Goal: Task Accomplishment & Management: Manage account settings

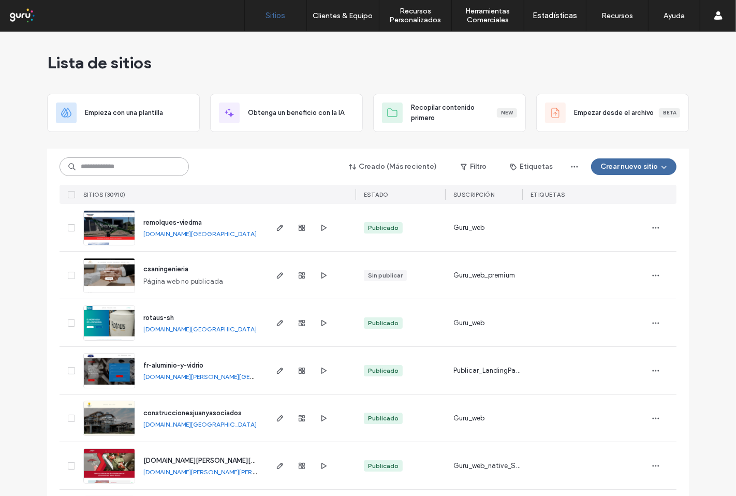
click at [107, 164] on input at bounding box center [124, 166] width 129 height 19
paste input "**********"
type input "**********"
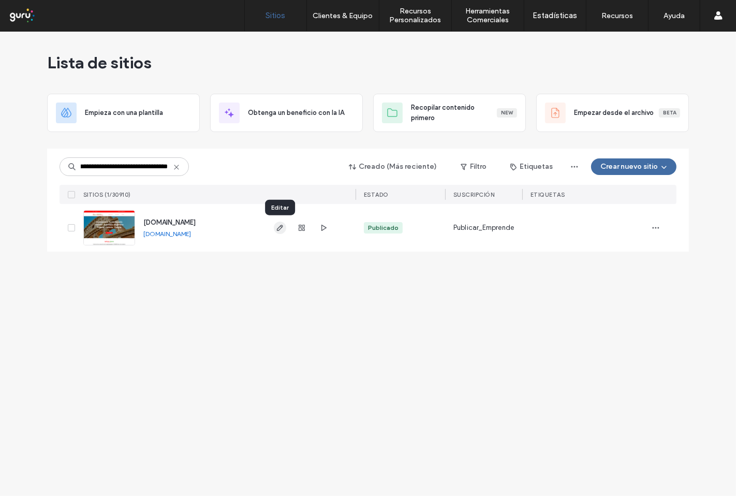
scroll to position [0, 0]
click at [283, 229] on icon "button" at bounding box center [280, 228] width 8 height 8
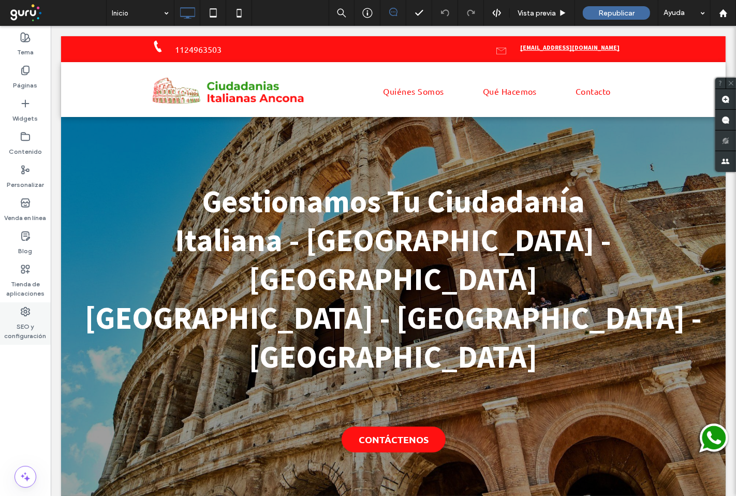
click at [23, 333] on label "SEO y configuración" at bounding box center [25, 329] width 51 height 24
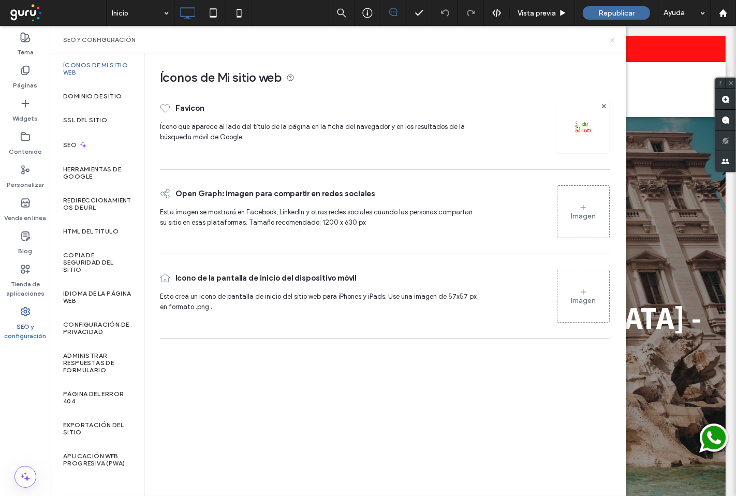
click at [609, 42] on icon at bounding box center [613, 40] width 8 height 8
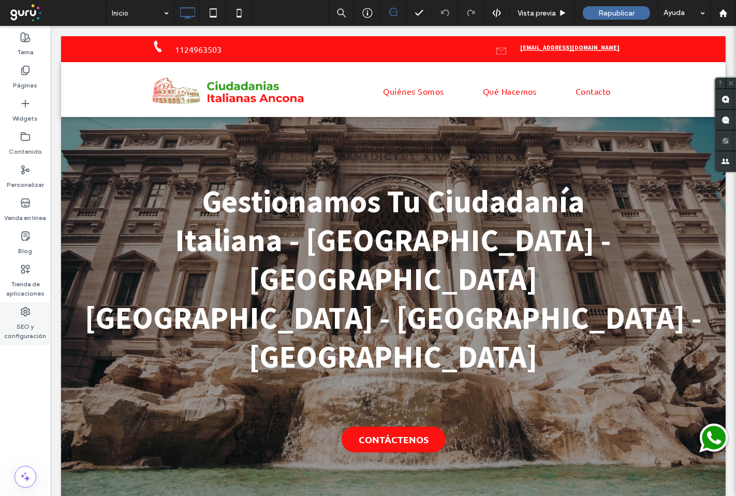
click at [23, 335] on label "SEO y configuración" at bounding box center [25, 329] width 51 height 24
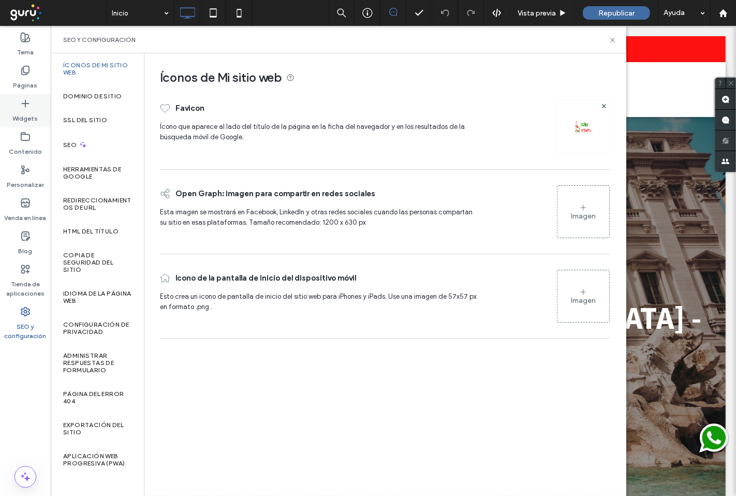
click at [29, 110] on label "Widgets" at bounding box center [25, 116] width 25 height 14
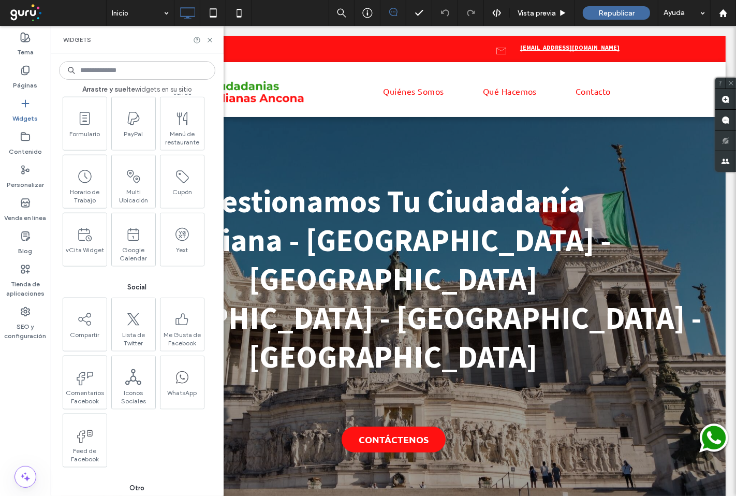
scroll to position [1150, 0]
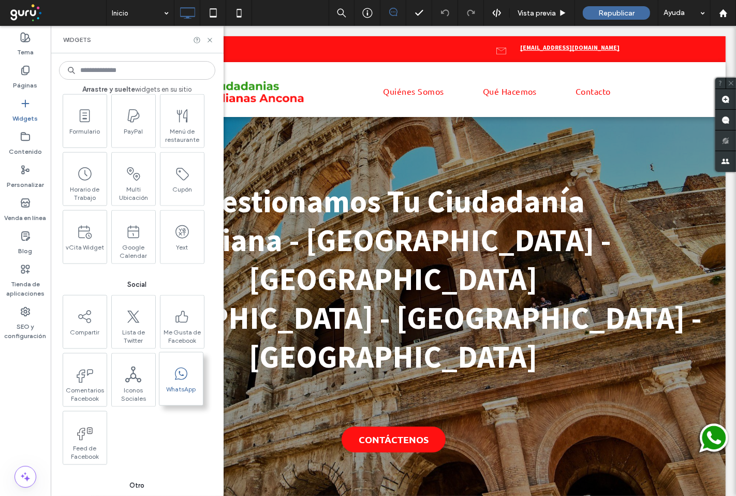
click at [180, 385] on span "WhatsApp" at bounding box center [180, 392] width 43 height 14
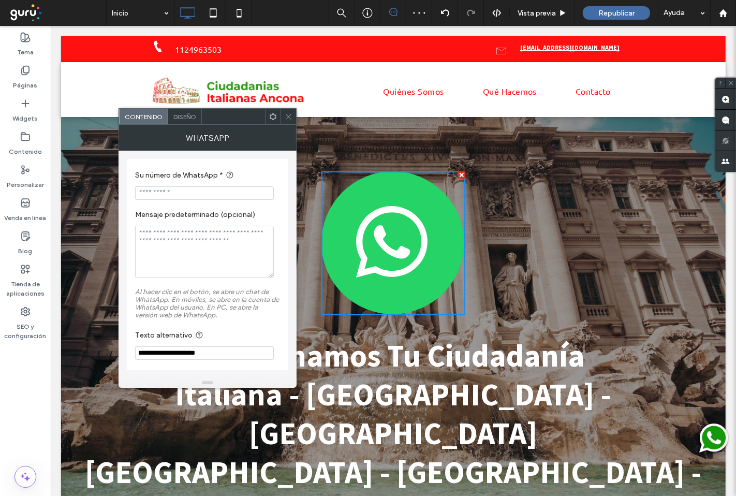
click at [174, 190] on input "Su número de WhatsApp *" at bounding box center [204, 192] width 139 height 13
paste input "**********"
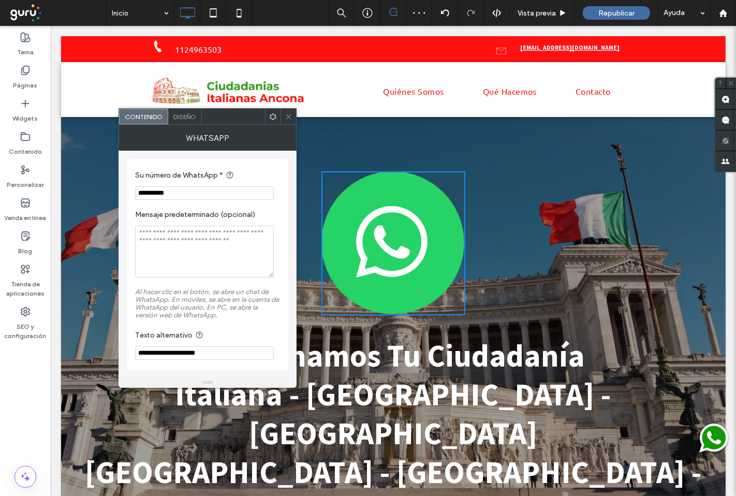
type input "**********"
click at [169, 240] on textarea "Mensaje predeterminado (opcional)" at bounding box center [204, 252] width 139 height 52
type textarea "**********"
click at [186, 107] on img at bounding box center [227, 91] width 166 height 36
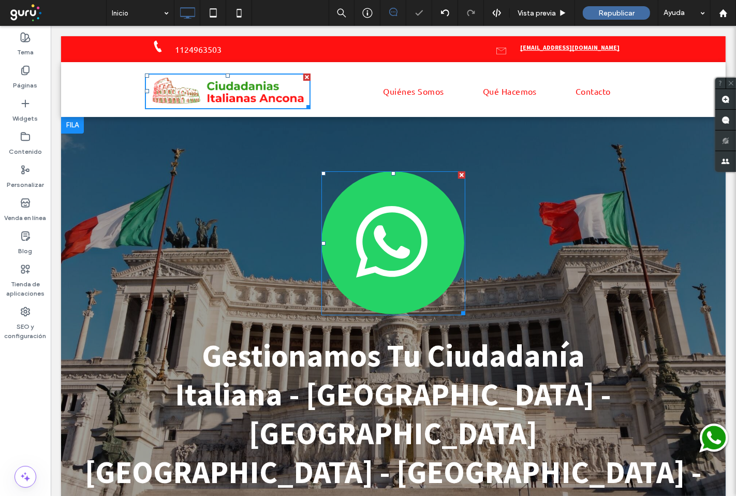
click at [332, 249] on img at bounding box center [393, 243] width 144 height 144
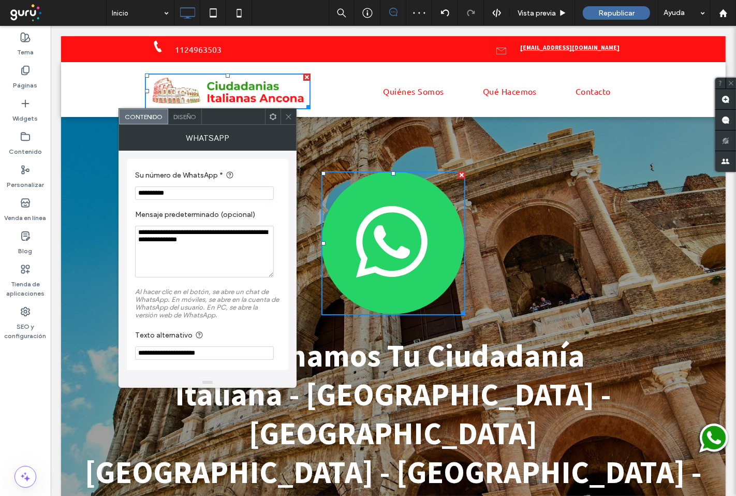
click at [179, 115] on span "Diseño" at bounding box center [184, 117] width 23 height 8
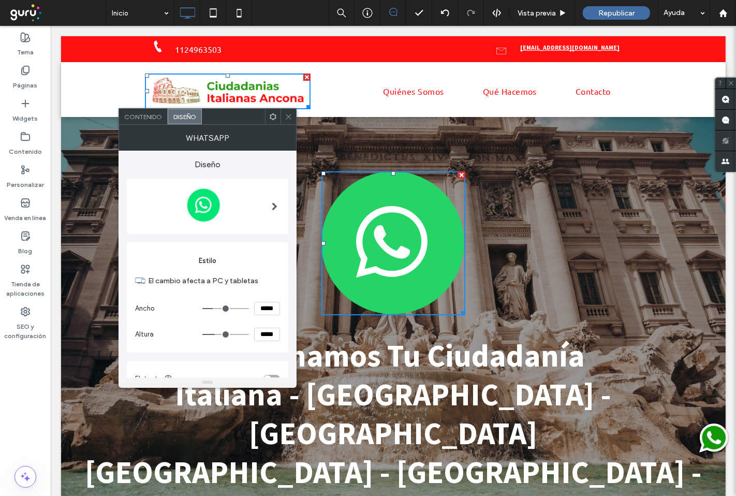
drag, startPoint x: 256, startPoint y: 308, endPoint x: 269, endPoint y: 309, distance: 13.5
click at [269, 309] on input "*****" at bounding box center [267, 308] width 26 height 13
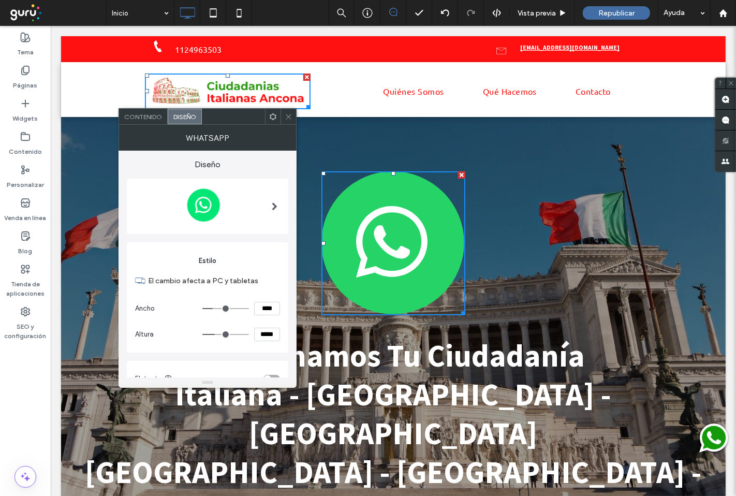
type input "****"
type input "**"
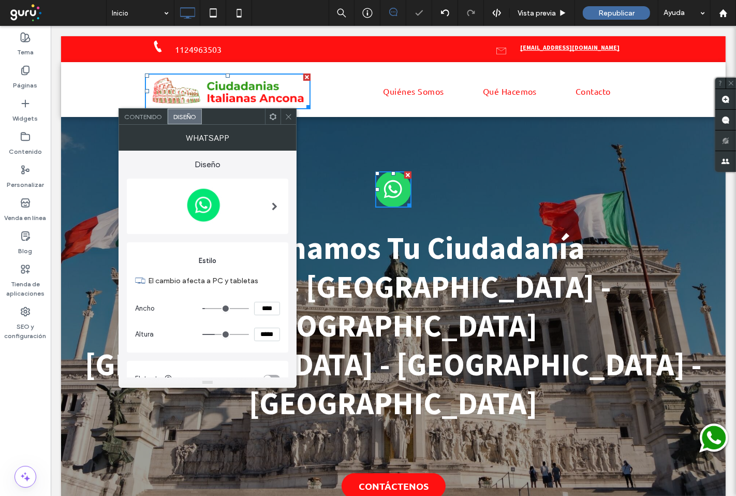
drag, startPoint x: 268, startPoint y: 335, endPoint x: 252, endPoint y: 335, distance: 16.0
click at [252, 335] on div "*****" at bounding box center [241, 334] width 78 height 13
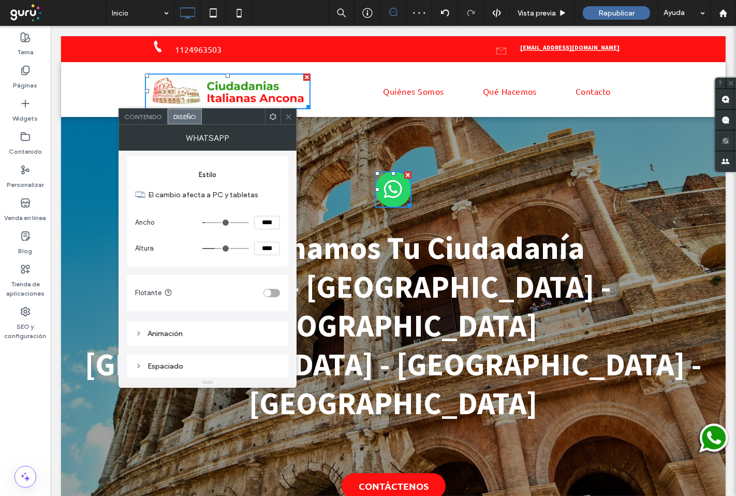
scroll to position [86, 0]
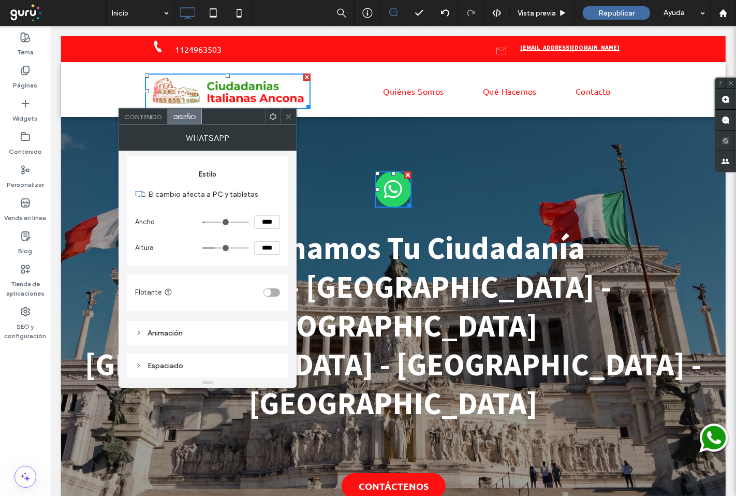
type input "****"
type input "**"
click at [275, 291] on div "toggle" at bounding box center [271, 292] width 17 height 8
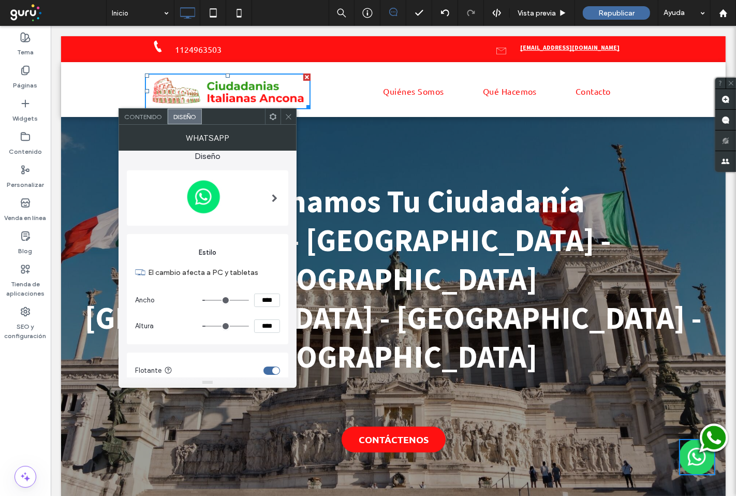
scroll to position [0, 0]
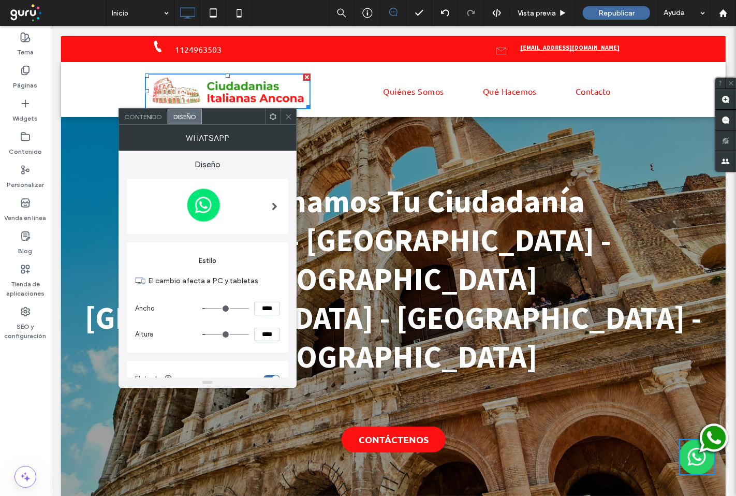
click at [133, 117] on span "Contenido" at bounding box center [143, 117] width 38 height 8
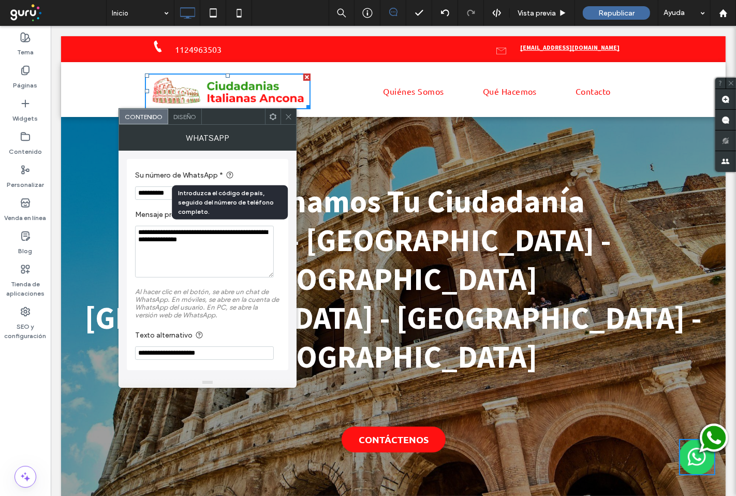
click at [230, 172] on icon at bounding box center [230, 175] width 8 height 8
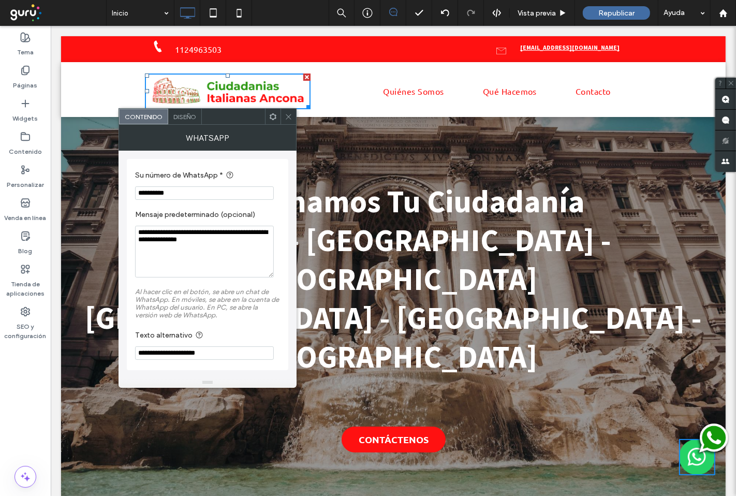
click at [138, 193] on input "**********" at bounding box center [204, 192] width 139 height 13
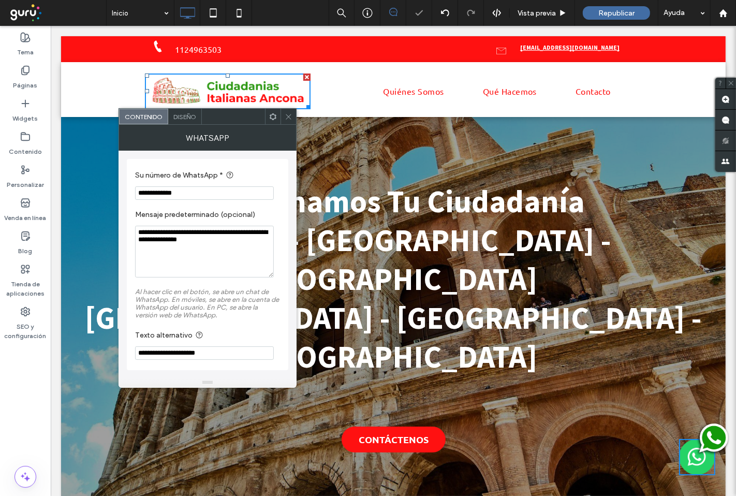
type input "**********"
click at [266, 172] on label "Su número de WhatsApp *" at bounding box center [205, 175] width 141 height 13
click at [285, 115] on icon at bounding box center [289, 117] width 8 height 8
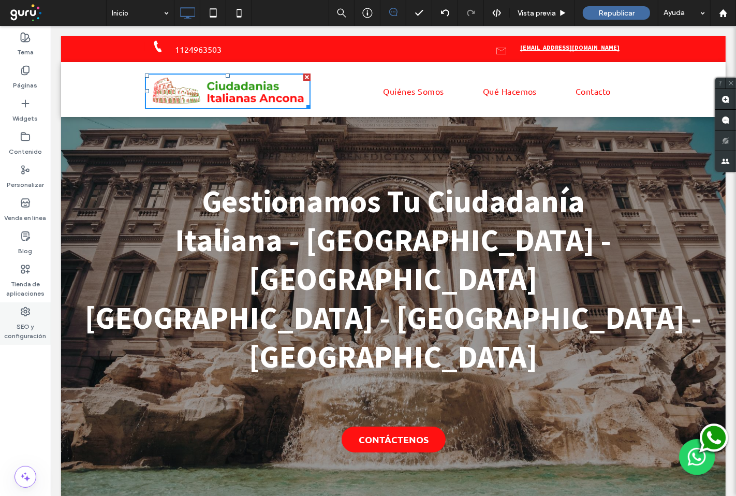
click at [8, 321] on label "SEO y configuración" at bounding box center [25, 329] width 51 height 24
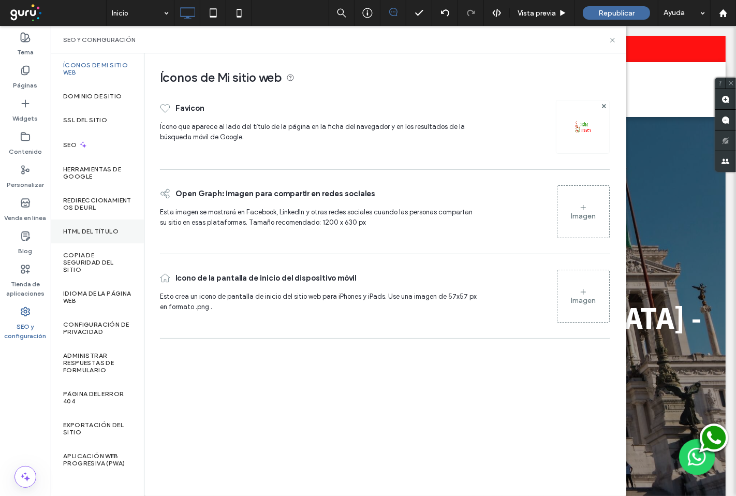
click at [101, 234] on label "HTML del título" at bounding box center [90, 231] width 55 height 7
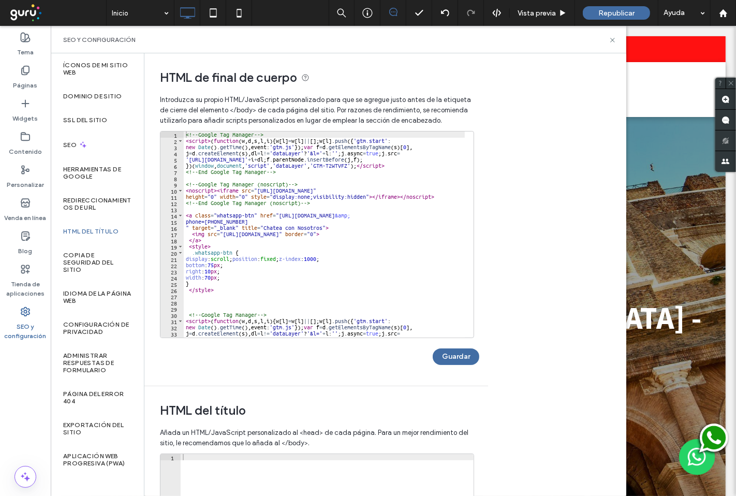
scroll to position [34, 0]
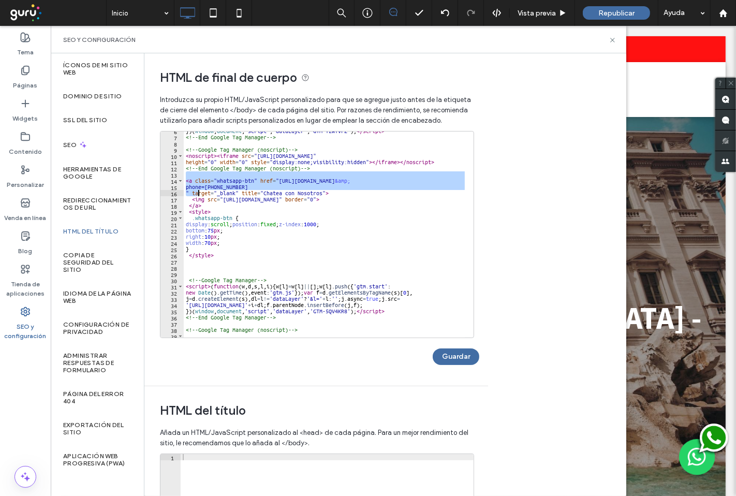
drag, startPoint x: 184, startPoint y: 178, endPoint x: 200, endPoint y: 194, distance: 22.7
click at [200, 194] on div "}) ( window , document , 'script' , 'dataLayer' , 'GTM-T2WTVFZ' ) ; </ script >…" at bounding box center [363, 233] width 358 height 210
click at [230, 234] on div "}) ( window , document , 'script' , 'dataLayer' , 'GTM-T2WTVFZ' ) ; </ script >…" at bounding box center [363, 233] width 358 height 210
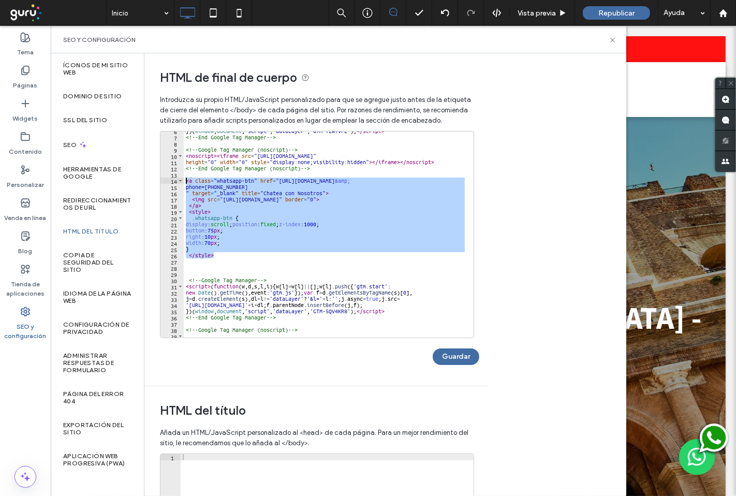
drag, startPoint x: 240, startPoint y: 257, endPoint x: 187, endPoint y: 182, distance: 91.8
click at [187, 182] on div "}) ( window , document , 'script' , 'dataLayer' , 'GTM-T2WTVFZ' ) ; </ script >…" at bounding box center [363, 233] width 358 height 210
type textarea "**********"
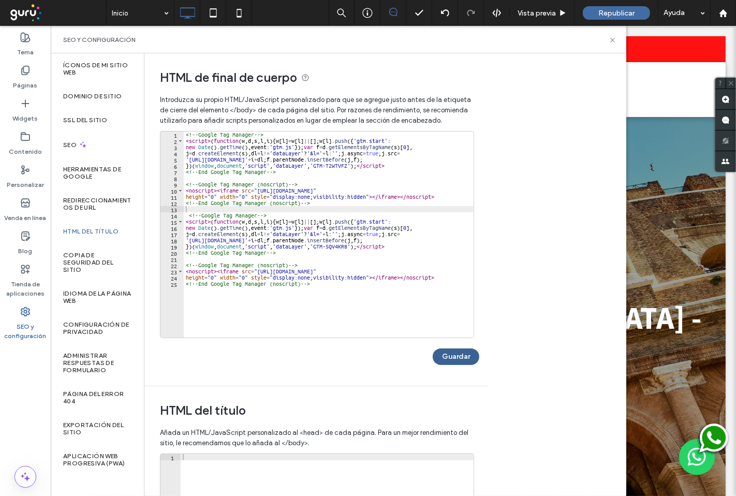
click at [467, 360] on button "Guardar" at bounding box center [456, 356] width 47 height 17
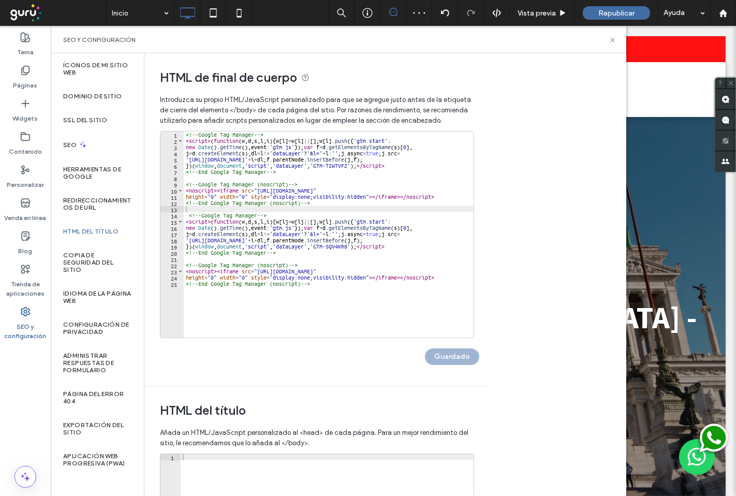
scroll to position [0, 0]
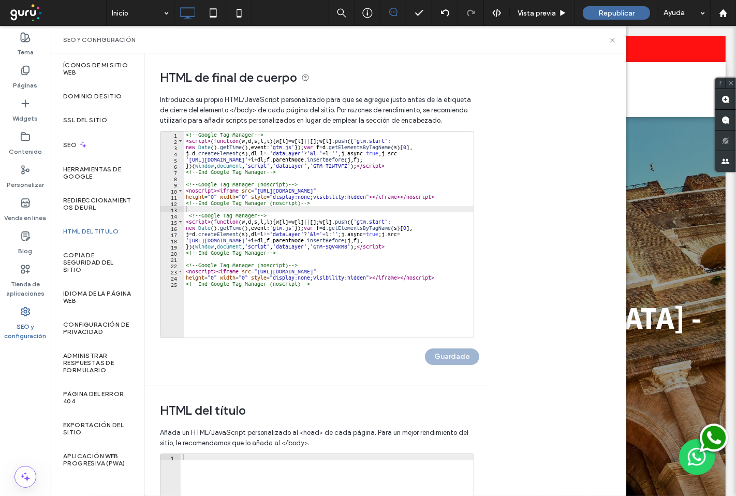
type textarea "**********"
click at [352, 311] on div "<!-- Google Tag Manager --> < script > ( function ( w , d , s , l , i ) { w [ l…" at bounding box center [329, 240] width 290 height 218
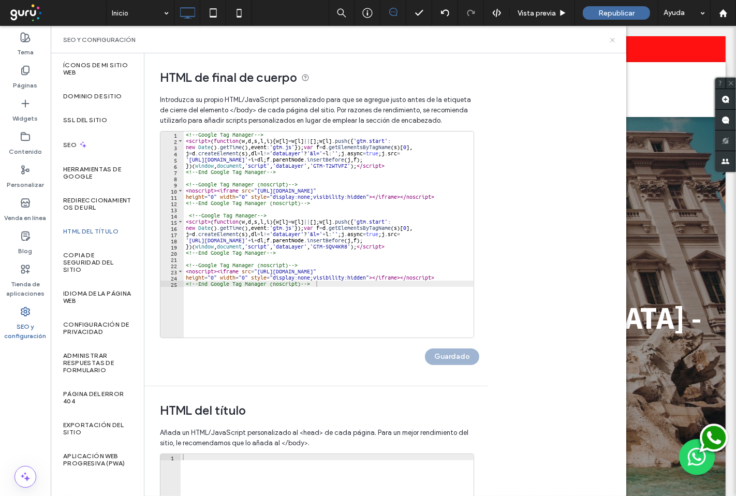
drag, startPoint x: 610, startPoint y: 39, endPoint x: 548, endPoint y: 23, distance: 64.1
click at [610, 39] on icon at bounding box center [613, 40] width 8 height 8
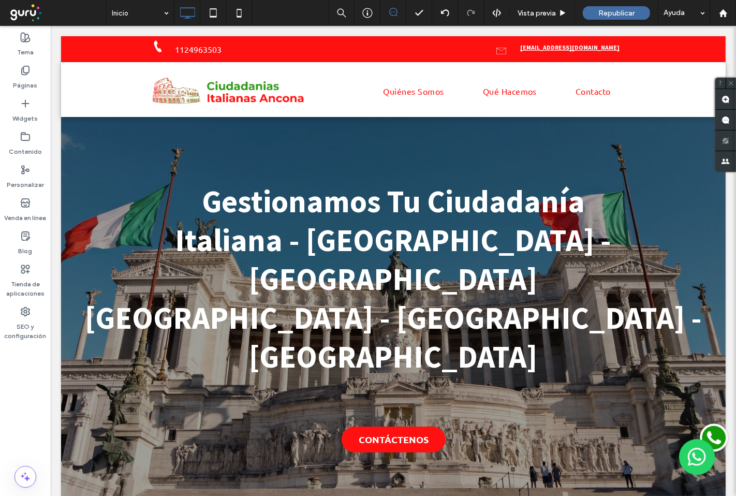
click at [708, 432] on img at bounding box center [712, 439] width 36 height 36
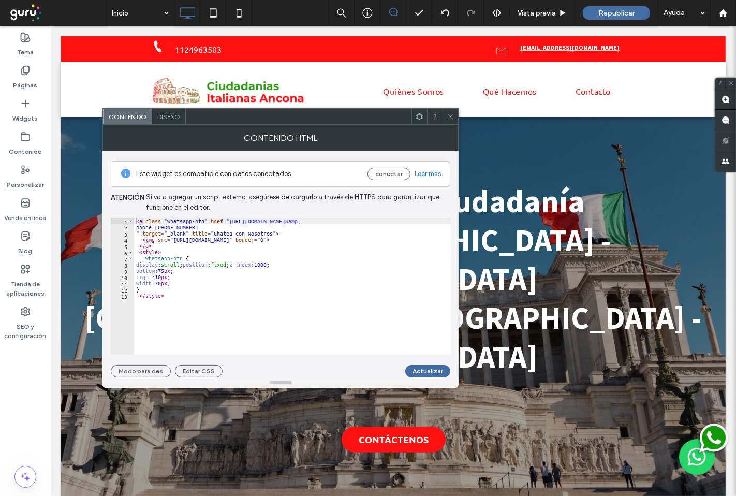
click at [175, 116] on span "Diseño" at bounding box center [168, 117] width 23 height 8
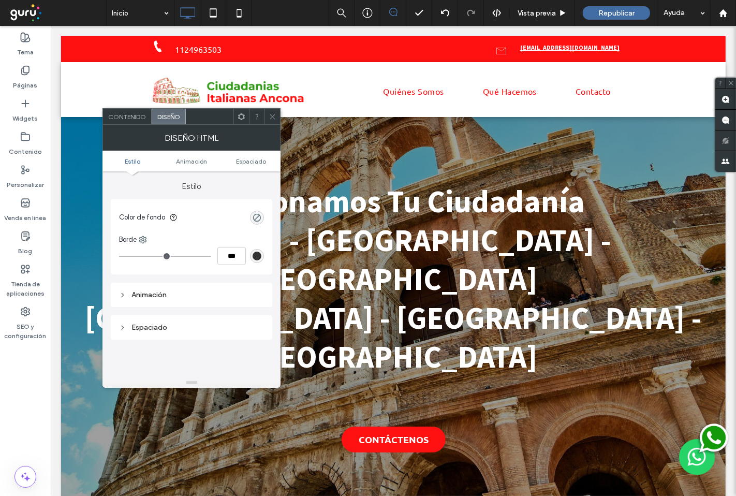
click at [117, 111] on div "Contenido" at bounding box center [127, 117] width 49 height 16
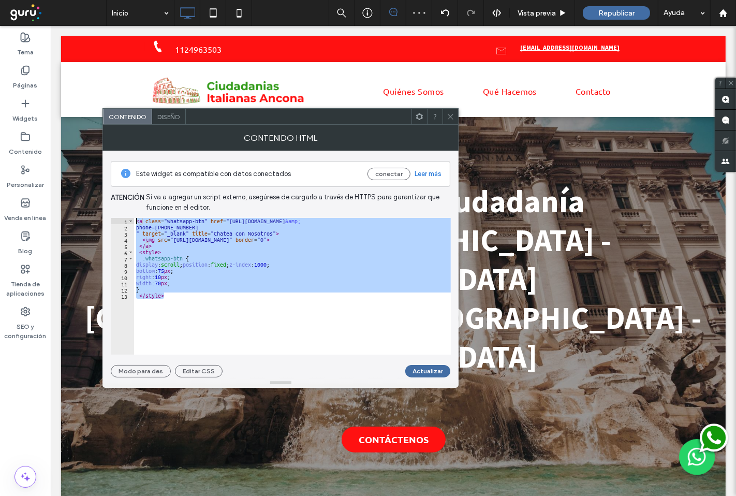
drag, startPoint x: 189, startPoint y: 308, endPoint x: 143, endPoint y: 167, distance: 148.6
click at [143, 167] on div "Este widget es compatible con datos conectados conectar Leer más Atención Si va…" at bounding box center [281, 264] width 340 height 227
type textarea "**********"
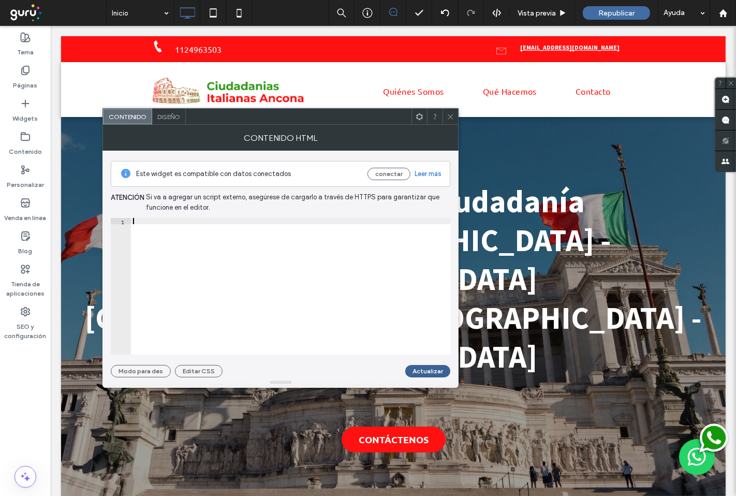
click at [417, 370] on button "Actualizar" at bounding box center [427, 371] width 45 height 12
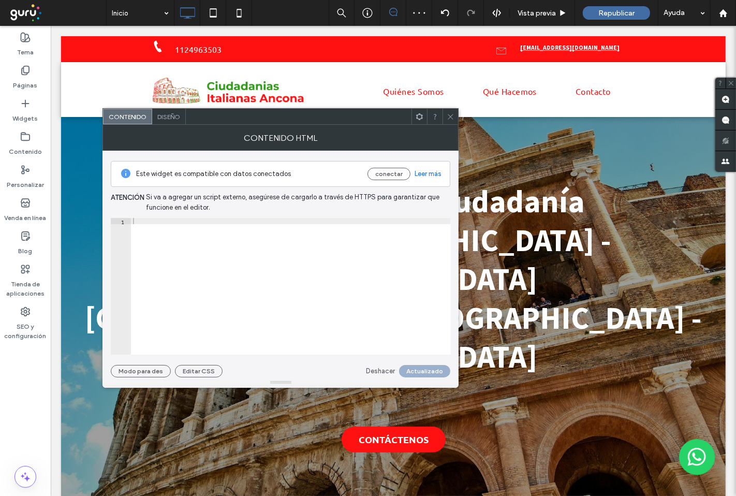
click at [452, 116] on icon at bounding box center [451, 117] width 8 height 8
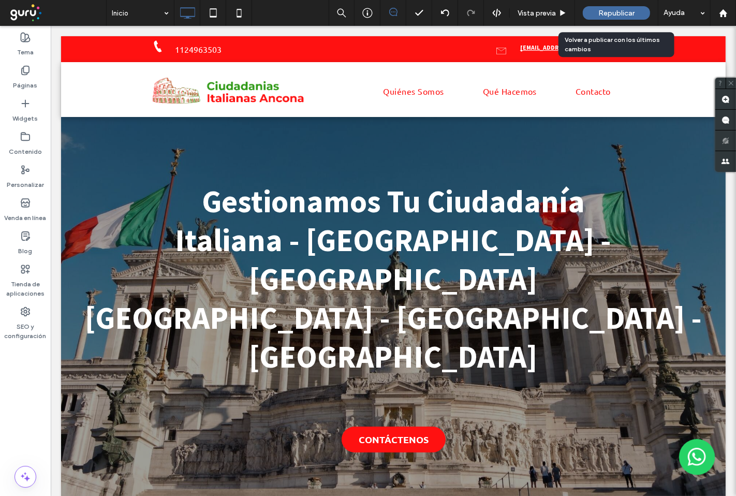
click at [616, 16] on span "Republicar" at bounding box center [616, 13] width 36 height 9
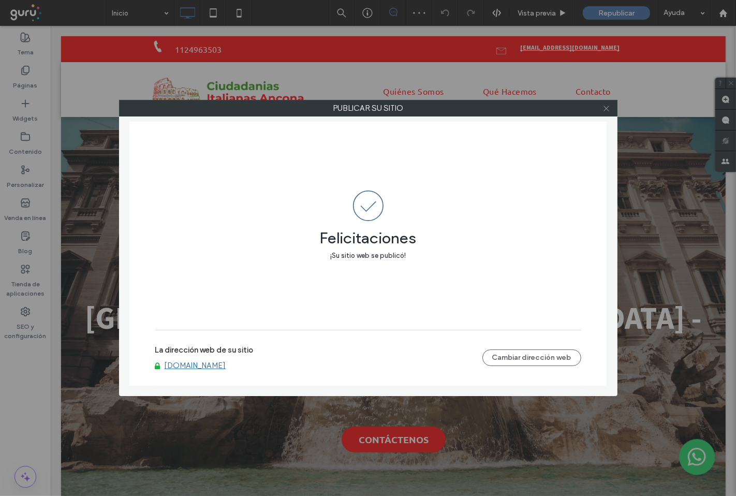
click at [606, 107] on use at bounding box center [605, 108] width 5 height 5
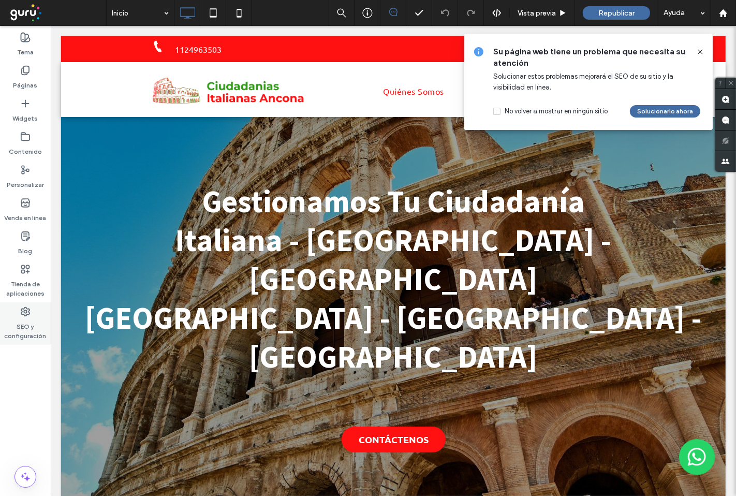
click at [39, 332] on label "SEO y configuración" at bounding box center [25, 329] width 51 height 24
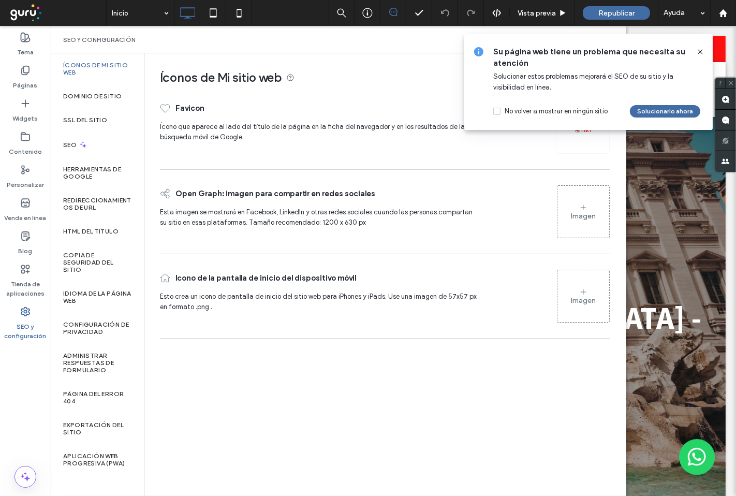
click at [578, 223] on div "Imagen" at bounding box center [583, 212] width 52 height 50
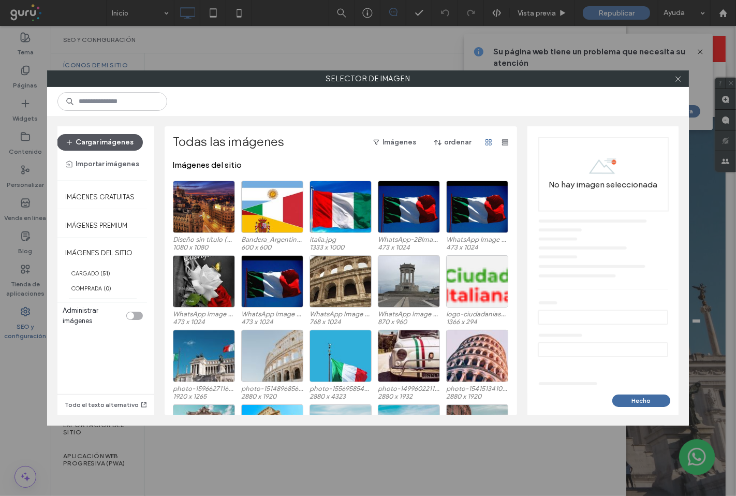
click at [117, 145] on button "Cargar imágenes" at bounding box center [100, 142] width 86 height 17
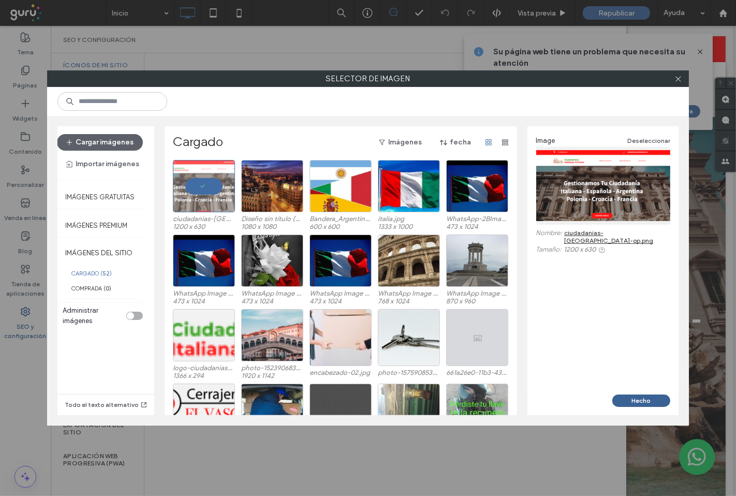
click at [650, 403] on button "Hecho" at bounding box center [641, 400] width 58 height 12
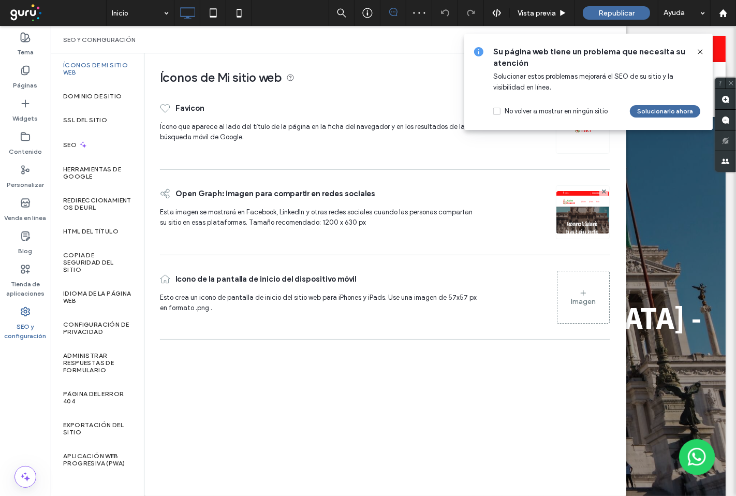
click at [593, 317] on div "Imagen" at bounding box center [583, 297] width 52 height 50
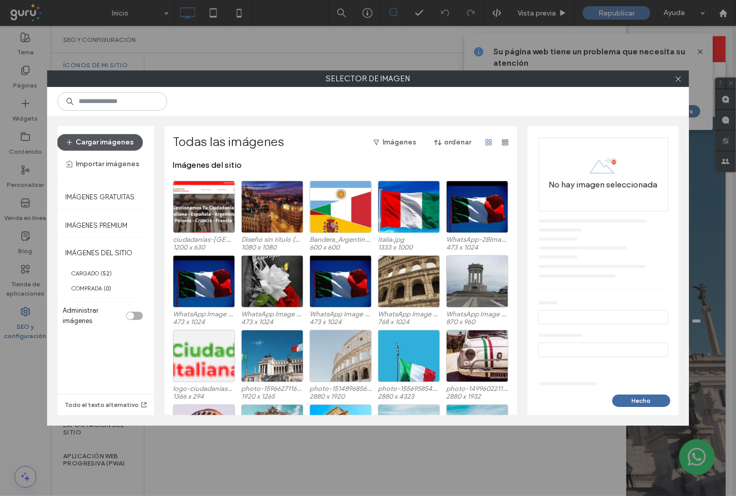
click at [121, 139] on button "Cargar imágenes" at bounding box center [100, 142] width 86 height 17
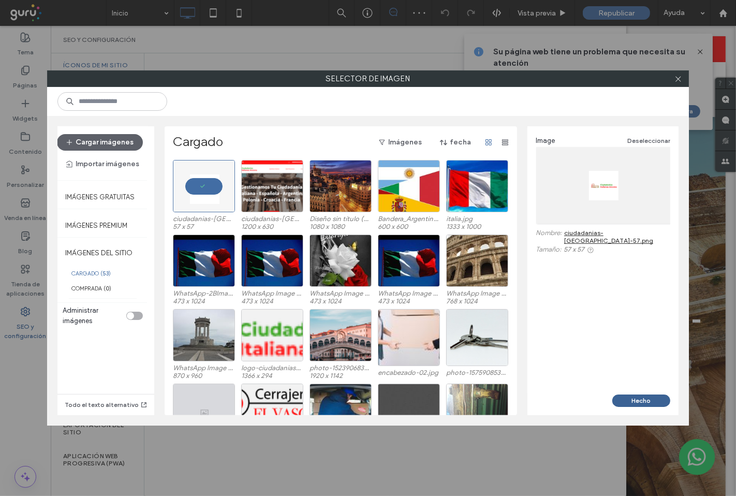
click at [638, 402] on button "Hecho" at bounding box center [641, 400] width 58 height 12
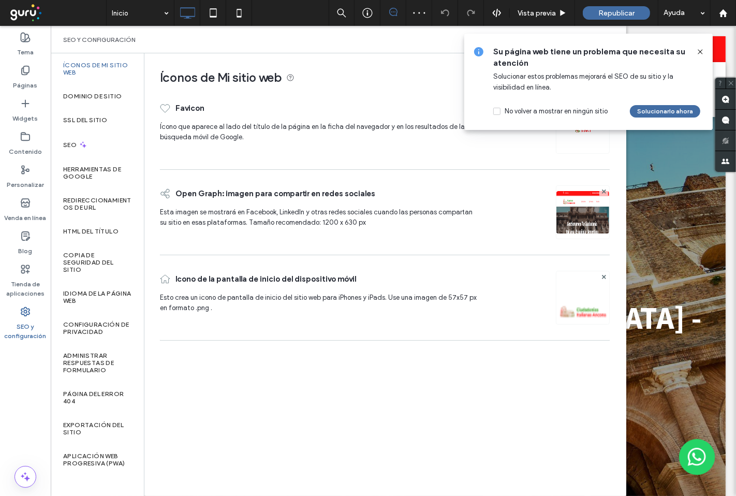
drag, startPoint x: 701, startPoint y: 52, endPoint x: 597, endPoint y: 14, distance: 110.9
click at [701, 52] on icon at bounding box center [700, 52] width 8 height 8
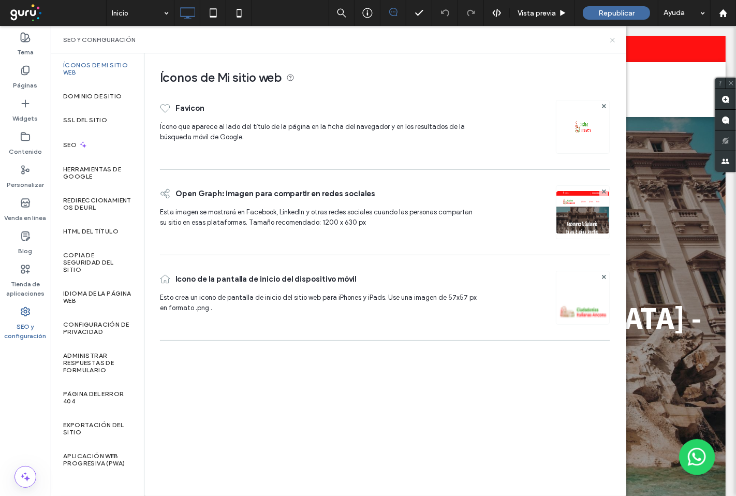
drag, startPoint x: 612, startPoint y: 43, endPoint x: 561, endPoint y: 17, distance: 57.4
click at [612, 43] on icon at bounding box center [613, 40] width 8 height 8
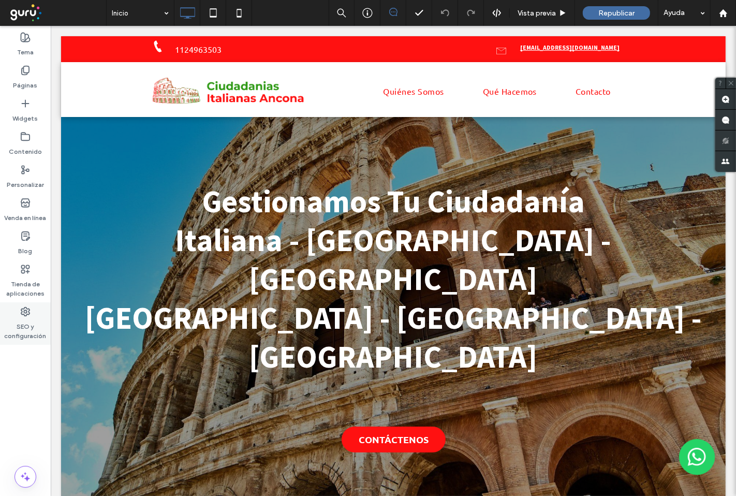
click at [32, 332] on label "SEO y configuración" at bounding box center [25, 329] width 51 height 24
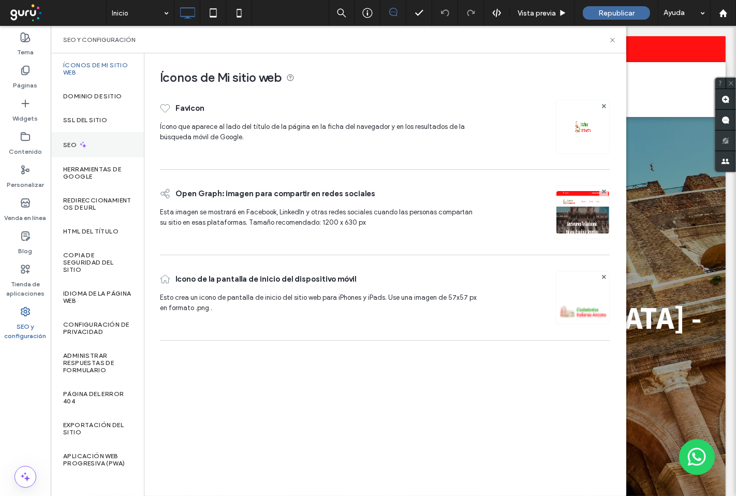
drag, startPoint x: 95, startPoint y: 143, endPoint x: 144, endPoint y: 143, distance: 49.2
click at [95, 144] on div "SEO" at bounding box center [97, 144] width 93 height 25
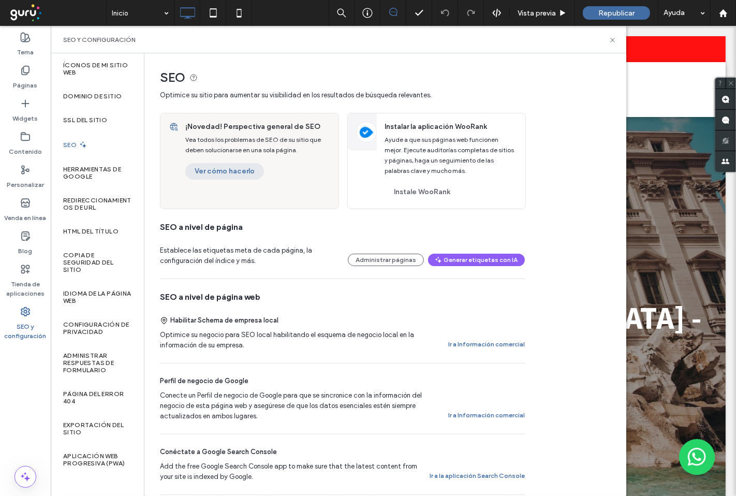
click at [240, 171] on button "Ver cómo hacerlo" at bounding box center [224, 171] width 79 height 17
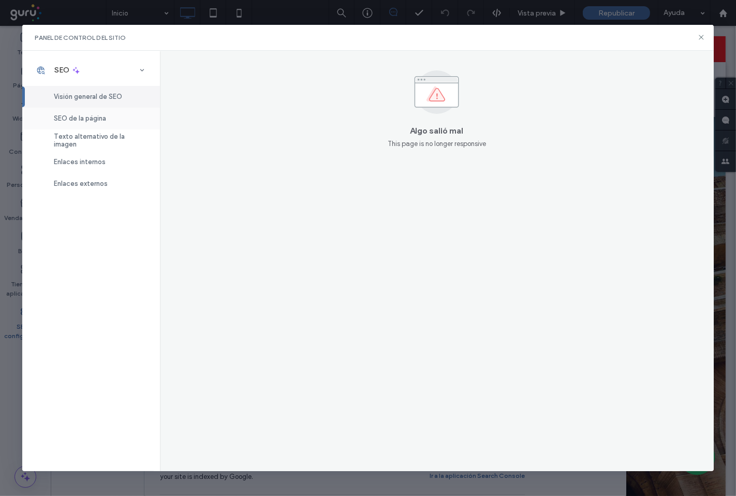
click at [110, 123] on div "SEO de la página" at bounding box center [91, 119] width 138 height 22
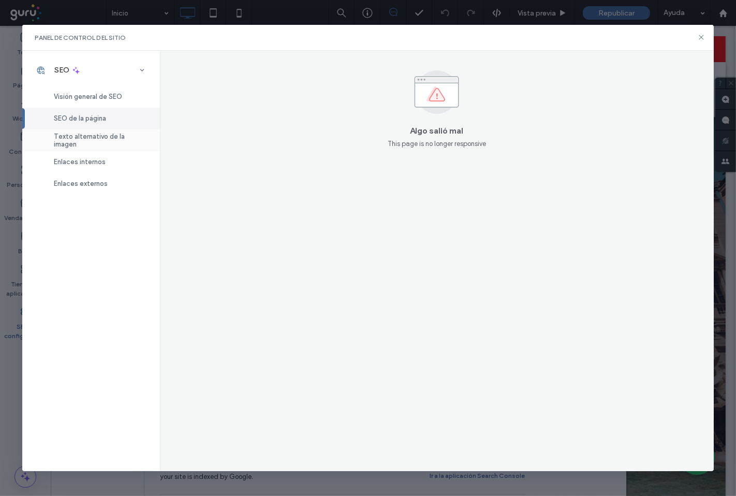
click at [130, 141] on span "Texto alternativo de la imagen" at bounding box center [101, 140] width 94 height 16
click at [109, 159] on div "Enlaces internos" at bounding box center [91, 162] width 138 height 22
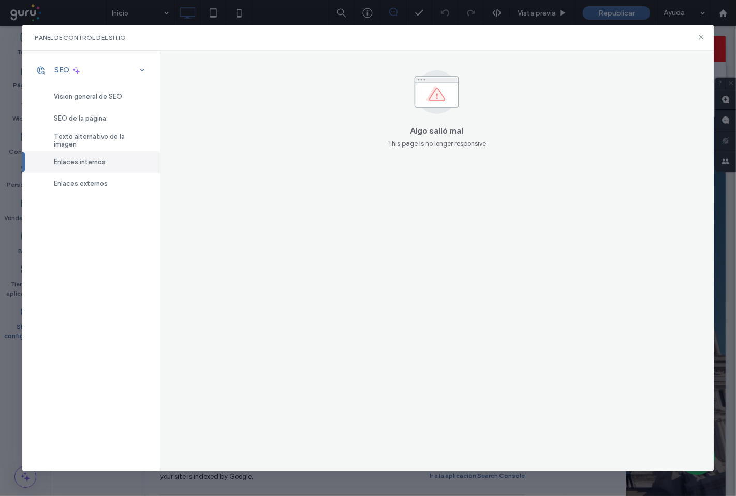
click at [66, 71] on span "SEO" at bounding box center [61, 70] width 15 height 9
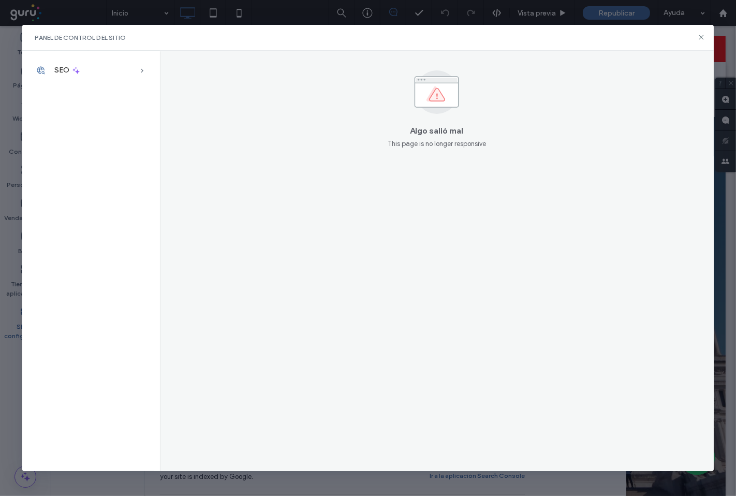
click at [707, 37] on div "Panel de control del sitio" at bounding box center [368, 38] width 692 height 26
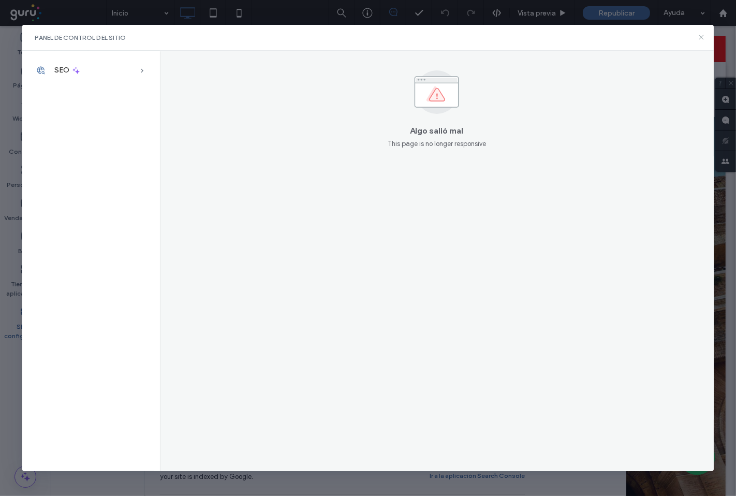
click at [699, 37] on icon at bounding box center [701, 37] width 8 height 8
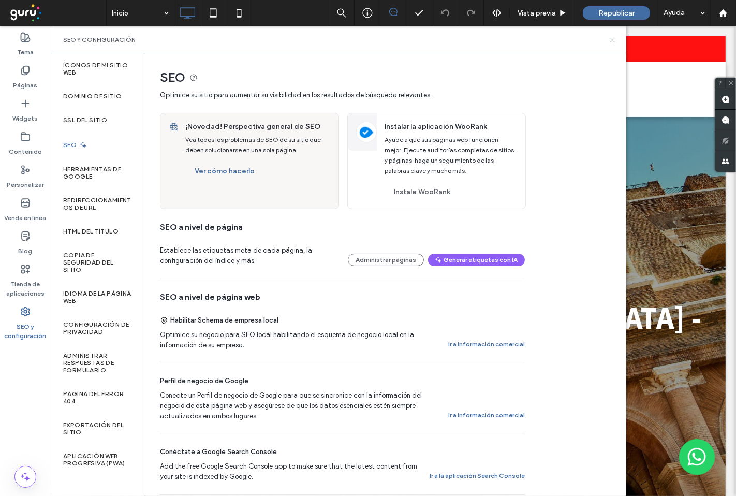
click at [612, 39] on icon at bounding box center [613, 40] width 8 height 8
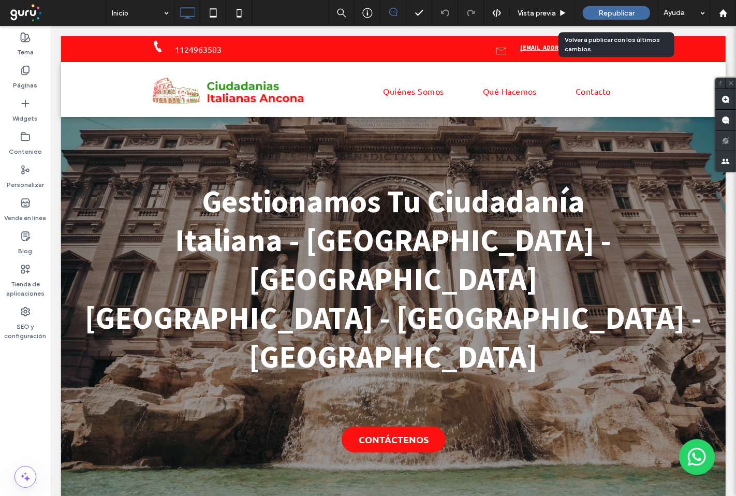
click at [618, 17] on div "Republicar" at bounding box center [616, 12] width 67 height 13
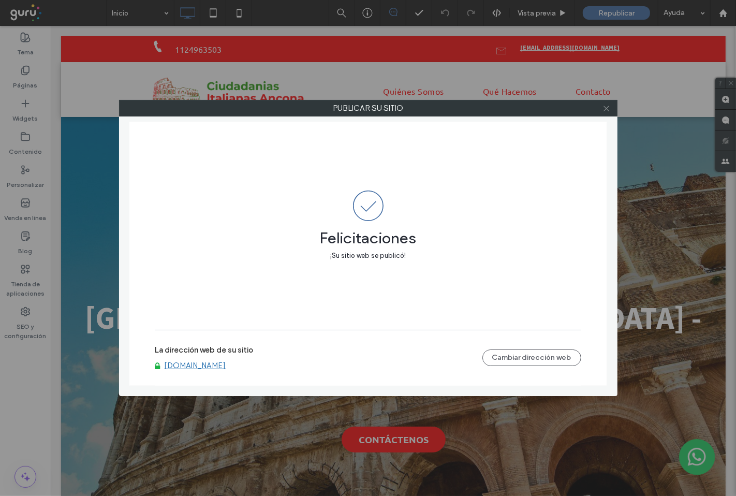
click at [609, 109] on icon at bounding box center [606, 109] width 8 height 8
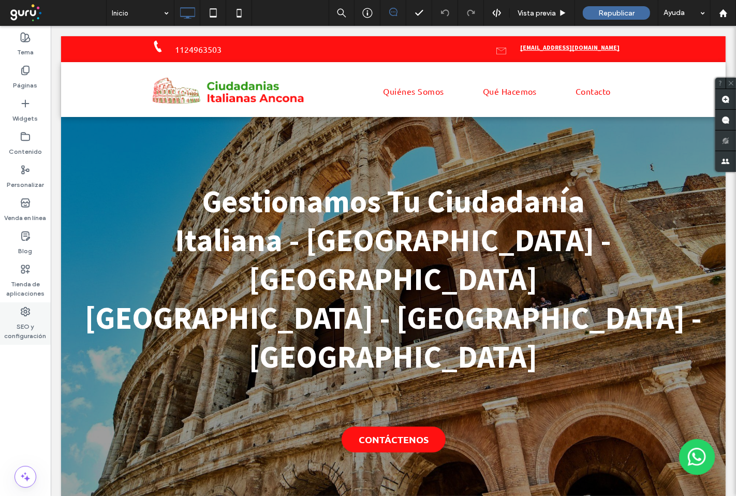
click at [14, 336] on label "SEO y configuración" at bounding box center [25, 329] width 51 height 24
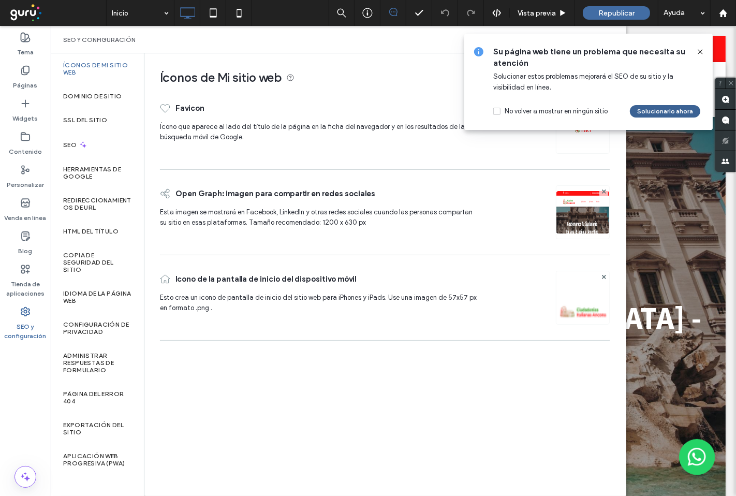
click at [653, 109] on button "Solucionarlo ahora" at bounding box center [665, 111] width 70 height 12
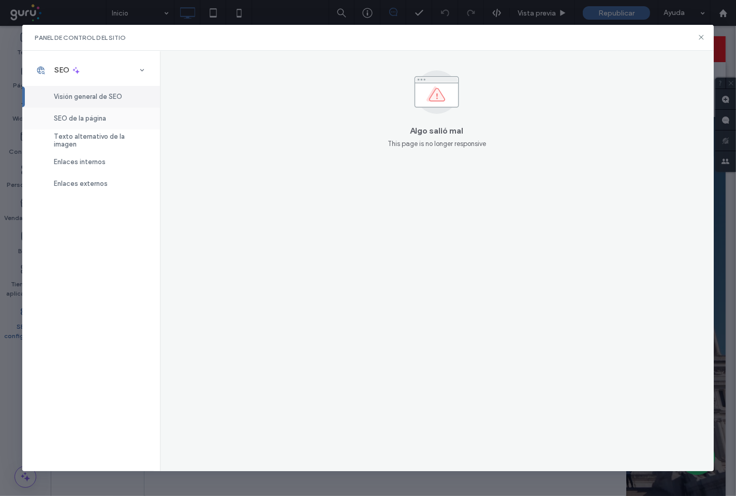
click at [98, 114] on span "SEO de la página" at bounding box center [80, 118] width 52 height 8
click at [94, 143] on span "Texto alternativo de la imagen" at bounding box center [101, 140] width 94 height 16
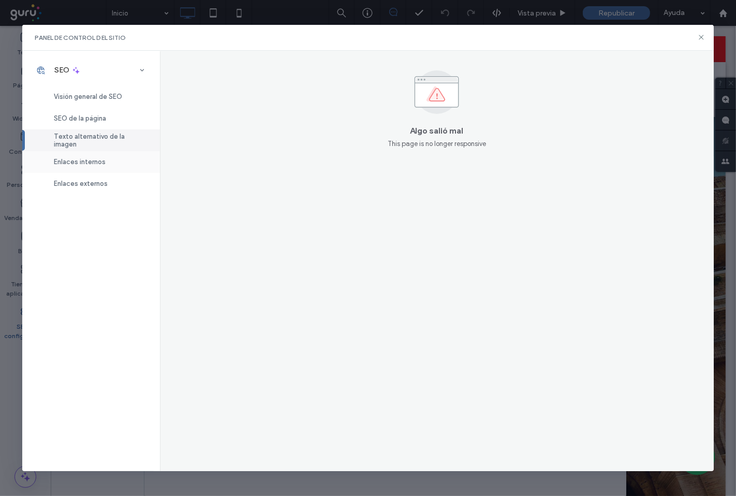
click at [89, 166] on span "Enlaces internos" at bounding box center [80, 162] width 52 height 8
click at [86, 185] on span "Enlaces externos" at bounding box center [81, 184] width 54 height 8
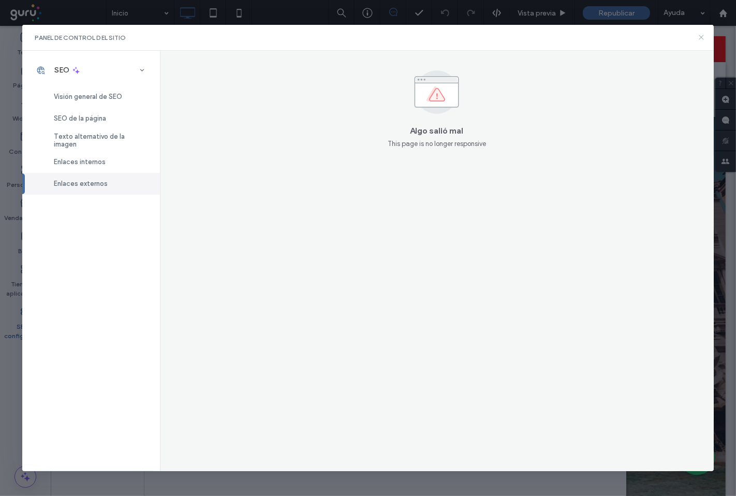
drag, startPoint x: 703, startPoint y: 41, endPoint x: 576, endPoint y: 47, distance: 126.9
click at [703, 41] on icon at bounding box center [701, 37] width 8 height 8
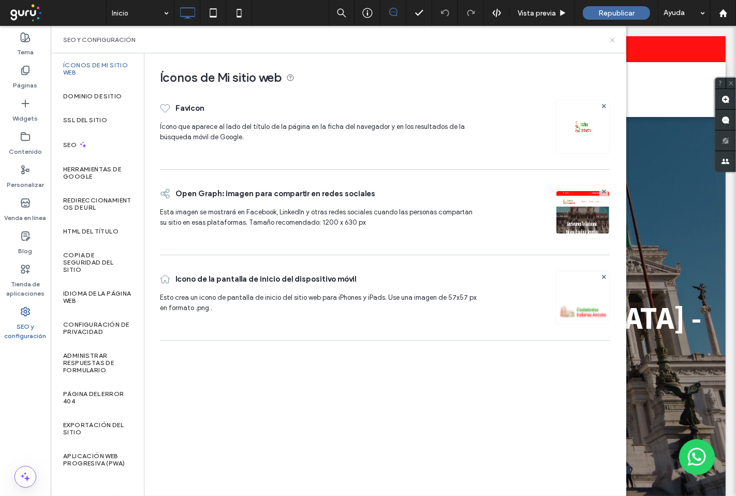
click at [611, 42] on use at bounding box center [612, 40] width 4 height 4
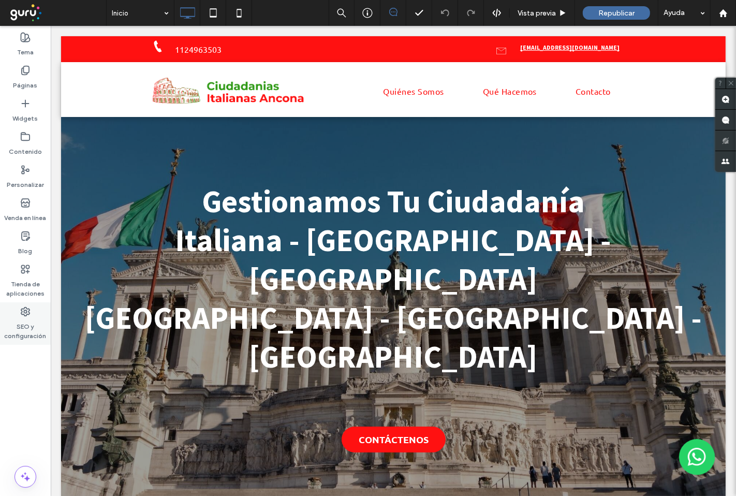
click at [18, 327] on label "SEO y configuración" at bounding box center [25, 329] width 51 height 24
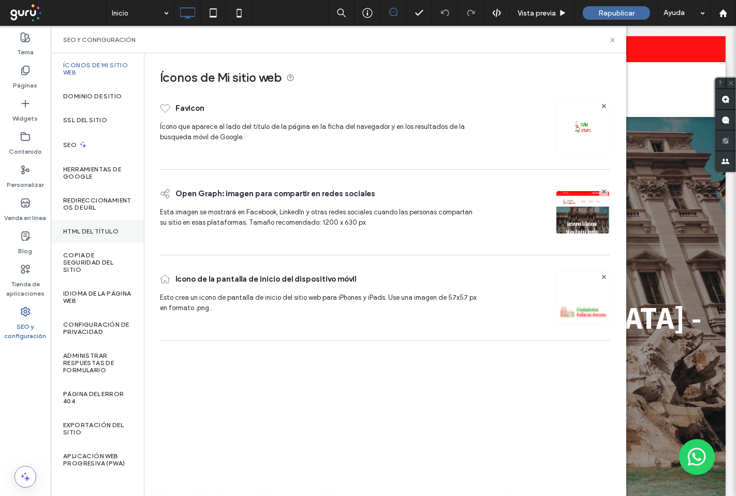
click at [96, 230] on label "HTML del título" at bounding box center [90, 231] width 55 height 7
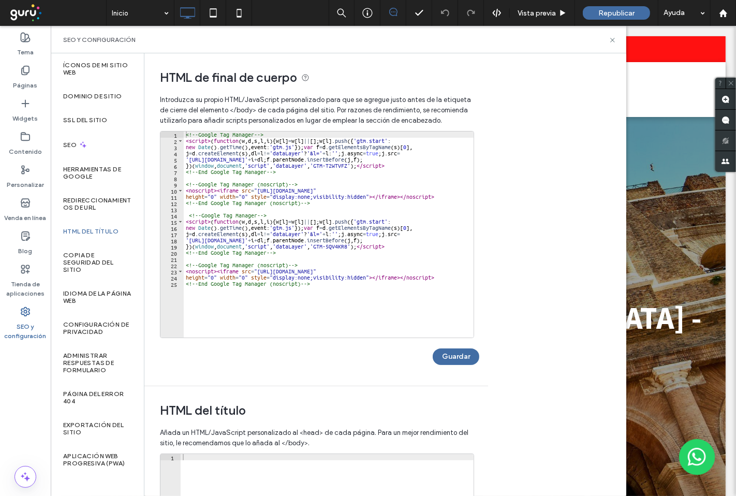
click at [24, 335] on label "SEO y configuración" at bounding box center [25, 329] width 51 height 24
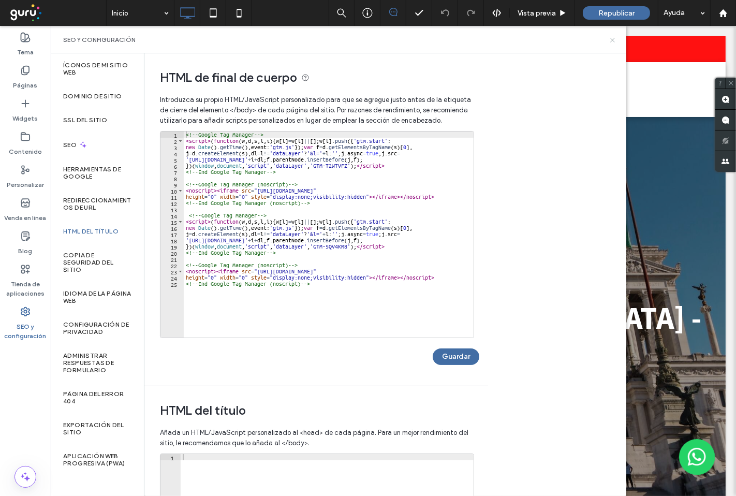
click at [610, 38] on icon at bounding box center [613, 40] width 8 height 8
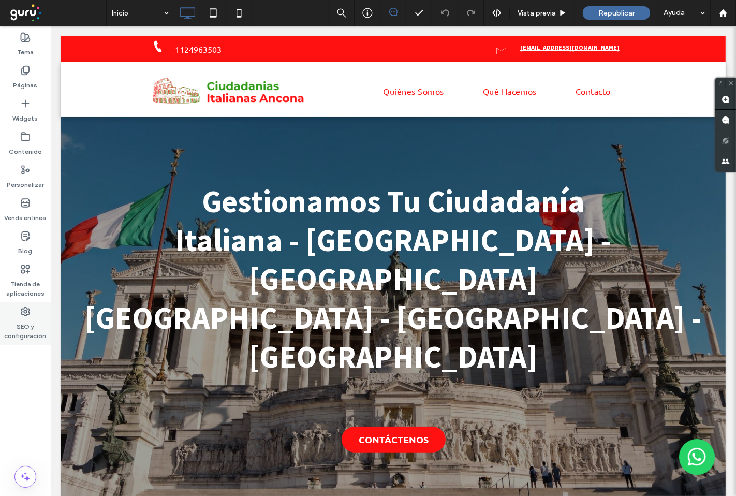
click at [27, 331] on label "SEO y configuración" at bounding box center [25, 329] width 51 height 24
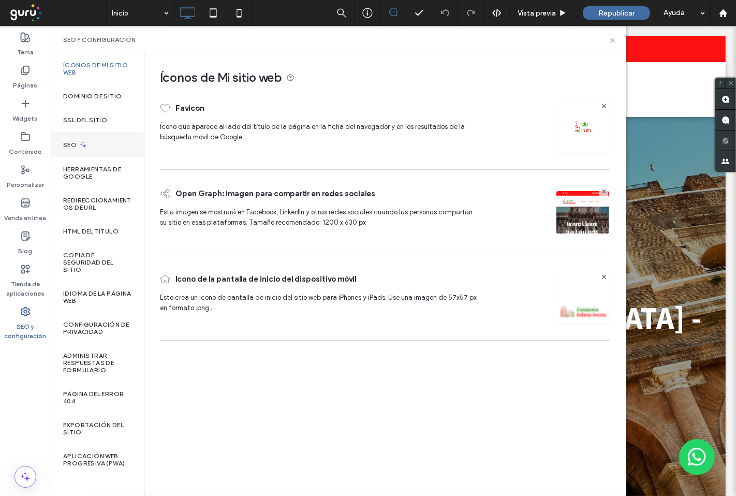
click at [83, 142] on use at bounding box center [83, 144] width 7 height 7
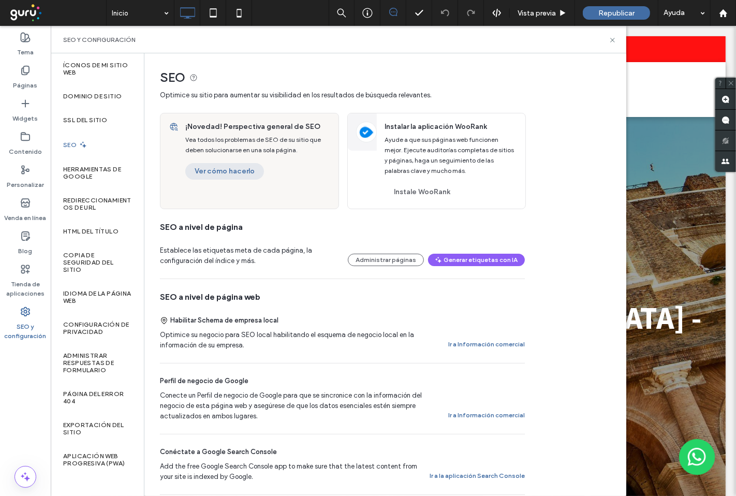
click at [234, 177] on button "Ver cómo hacerlo" at bounding box center [224, 171] width 79 height 17
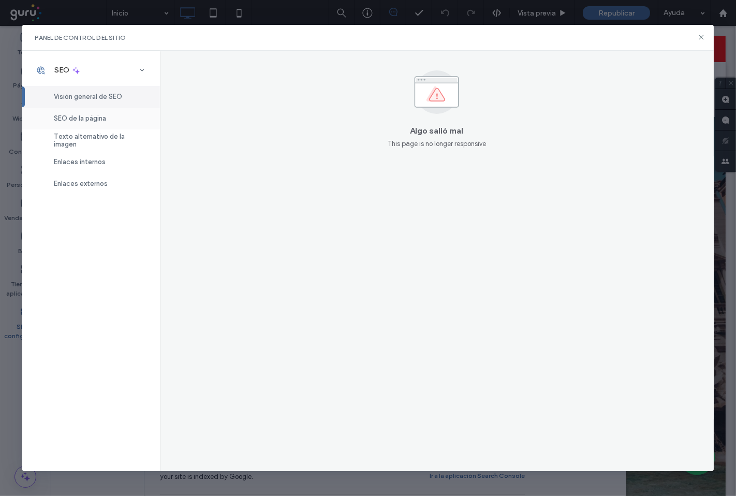
click at [112, 116] on div "SEO de la página" at bounding box center [91, 119] width 138 height 22
click at [88, 140] on span "Texto alternativo de la imagen" at bounding box center [101, 140] width 94 height 16
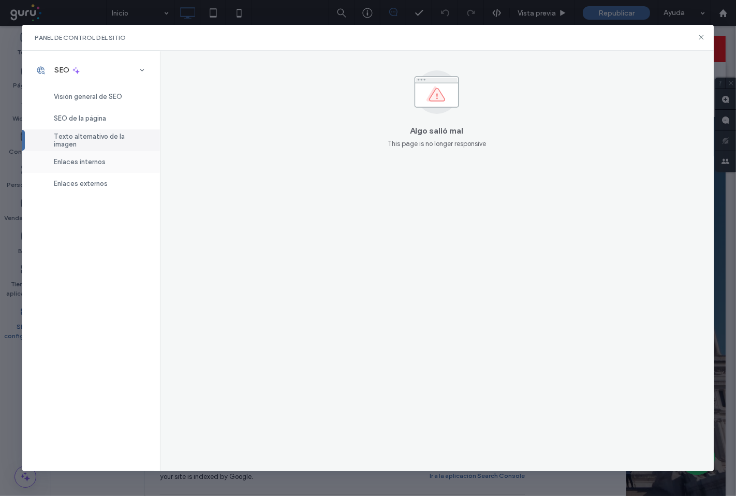
click at [83, 166] on span "Enlaces internos" at bounding box center [80, 162] width 52 height 8
click at [79, 186] on span "Enlaces externos" at bounding box center [81, 184] width 54 height 8
drag, startPoint x: 701, startPoint y: 37, endPoint x: 595, endPoint y: 141, distance: 148.2
click at [701, 37] on use at bounding box center [701, 37] width 5 height 5
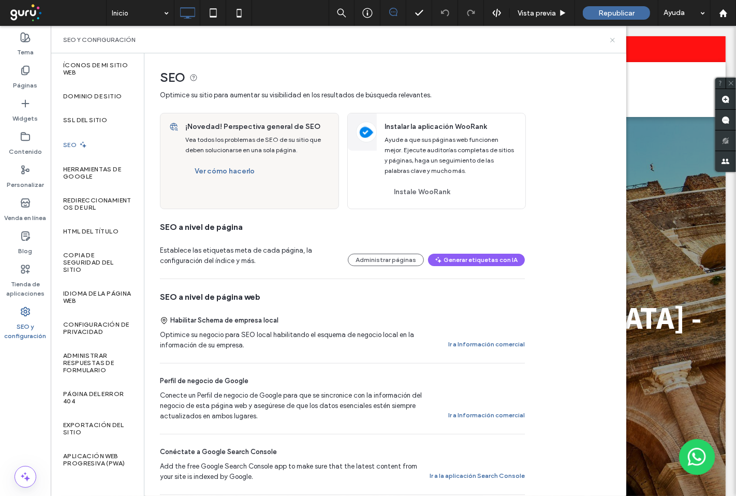
click at [613, 40] on use at bounding box center [612, 40] width 4 height 4
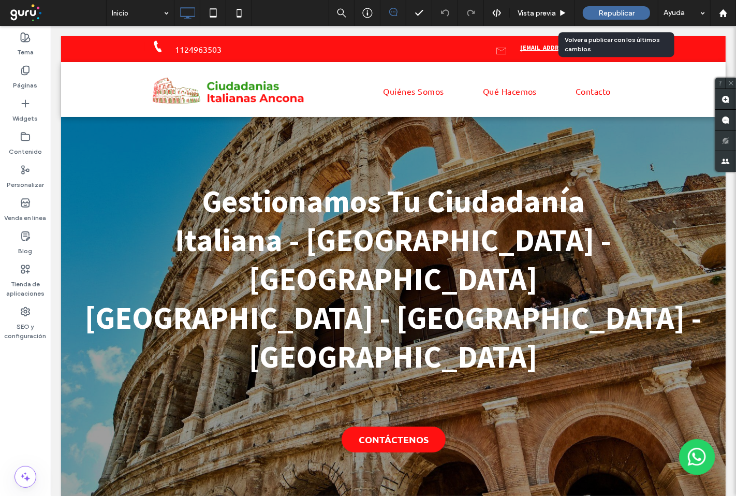
click at [618, 16] on span "Republicar" at bounding box center [616, 13] width 36 height 9
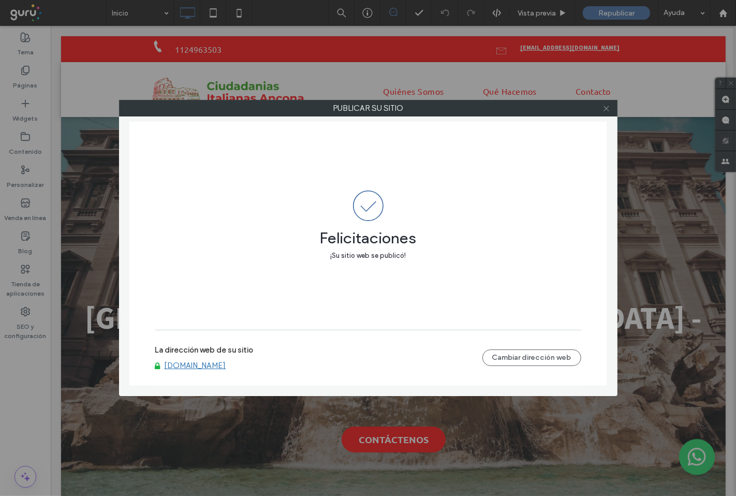
click at [609, 108] on icon at bounding box center [606, 109] width 8 height 8
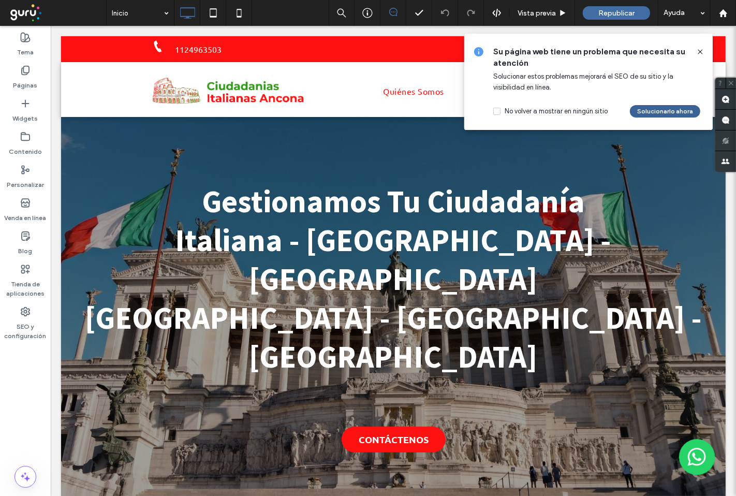
click at [679, 113] on button "Solucionarlo ahora" at bounding box center [665, 111] width 70 height 12
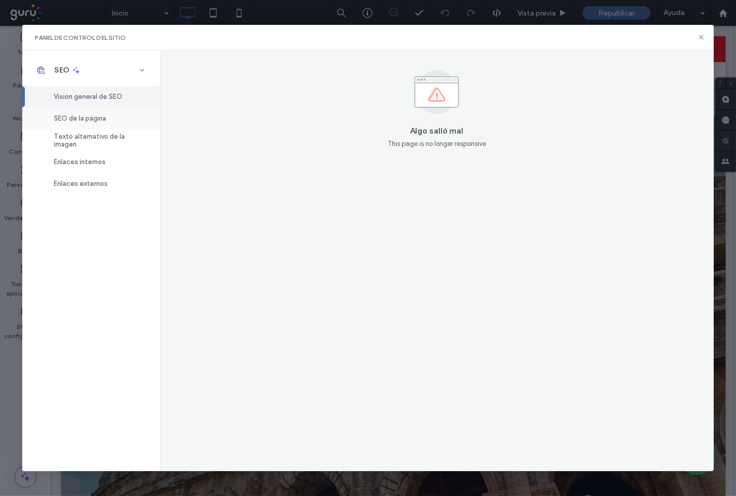
click at [100, 122] on span "SEO de la página" at bounding box center [80, 118] width 52 height 8
click at [96, 146] on div "Texto alternativo de la imagen" at bounding box center [91, 140] width 138 height 22
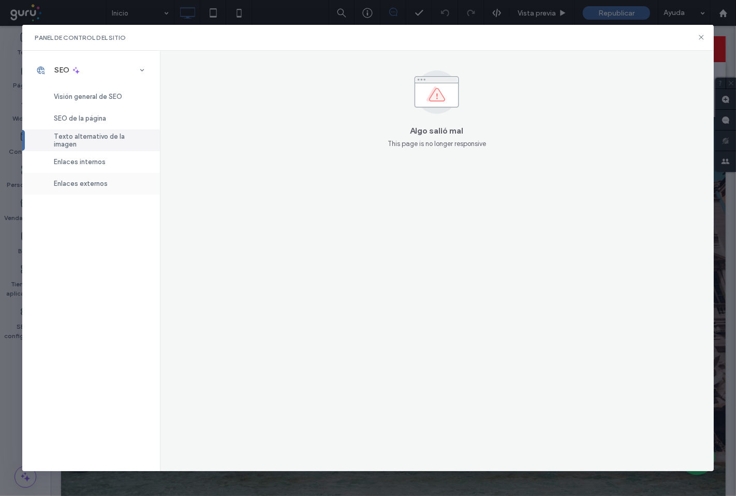
click at [84, 173] on div "Enlaces externos" at bounding box center [91, 184] width 138 height 22
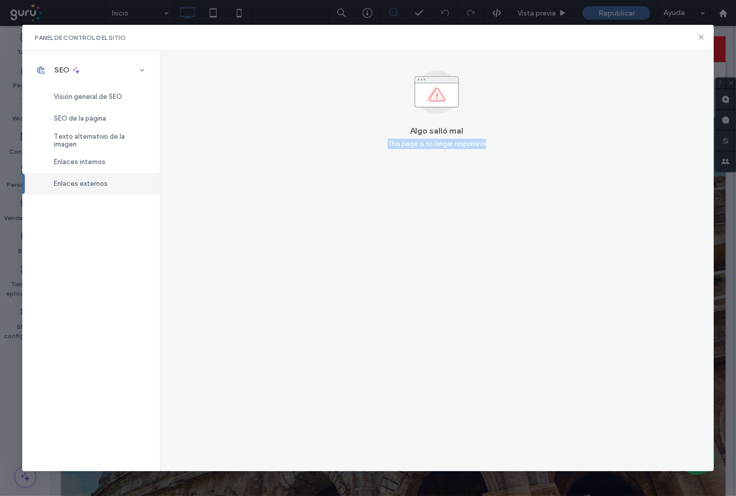
drag, startPoint x: 500, startPoint y: 147, endPoint x: 369, endPoint y: 154, distance: 132.2
click at [369, 154] on div "Algo salió mal This page is no longer responsive" at bounding box center [437, 261] width 554 height 420
click at [700, 34] on icon at bounding box center [701, 37] width 8 height 8
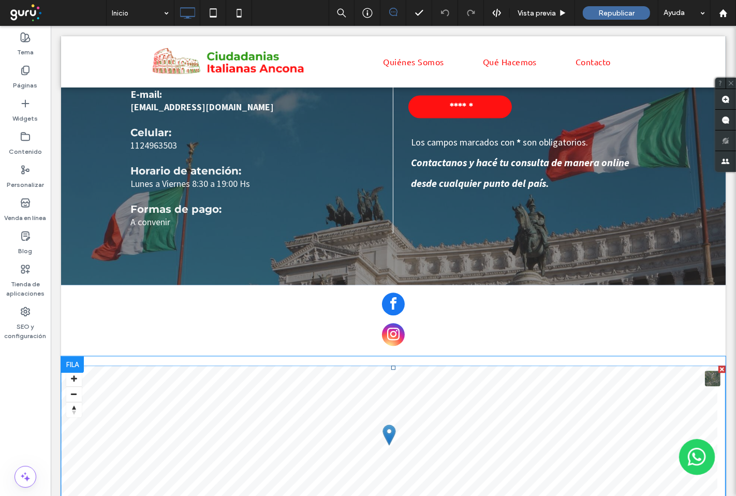
scroll to position [1984, 0]
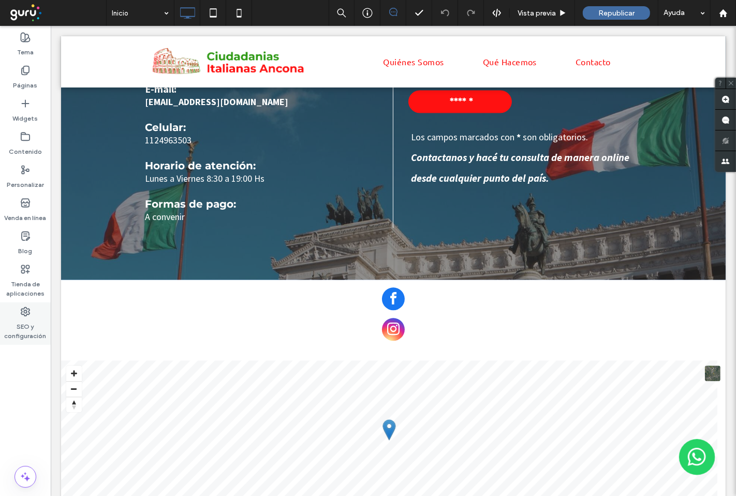
click at [26, 339] on label "SEO y configuración" at bounding box center [25, 329] width 51 height 24
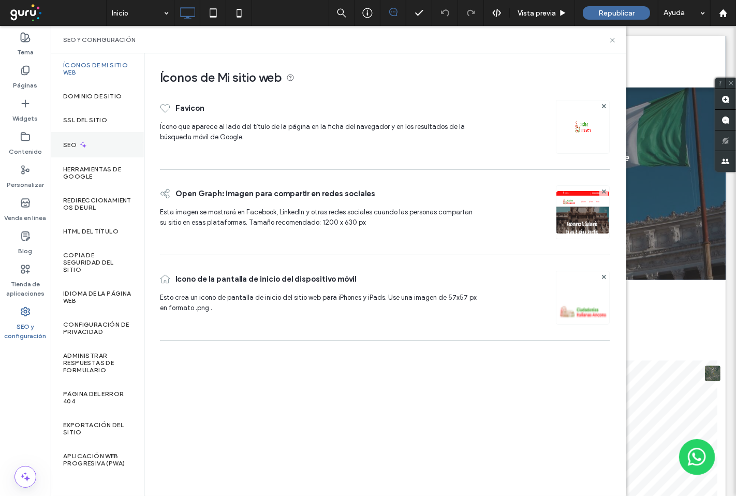
click at [89, 142] on div "SEO" at bounding box center [97, 144] width 93 height 25
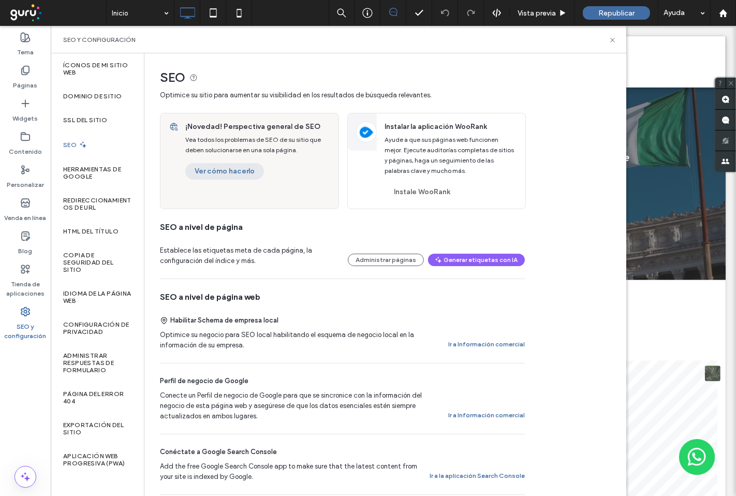
click at [225, 172] on button "Ver cómo hacerlo" at bounding box center [224, 171] width 79 height 17
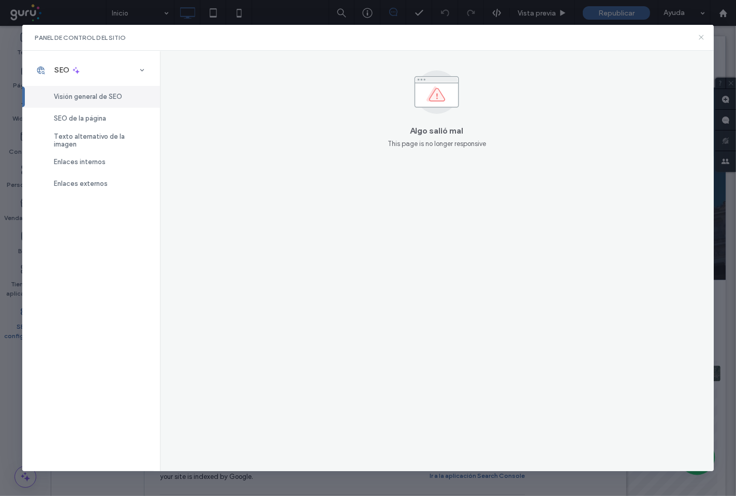
drag, startPoint x: 702, startPoint y: 33, endPoint x: 583, endPoint y: 27, distance: 119.2
click at [702, 33] on icon at bounding box center [701, 37] width 8 height 8
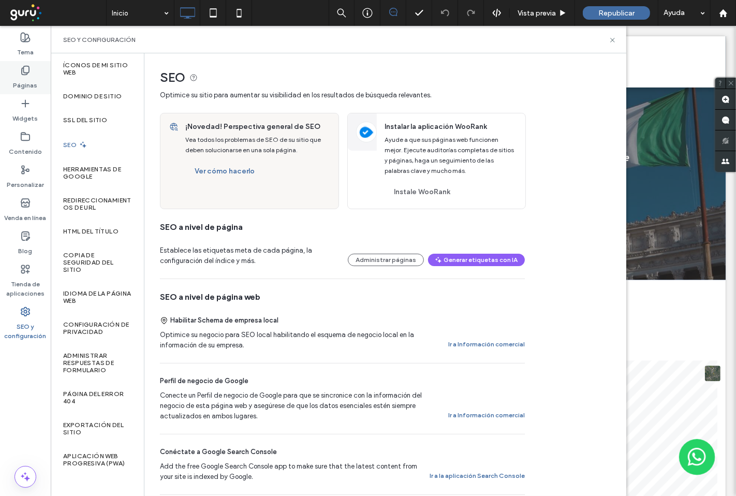
click at [27, 69] on icon at bounding box center [25, 70] width 10 height 10
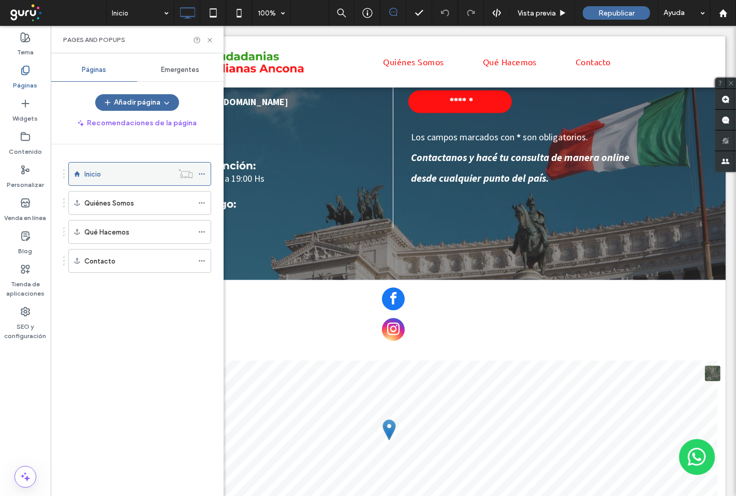
click at [198, 173] on div at bounding box center [185, 173] width 25 height 10
click at [199, 175] on icon at bounding box center [201, 173] width 7 height 7
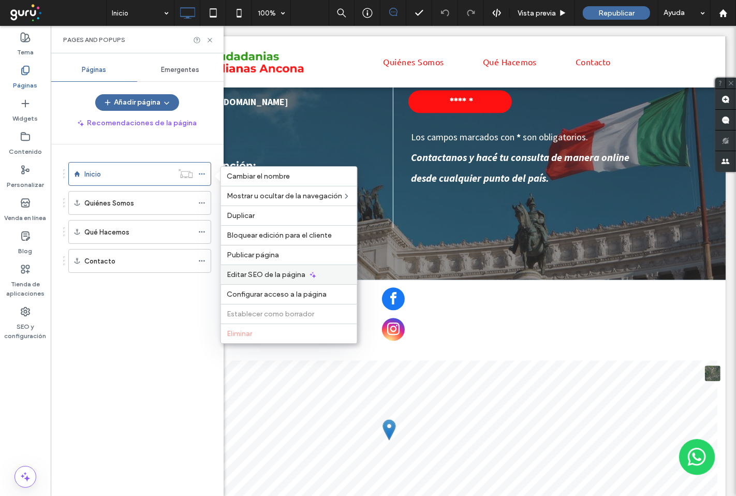
click at [285, 276] on span "Editar SEO de la página" at bounding box center [266, 274] width 79 height 9
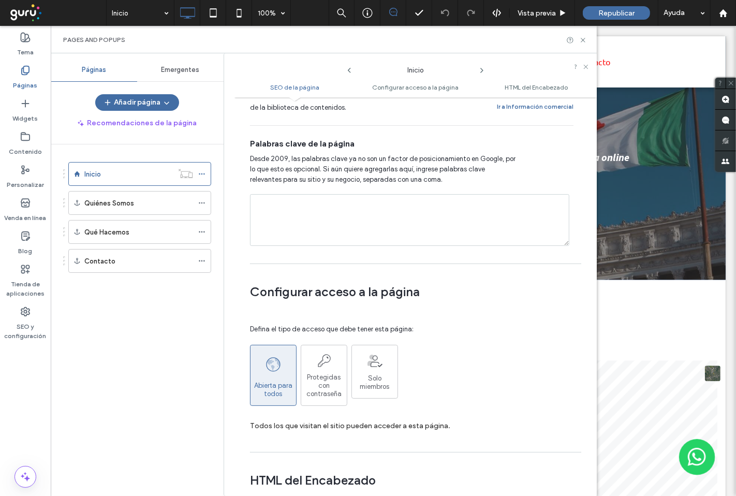
scroll to position [561, 0]
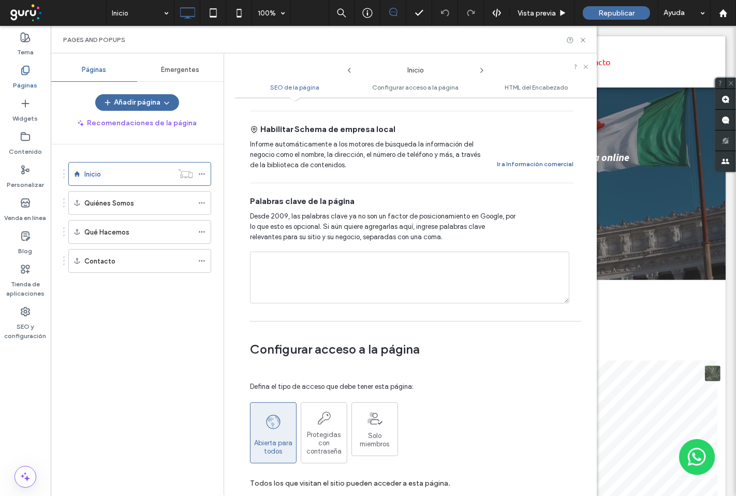
click at [324, 267] on textarea at bounding box center [409, 278] width 319 height 52
click at [327, 252] on textarea at bounding box center [409, 278] width 319 height 52
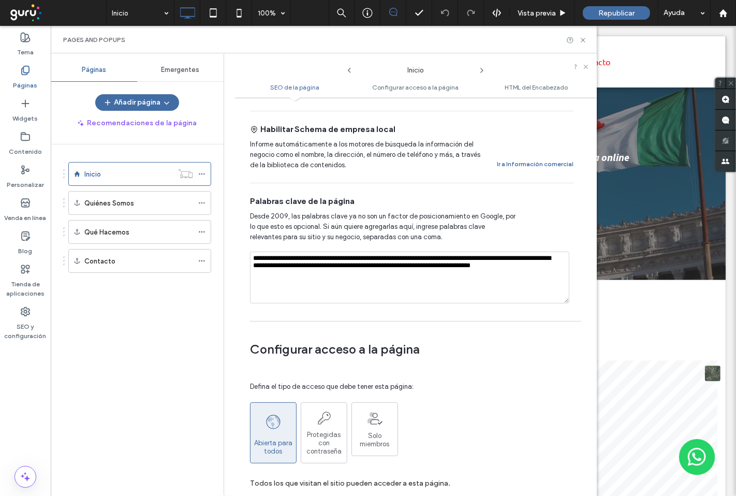
type textarea "**********"
click at [381, 272] on textarea "**********" at bounding box center [409, 278] width 319 height 52
type textarea "**********"
click at [429, 270] on textarea "**********" at bounding box center [409, 278] width 319 height 52
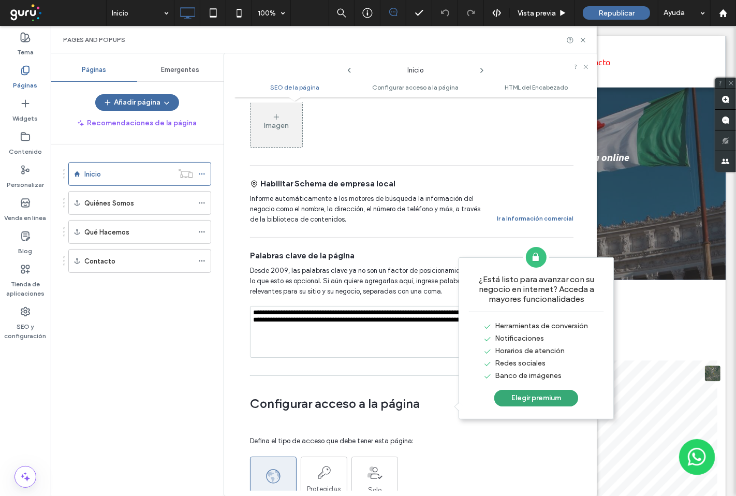
scroll to position [503, 0]
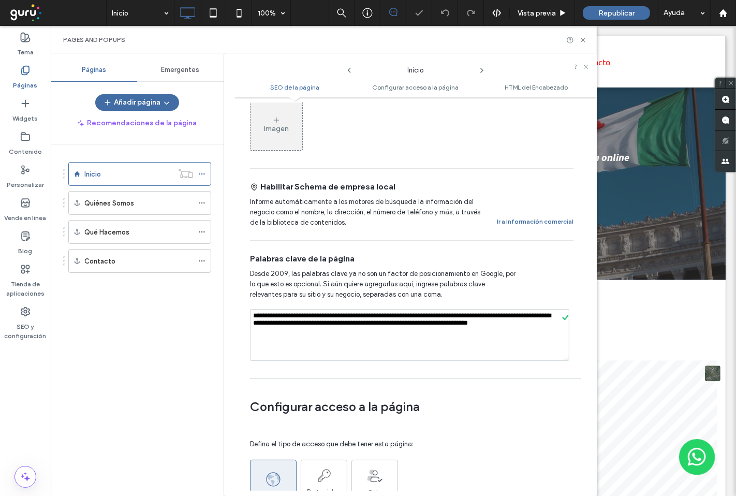
drag, startPoint x: 585, startPoint y: 44, endPoint x: 578, endPoint y: 55, distance: 13.5
click at [584, 44] on div "Pages and Popups" at bounding box center [324, 39] width 546 height 27
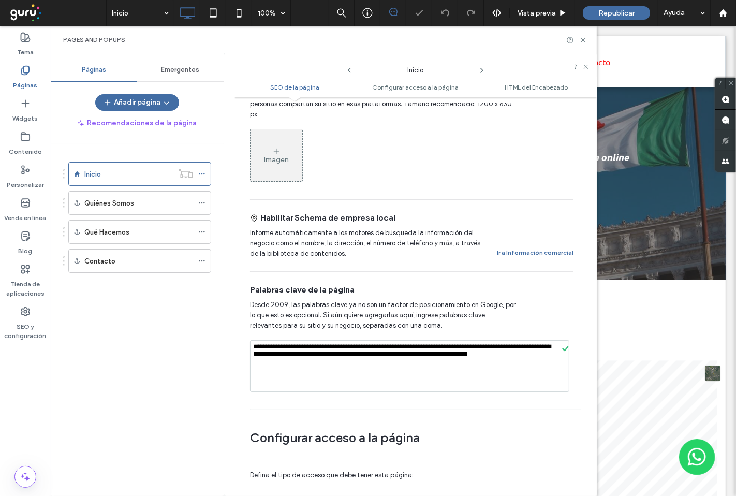
scroll to position [446, 0]
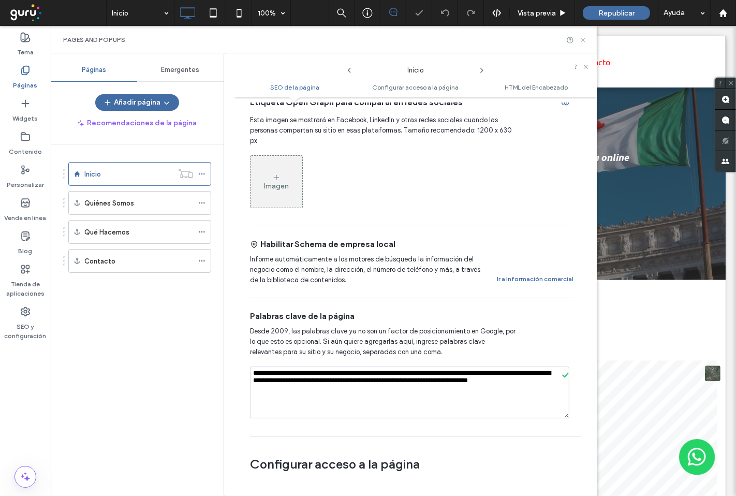
click at [583, 37] on icon at bounding box center [583, 40] width 8 height 8
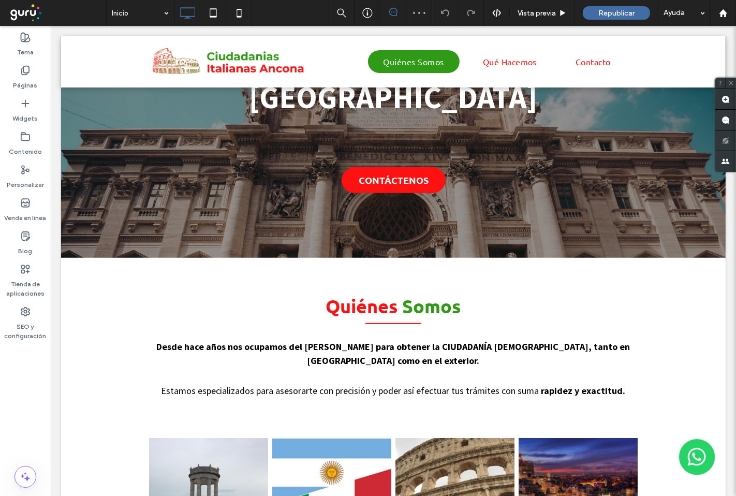
scroll to position [0, 0]
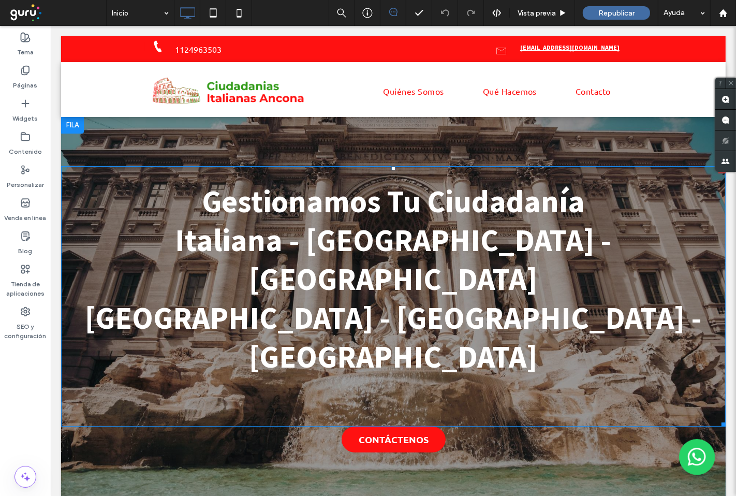
click at [476, 258] on span "Italiana - Española - Argentina" at bounding box center [393, 259] width 436 height 78
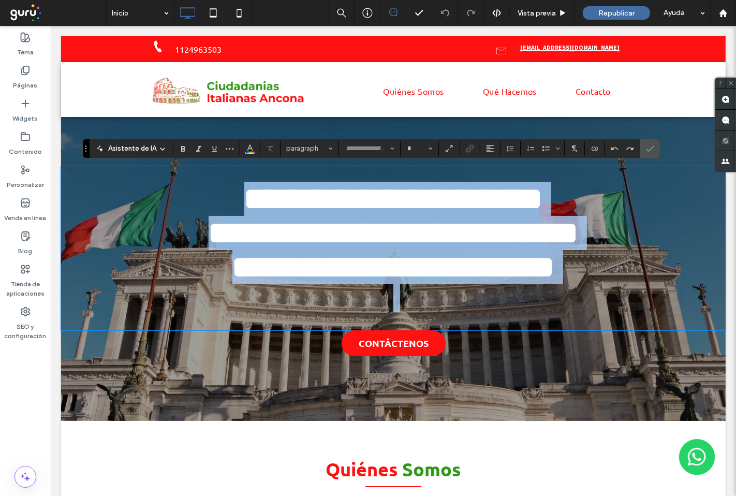
type input "**********"
type input "**"
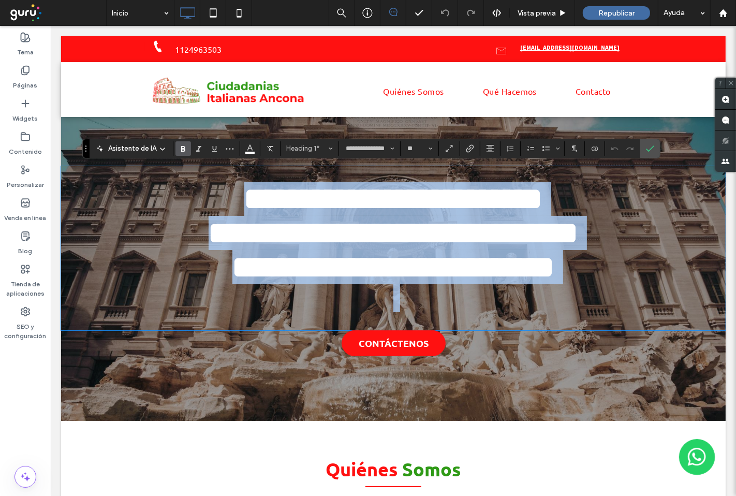
click at [371, 248] on span "**********" at bounding box center [393, 232] width 370 height 31
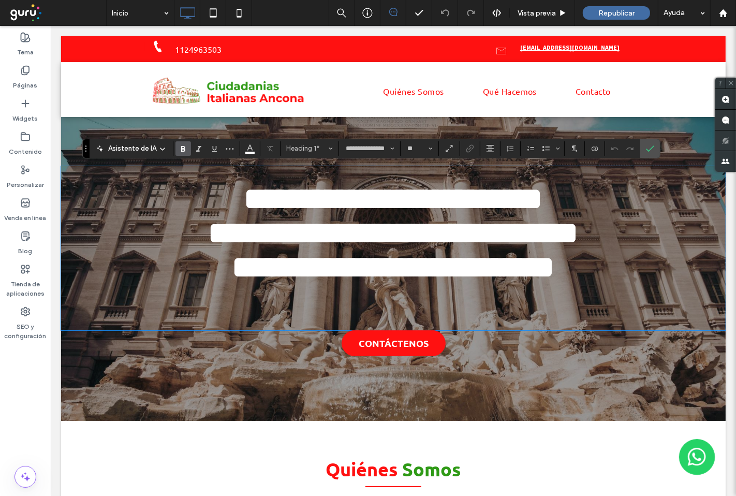
click at [303, 277] on span "**********" at bounding box center [393, 267] width 322 height 31
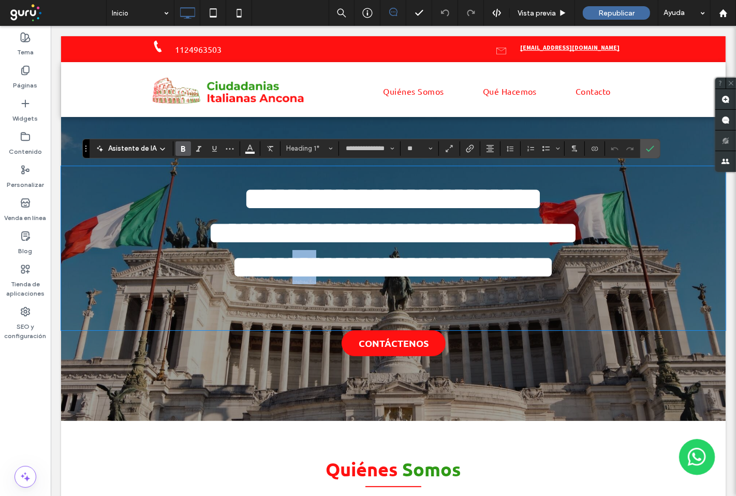
drag, startPoint x: 312, startPoint y: 283, endPoint x: 291, endPoint y: 287, distance: 21.0
click at [291, 283] on span "**********" at bounding box center [393, 267] width 322 height 31
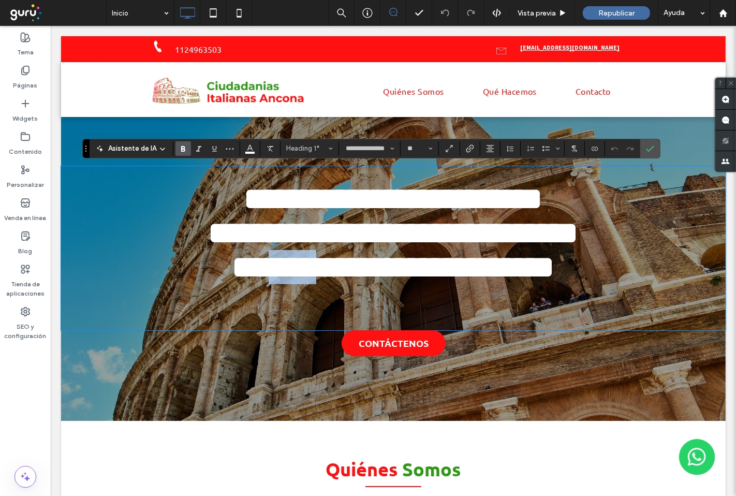
drag, startPoint x: 310, startPoint y: 283, endPoint x: 262, endPoint y: 283, distance: 48.1
click at [262, 283] on span "**********" at bounding box center [393, 267] width 322 height 31
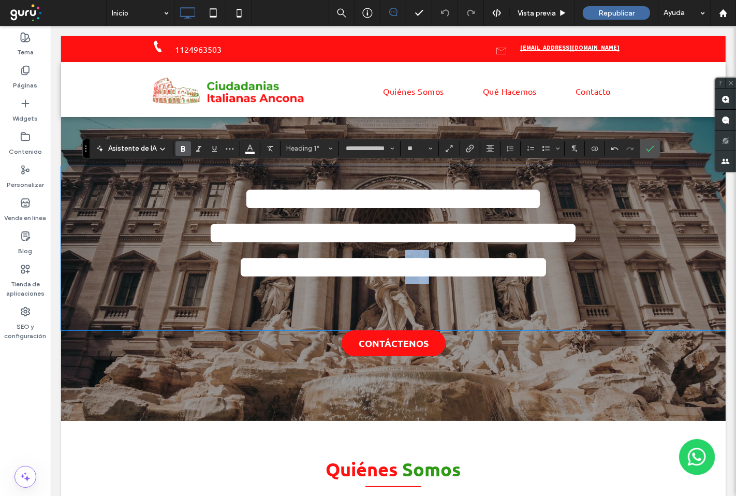
drag, startPoint x: 432, startPoint y: 281, endPoint x: 404, endPoint y: 284, distance: 27.6
click at [404, 283] on span "**********" at bounding box center [393, 267] width 311 height 31
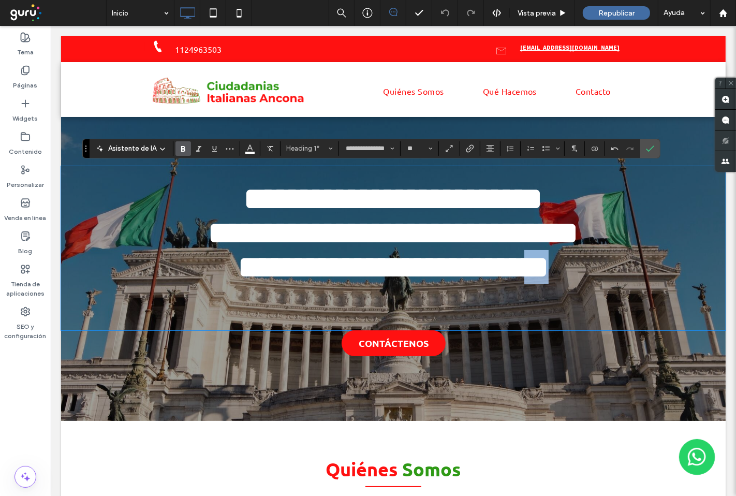
drag, startPoint x: 565, startPoint y: 281, endPoint x: 538, endPoint y: 288, distance: 28.2
click at [538, 284] on h1 "**********" at bounding box center [393, 267] width 644 height 34
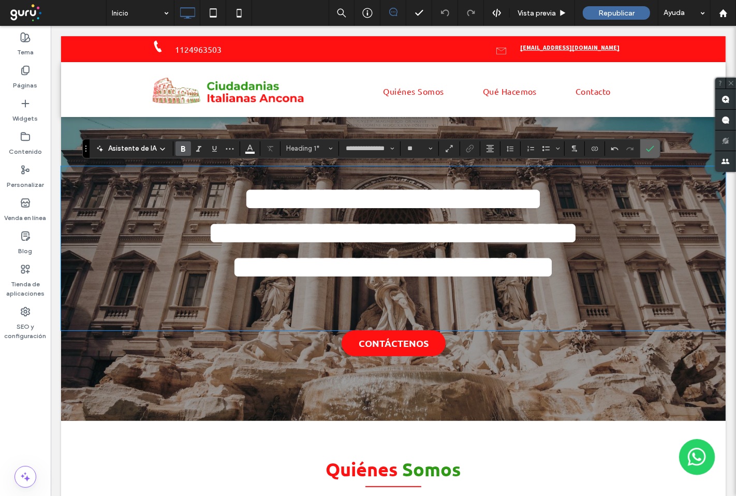
drag, startPoint x: 647, startPoint y: 151, endPoint x: 597, endPoint y: 126, distance: 56.3
click at [647, 151] on use "Confirmar" at bounding box center [650, 148] width 8 height 6
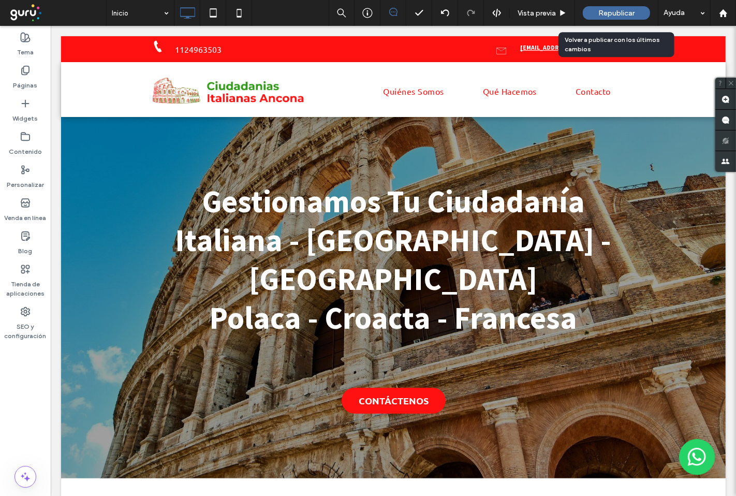
click at [616, 16] on span "Republicar" at bounding box center [616, 13] width 36 height 9
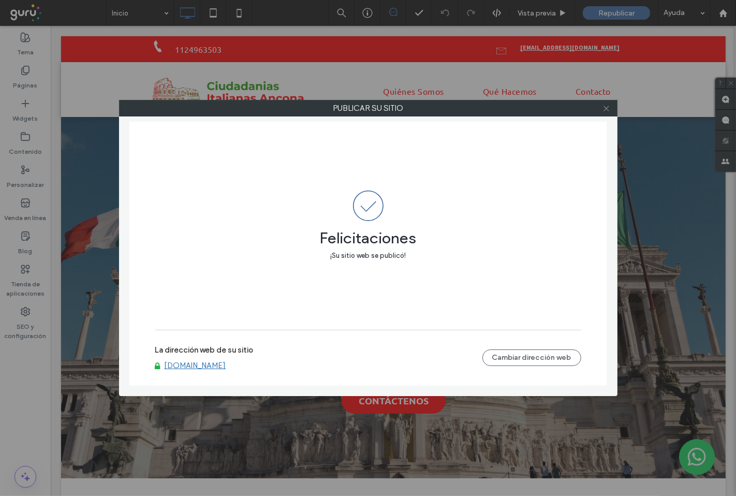
click at [603, 109] on icon at bounding box center [606, 109] width 8 height 8
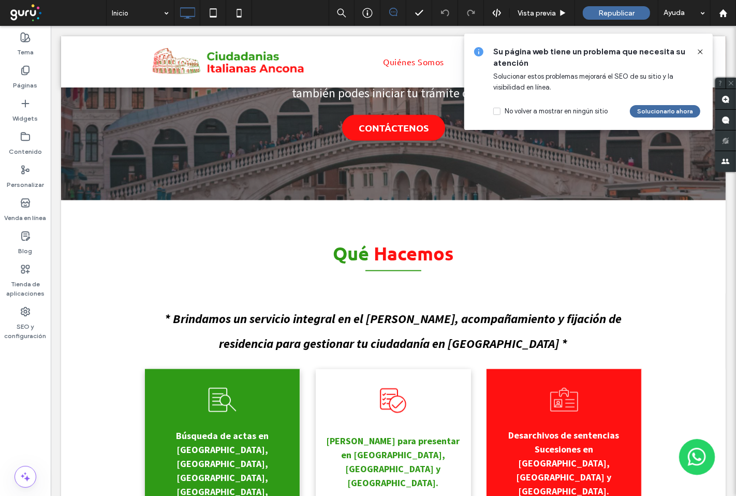
scroll to position [834, 0]
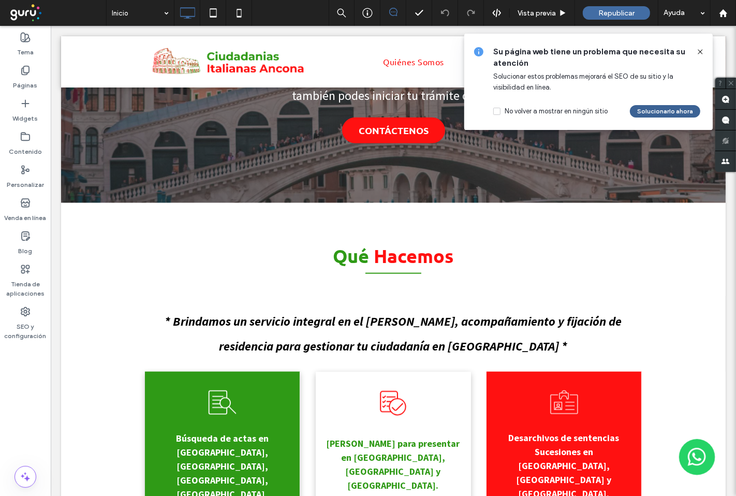
click at [686, 110] on button "Solucionarlo ahora" at bounding box center [665, 111] width 70 height 12
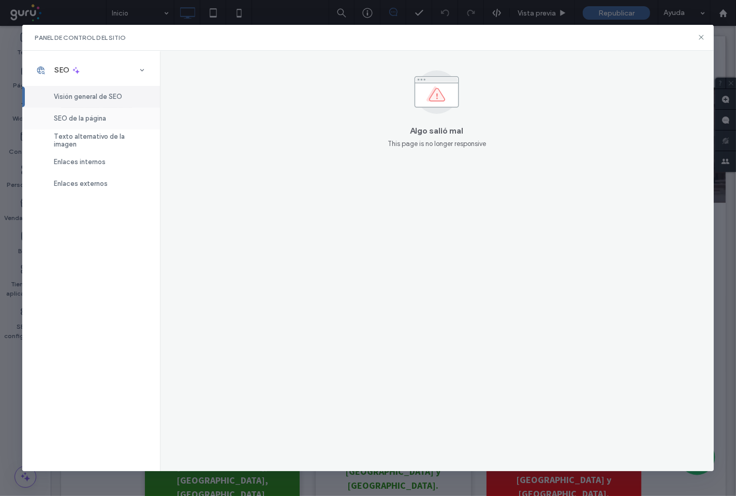
click at [64, 117] on span "SEO de la página" at bounding box center [80, 118] width 52 height 8
click at [106, 145] on div "Texto alternativo de la imagen" at bounding box center [91, 140] width 138 height 22
drag, startPoint x: 92, startPoint y: 174, endPoint x: 96, endPoint y: 166, distance: 9.5
click at [93, 173] on div "Enlaces externos" at bounding box center [91, 184] width 138 height 22
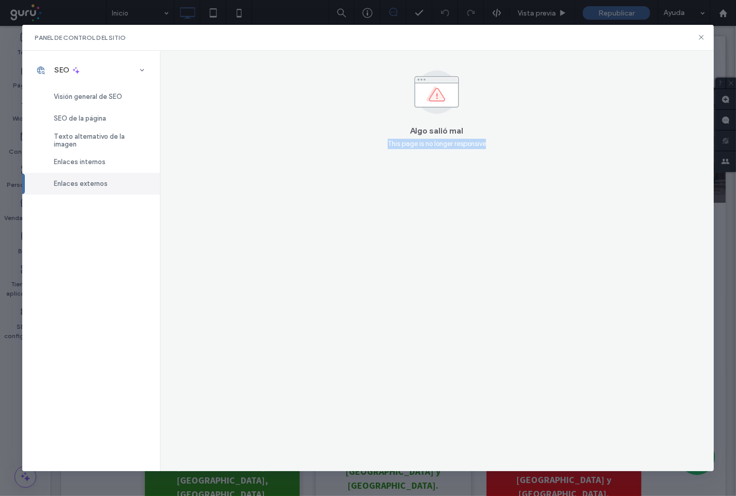
drag, startPoint x: 501, startPoint y: 146, endPoint x: 375, endPoint y: 151, distance: 126.4
click at [375, 151] on div "Algo salió mal This page is no longer responsive" at bounding box center [437, 261] width 554 height 420
click at [698, 39] on icon at bounding box center [701, 37] width 8 height 8
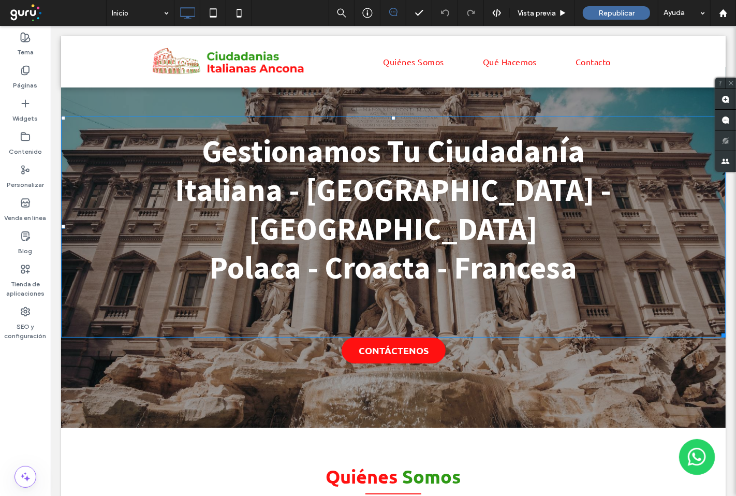
scroll to position [0, 0]
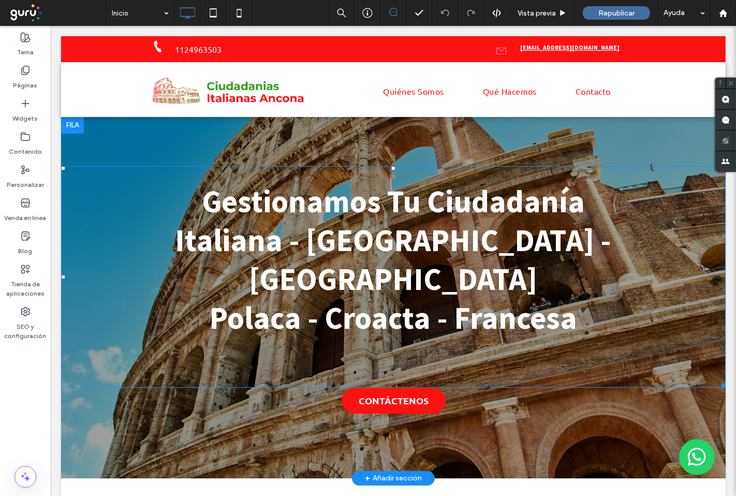
click at [404, 298] on span "Polaca - Croacta - Francesa" at bounding box center [393, 317] width 368 height 39
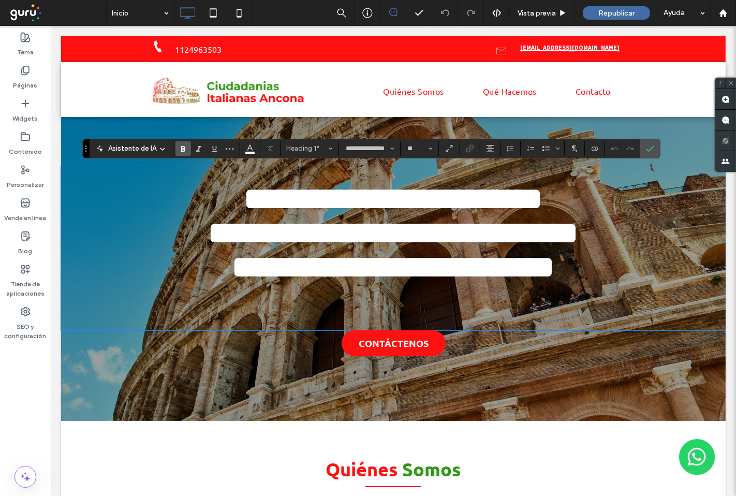
click at [395, 283] on span "**********" at bounding box center [393, 267] width 322 height 31
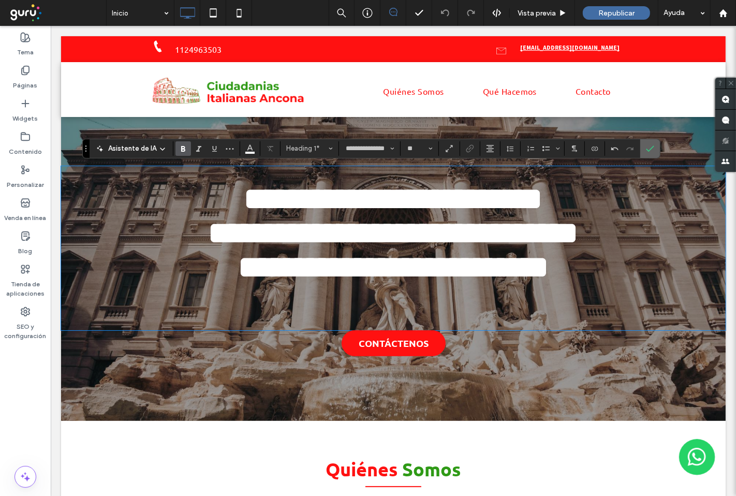
click at [658, 146] on section at bounding box center [650, 148] width 20 height 19
click at [652, 149] on icon "Confirmar" at bounding box center [650, 148] width 8 height 8
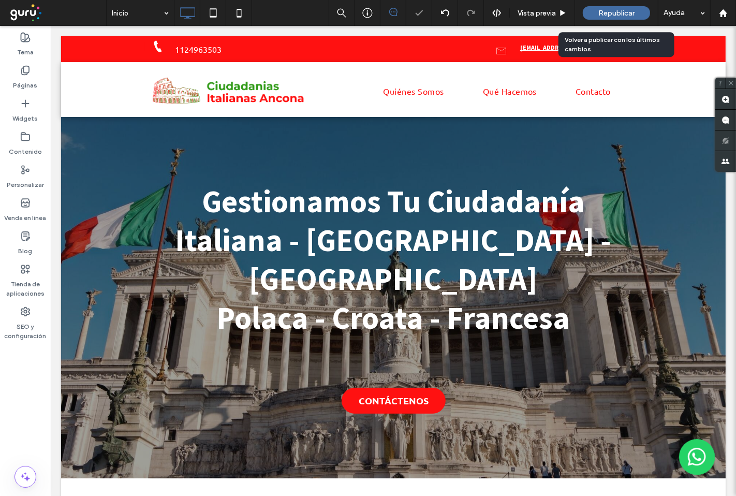
click at [608, 13] on span "Republicar" at bounding box center [616, 13] width 36 height 9
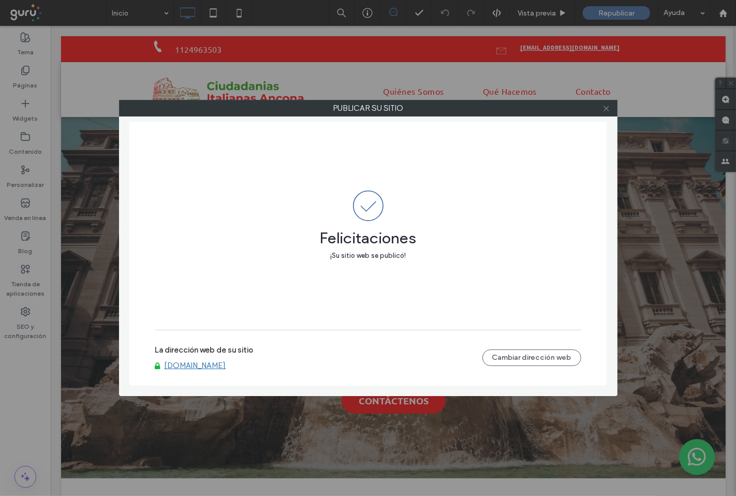
click at [609, 111] on icon at bounding box center [606, 109] width 8 height 8
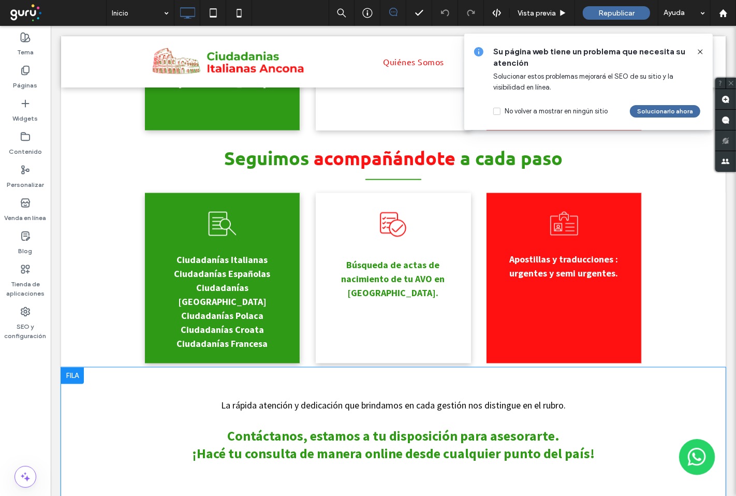
scroll to position [1322, 0]
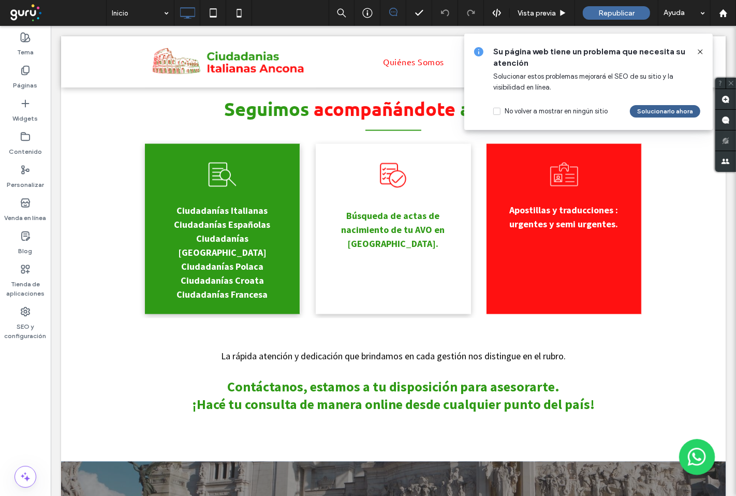
click at [673, 106] on button "Solucionarlo ahora" at bounding box center [665, 111] width 70 height 12
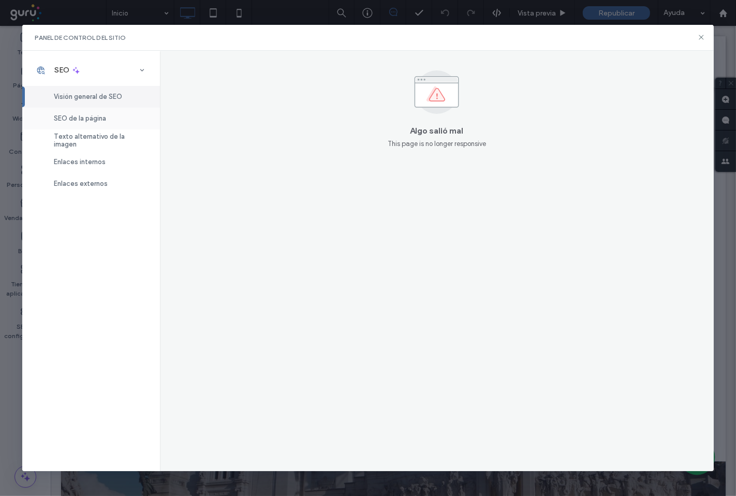
click at [101, 115] on span "SEO de la página" at bounding box center [80, 118] width 52 height 8
click at [94, 150] on div "Texto alternativo de la imagen" at bounding box center [91, 140] width 138 height 22
click at [95, 96] on span "Visión general de SEO" at bounding box center [88, 97] width 68 height 8
click at [697, 35] on div "Panel de control del sitio" at bounding box center [368, 38] width 692 height 26
click at [705, 39] on icon at bounding box center [701, 37] width 8 height 8
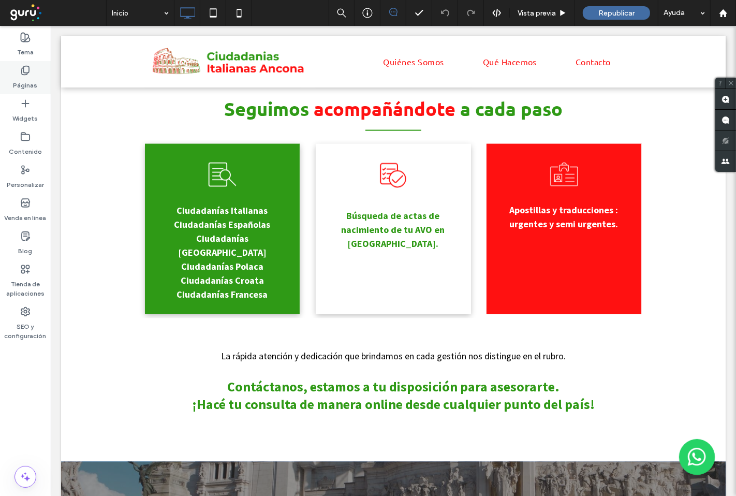
click at [28, 73] on icon at bounding box center [25, 70] width 10 height 10
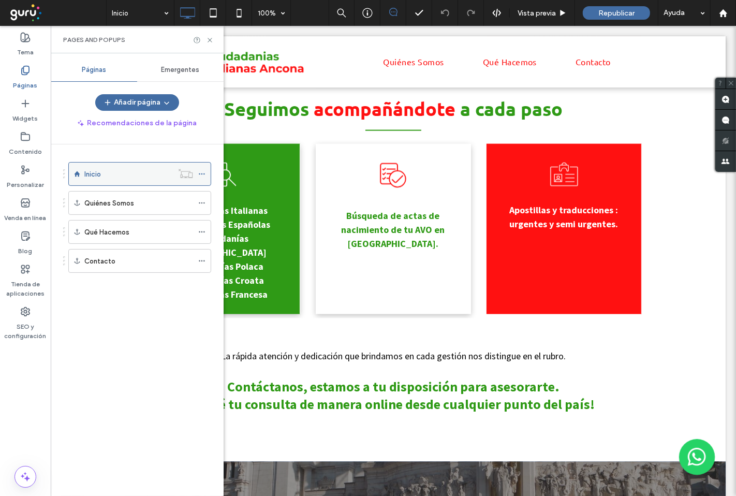
click at [194, 176] on div at bounding box center [185, 173] width 25 height 10
click at [202, 173] on icon at bounding box center [201, 173] width 7 height 7
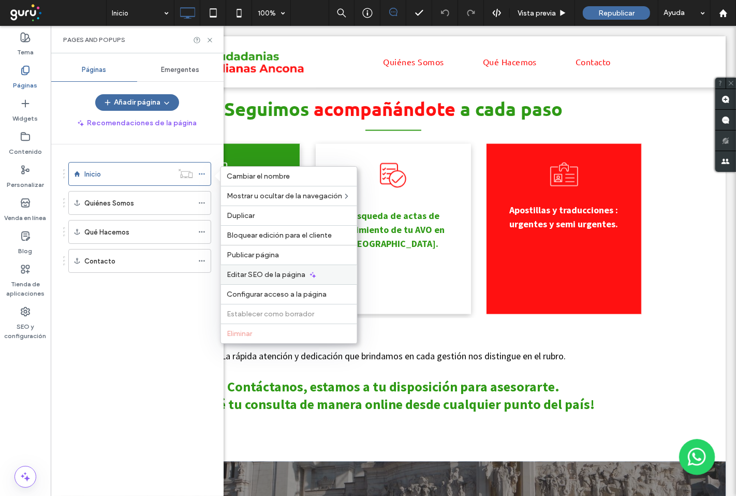
click at [261, 276] on span "Editar SEO de la página" at bounding box center [266, 274] width 79 height 9
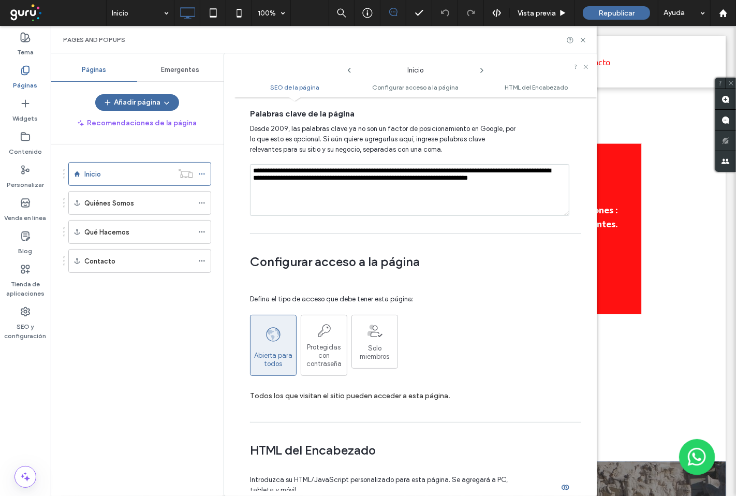
scroll to position [575, 0]
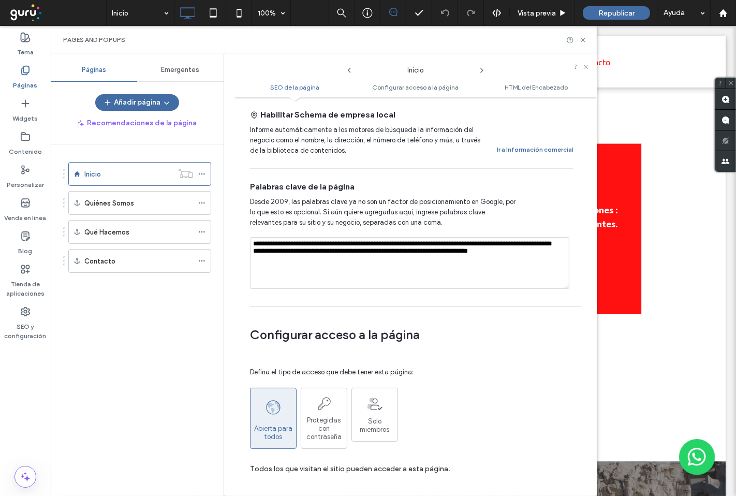
drag, startPoint x: 333, startPoint y: 255, endPoint x: 224, endPoint y: 228, distance: 112.0
click at [224, 228] on div "**********" at bounding box center [410, 274] width 373 height 443
click at [335, 256] on textarea "**********" at bounding box center [409, 263] width 319 height 52
click at [325, 255] on textarea "**********" at bounding box center [409, 263] width 319 height 52
type textarea "**********"
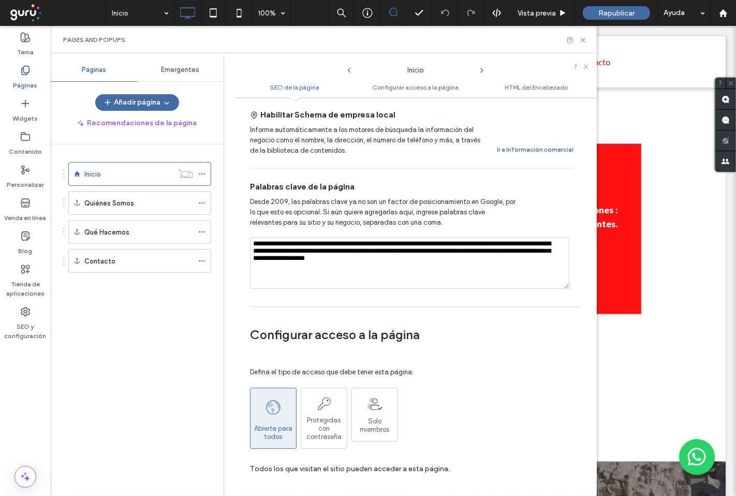
click at [490, 255] on textarea "**********" at bounding box center [409, 263] width 319 height 52
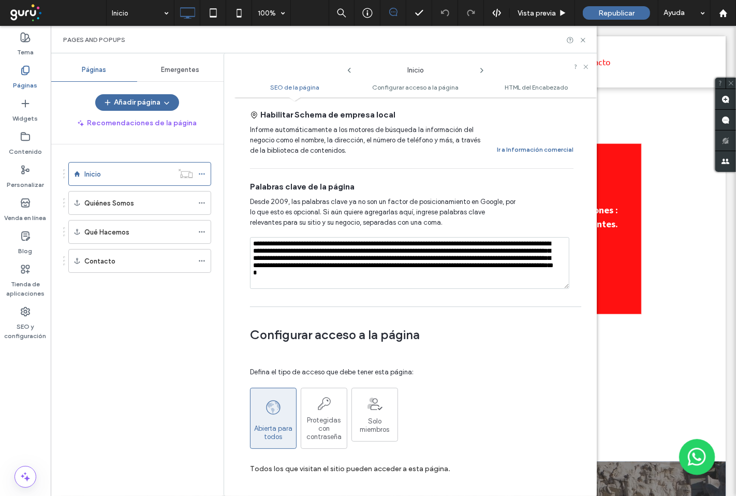
scroll to position [1, 0]
type textarea "**********"
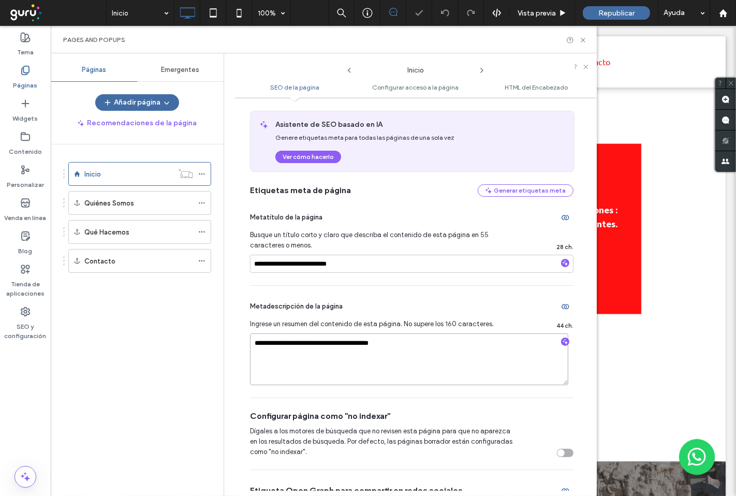
scroll to position [115, 0]
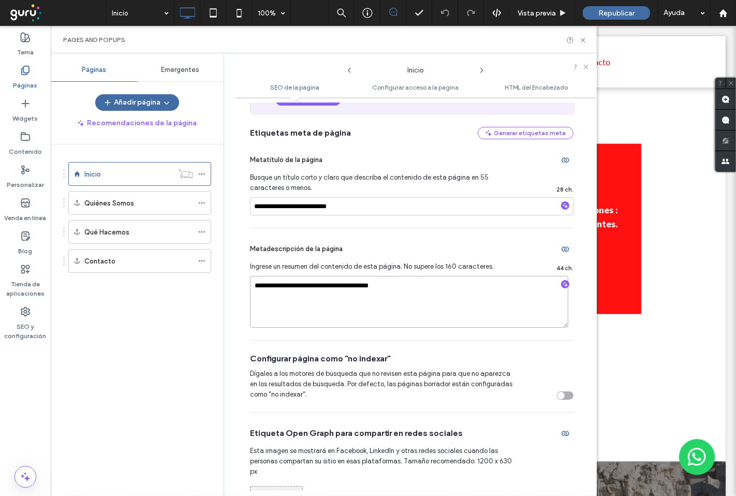
drag, startPoint x: 400, startPoint y: 293, endPoint x: 369, endPoint y: 287, distance: 32.1
click at [369, 287] on textarea "**********" at bounding box center [409, 302] width 318 height 52
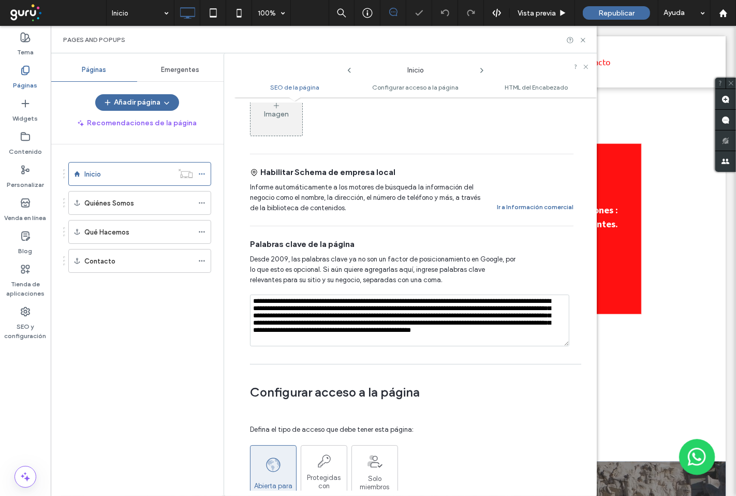
scroll to position [0, 0]
drag, startPoint x: 492, startPoint y: 333, endPoint x: 239, endPoint y: 284, distance: 257.8
click at [239, 284] on div "**********" at bounding box center [415, 296] width 362 height 388
click at [195, 268] on div "Contacto" at bounding box center [139, 261] width 143 height 24
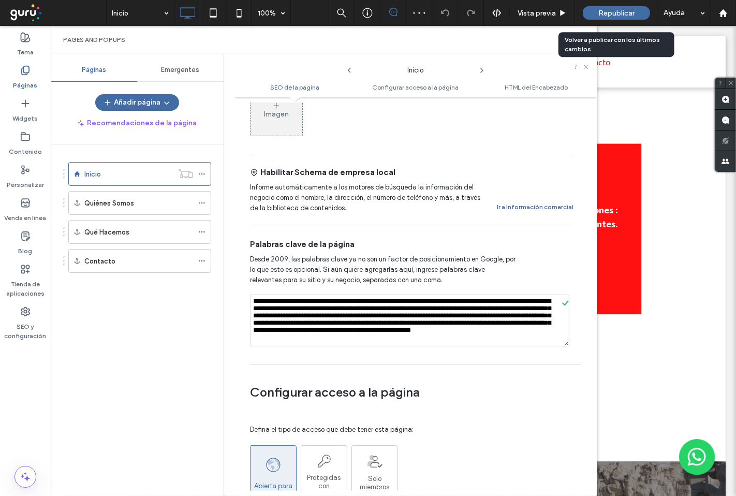
click at [625, 11] on span "Republicar" at bounding box center [616, 13] width 36 height 9
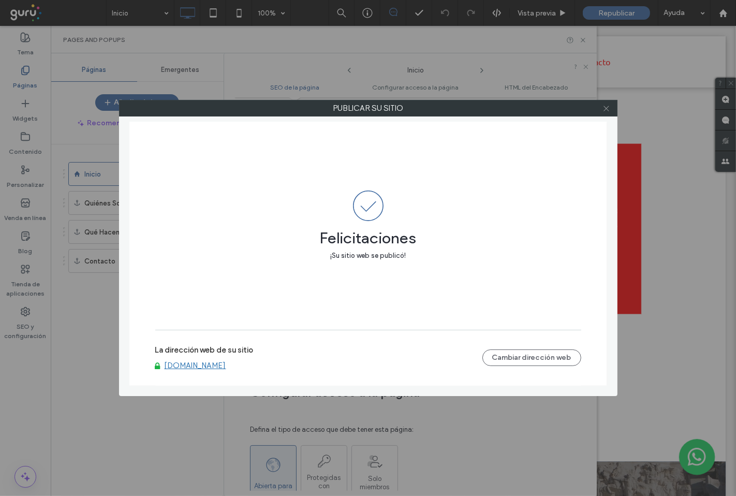
click at [608, 107] on icon at bounding box center [606, 109] width 8 height 8
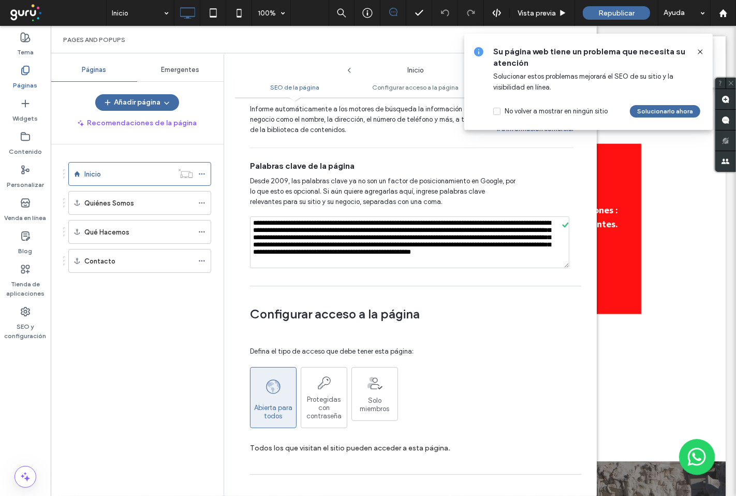
scroll to position [690, 0]
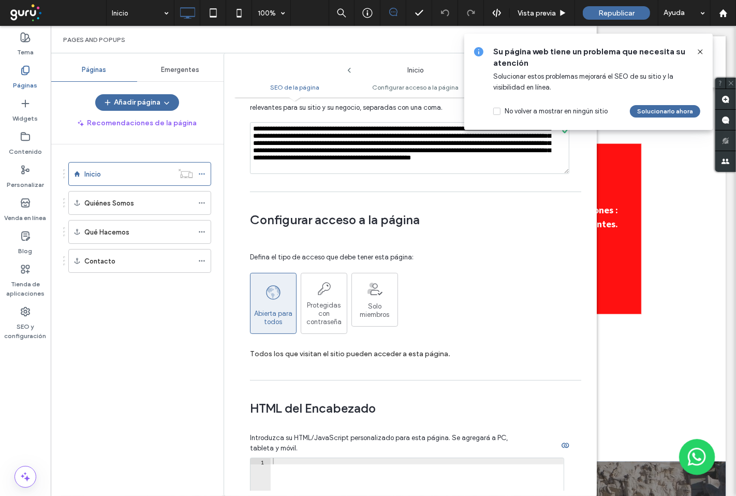
click at [704, 49] on icon at bounding box center [700, 52] width 8 height 8
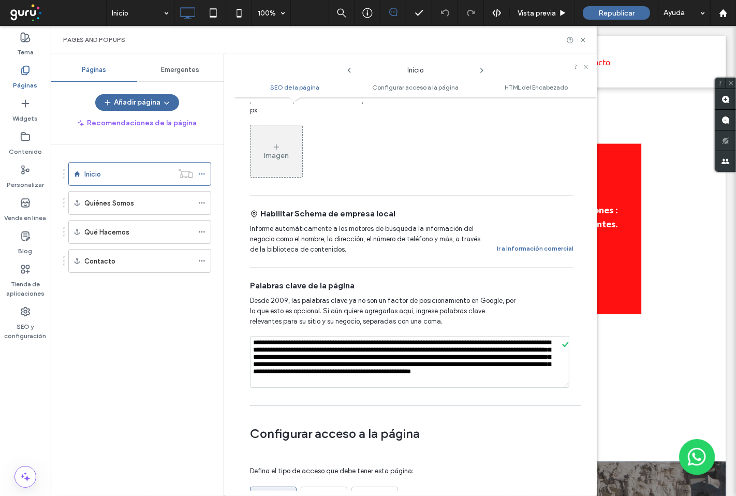
scroll to position [503, 0]
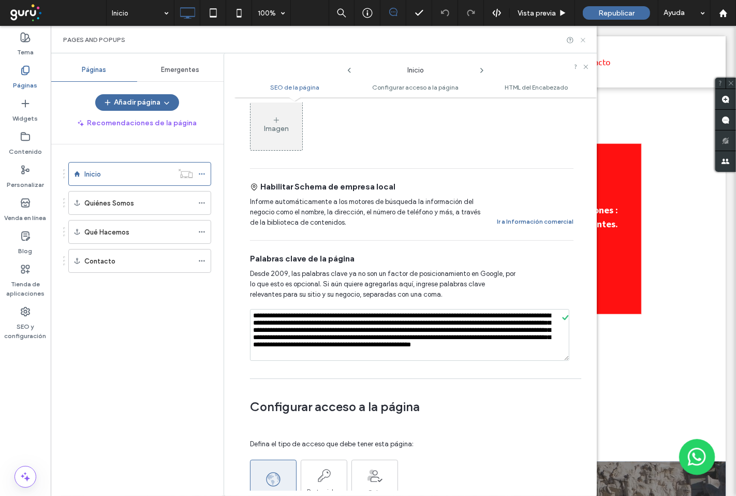
click at [585, 40] on icon at bounding box center [583, 40] width 8 height 8
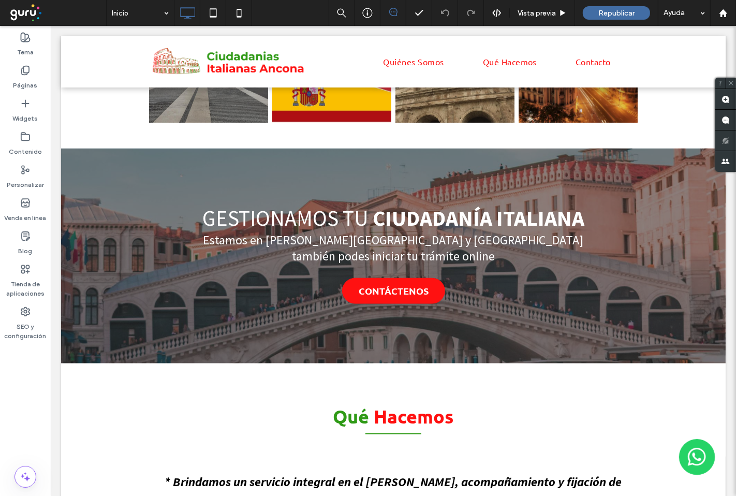
scroll to position [575, 0]
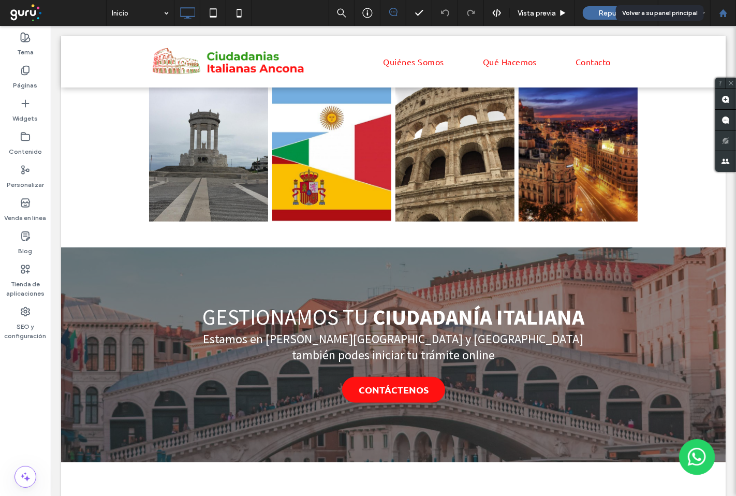
click at [726, 17] on icon at bounding box center [723, 13] width 9 height 9
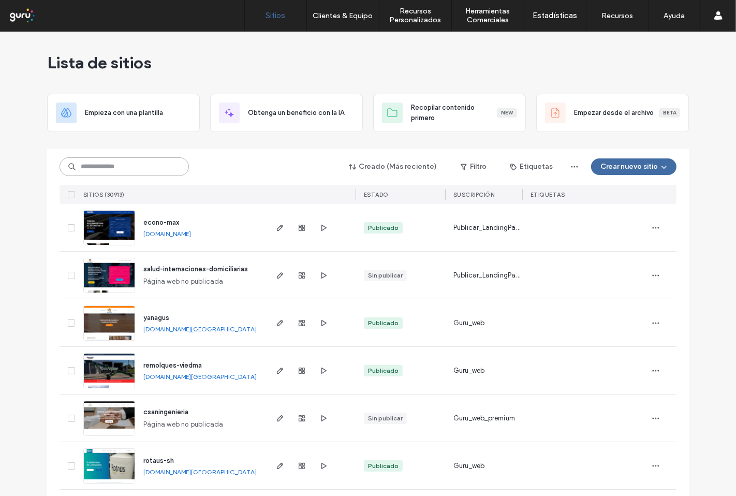
click at [148, 166] on input at bounding box center [124, 166] width 129 height 19
paste input "**********"
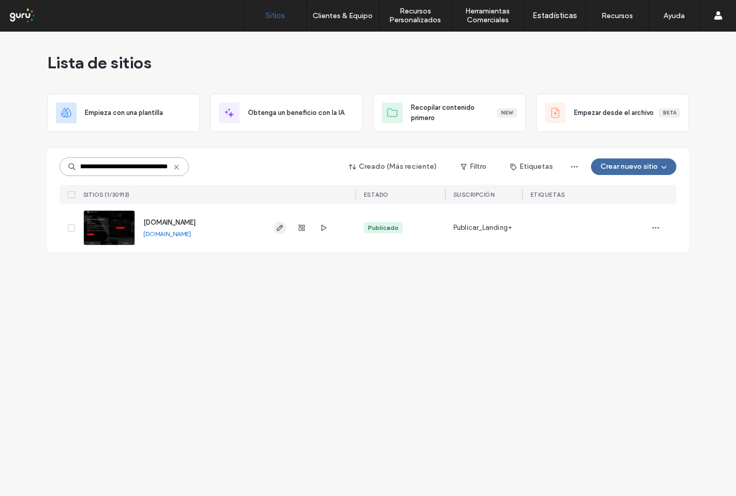
type input "**********"
click at [276, 229] on icon "button" at bounding box center [280, 228] width 8 height 8
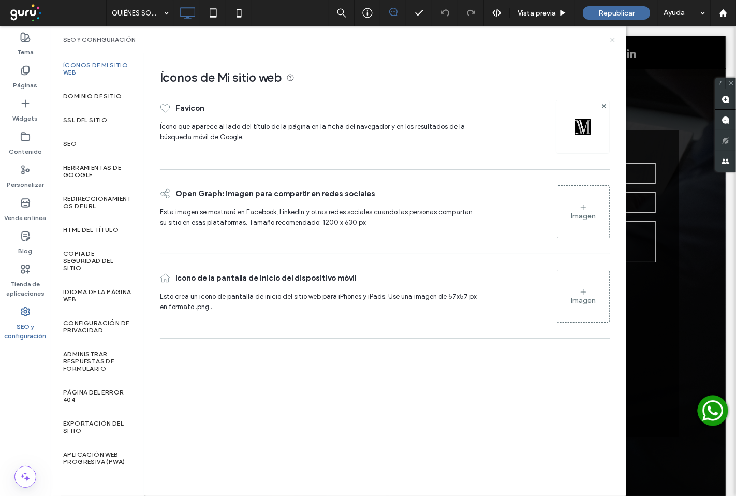
click at [612, 42] on icon at bounding box center [613, 40] width 8 height 8
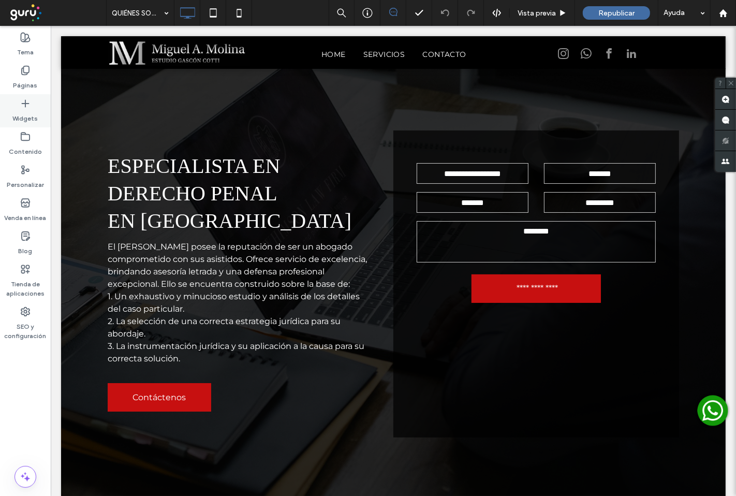
click at [28, 115] on label "Widgets" at bounding box center [25, 116] width 25 height 14
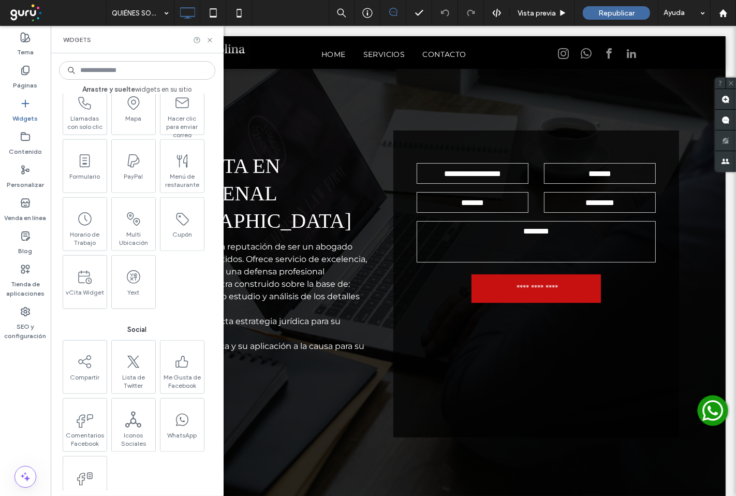
scroll to position [1035, 0]
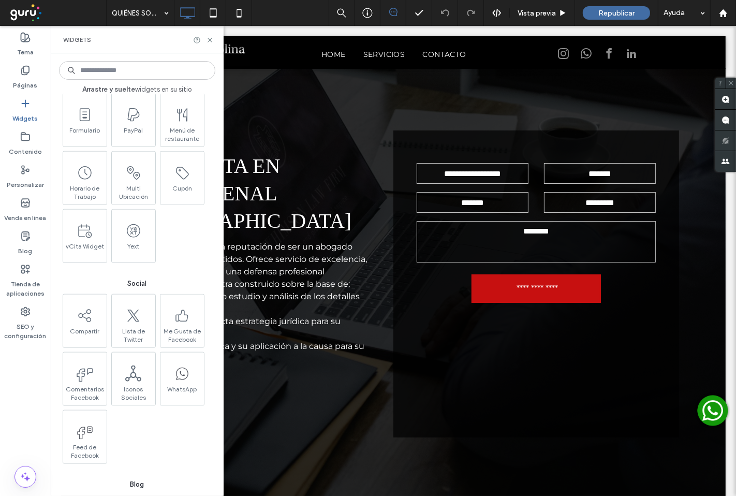
click at [184, 389] on span "WhatsApp" at bounding box center [181, 392] width 43 height 14
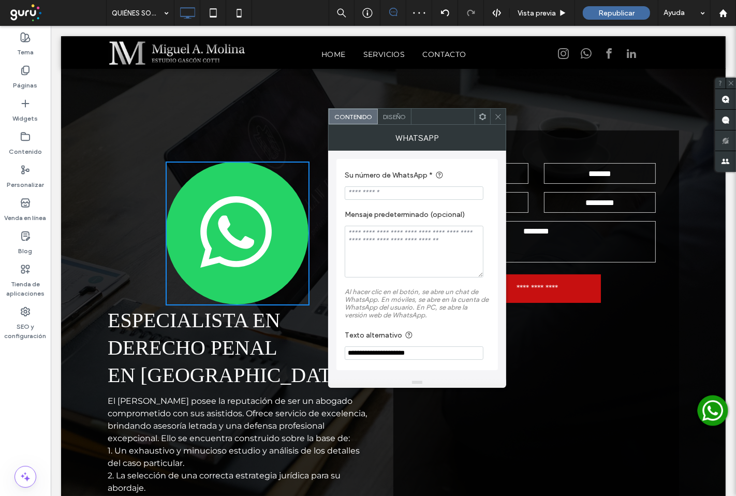
click at [384, 193] on input "Su número de WhatsApp *" at bounding box center [414, 192] width 139 height 13
paste input "**********"
type input "**********"
click at [379, 242] on textarea "Mensaje predeterminado (opcional)" at bounding box center [414, 252] width 139 height 52
type textarea "**********"
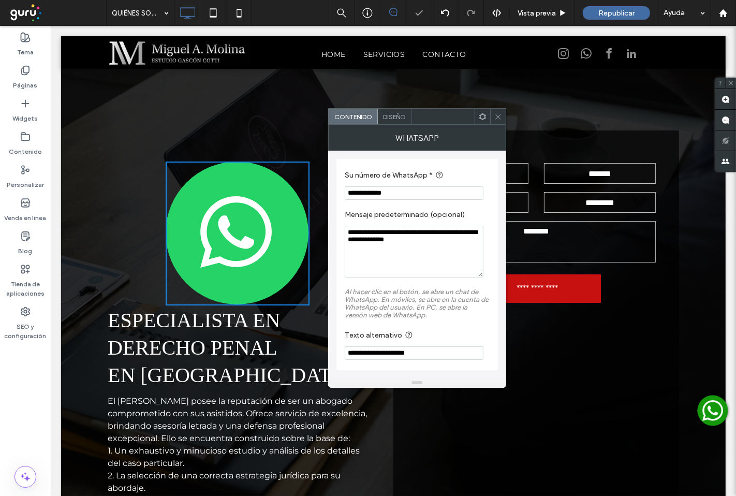
click at [392, 114] on span "Diseño" at bounding box center [394, 117] width 23 height 8
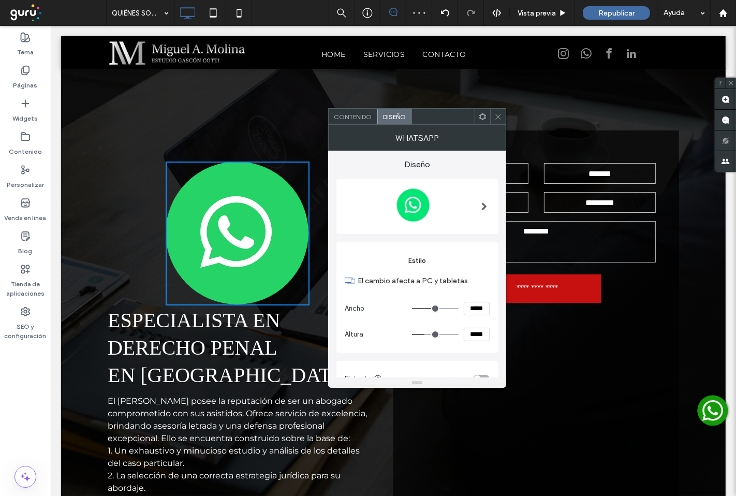
drag, startPoint x: 466, startPoint y: 308, endPoint x: 477, endPoint y: 308, distance: 11.4
click at [477, 308] on input "*****" at bounding box center [477, 308] width 26 height 13
type input "****"
type input "**"
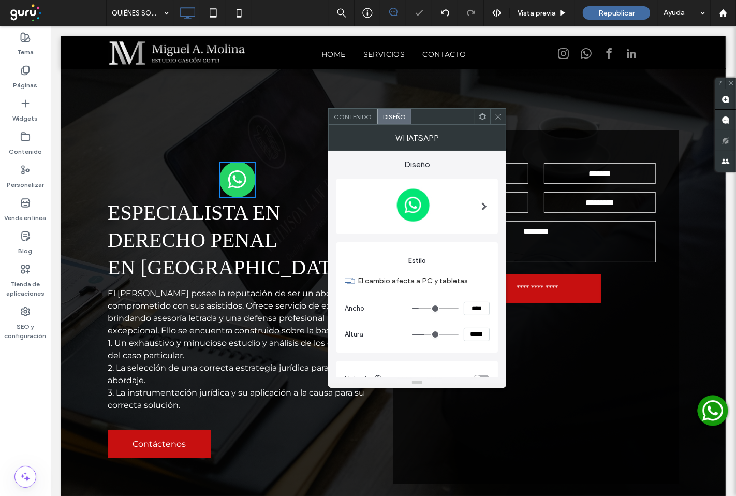
drag, startPoint x: 466, startPoint y: 337, endPoint x: 477, endPoint y: 334, distance: 11.0
click at [477, 334] on input "*****" at bounding box center [477, 334] width 26 height 13
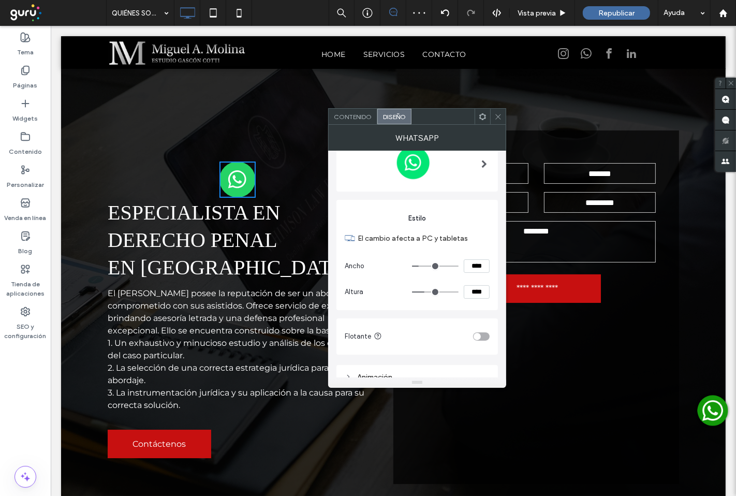
scroll to position [86, 0]
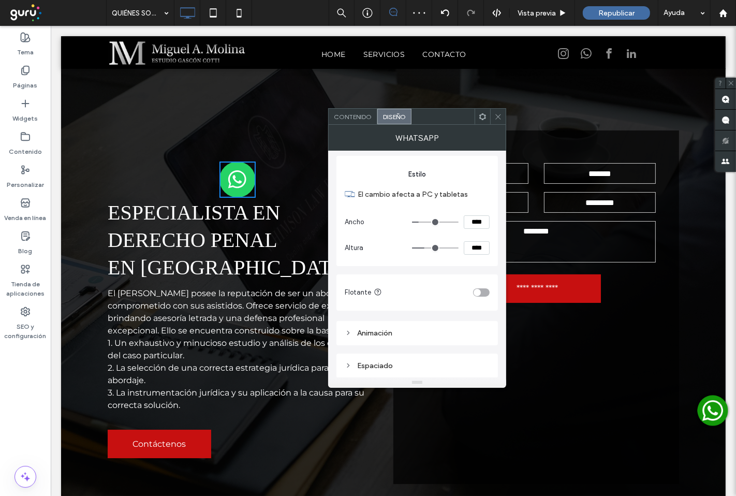
type input "****"
type input "**"
click at [484, 291] on div "toggle" at bounding box center [481, 292] width 17 height 8
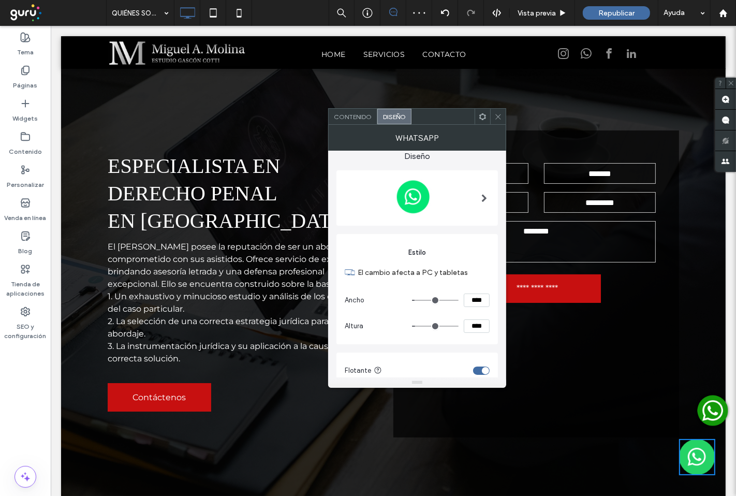
scroll to position [0, 0]
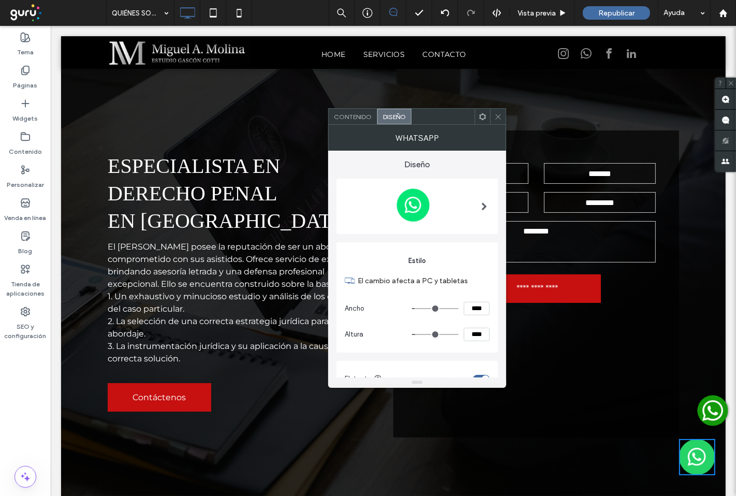
click at [498, 117] on use at bounding box center [497, 116] width 5 height 5
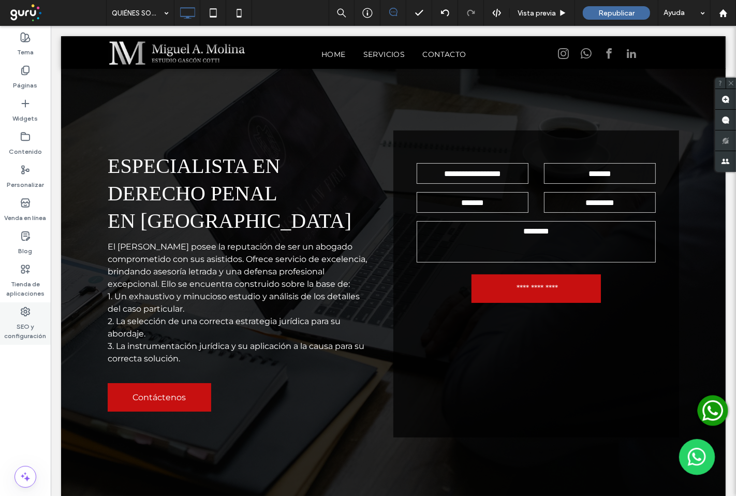
click at [24, 329] on label "SEO y configuración" at bounding box center [25, 329] width 51 height 24
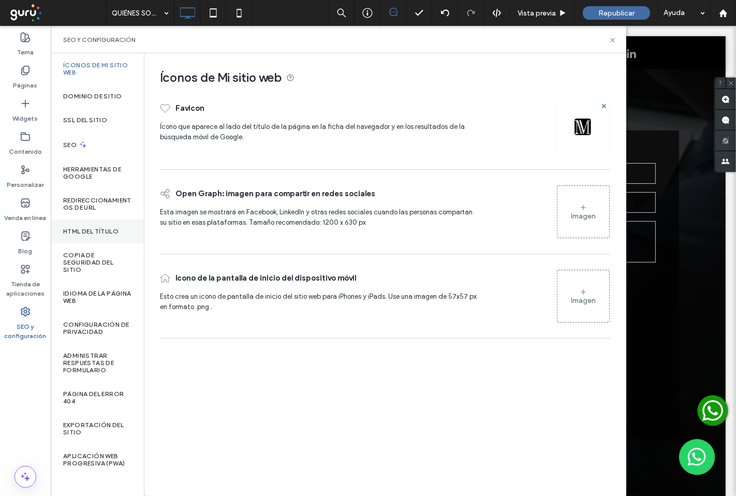
click at [113, 230] on label "HTML del título" at bounding box center [90, 231] width 55 height 7
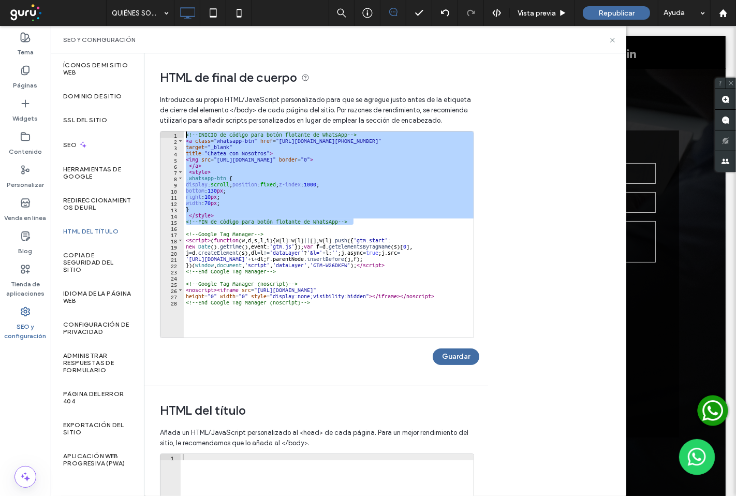
drag, startPoint x: 369, startPoint y: 224, endPoint x: 163, endPoint y: 128, distance: 227.4
click at [163, 128] on div "**********" at bounding box center [316, 238] width 313 height 296
type textarea "**********"
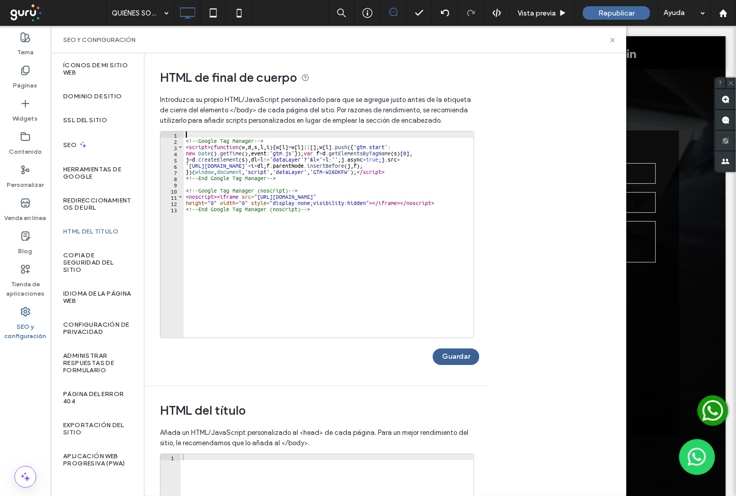
click at [469, 355] on button "Guardar" at bounding box center [456, 356] width 47 height 17
click at [611, 40] on icon at bounding box center [613, 40] width 8 height 8
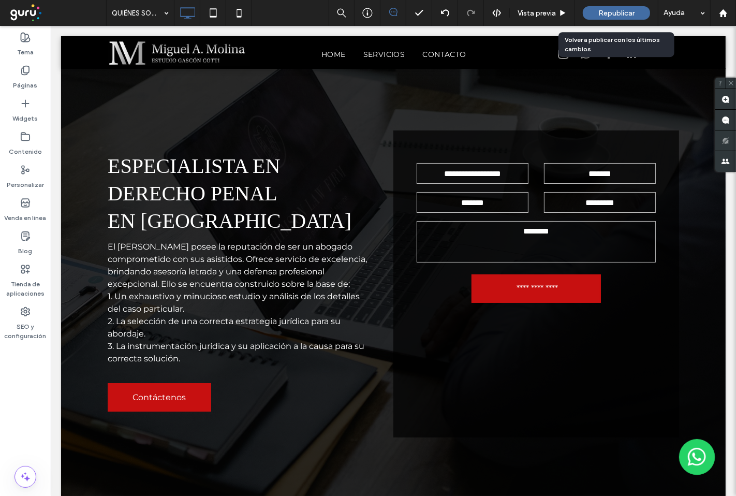
click at [603, 12] on span "Republicar" at bounding box center [616, 13] width 36 height 9
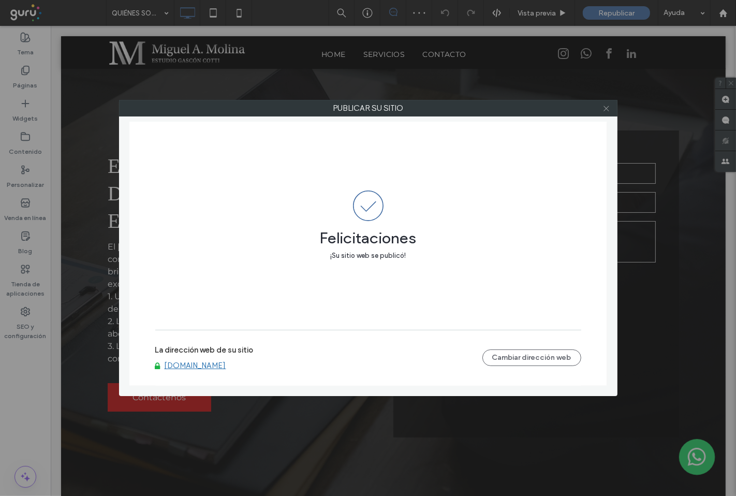
click at [606, 108] on use at bounding box center [605, 108] width 5 height 5
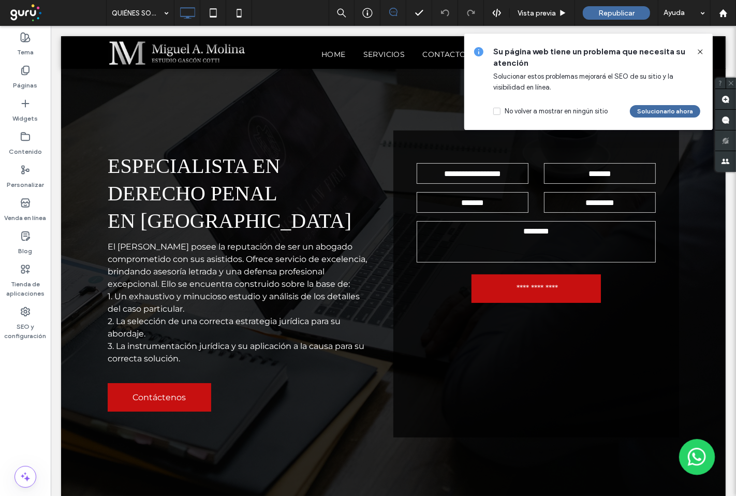
click at [700, 50] on icon at bounding box center [700, 52] width 8 height 8
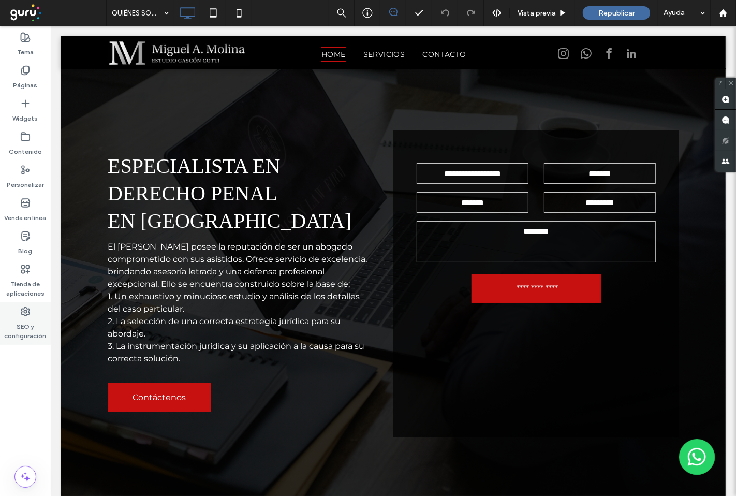
click at [29, 327] on label "SEO y configuración" at bounding box center [25, 329] width 51 height 24
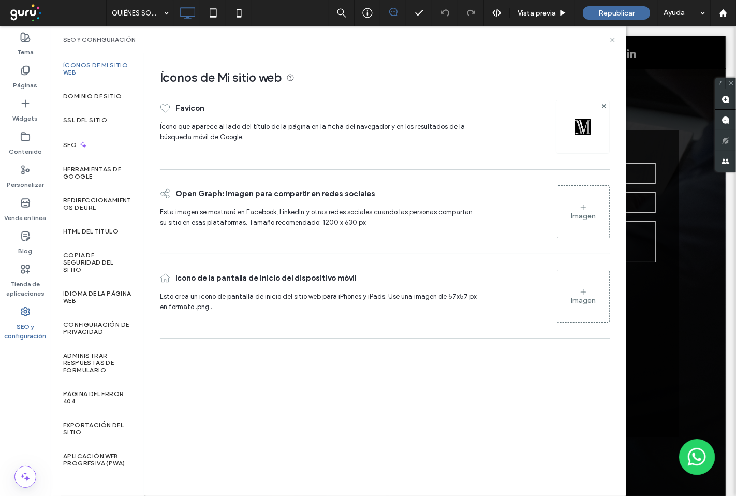
click at [585, 211] on icon at bounding box center [583, 207] width 8 height 8
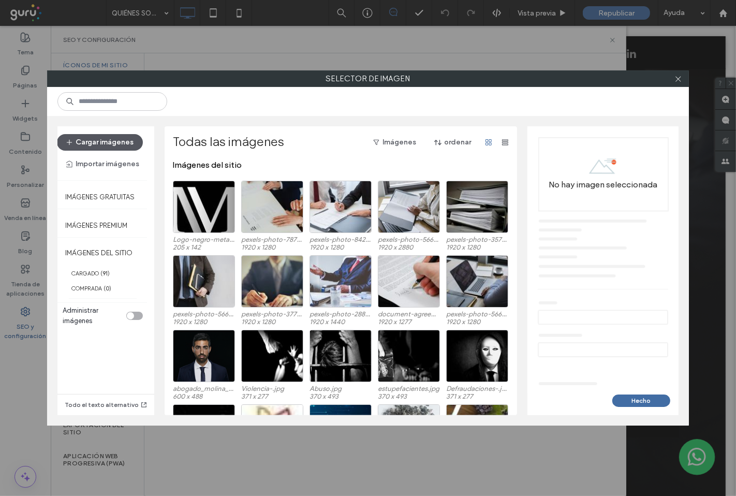
click at [100, 146] on button "Cargar imágenes" at bounding box center [100, 142] width 86 height 17
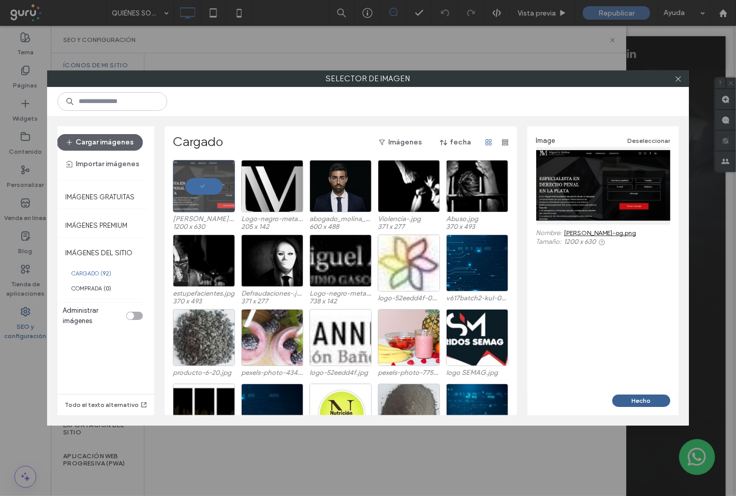
click at [640, 401] on button "Hecho" at bounding box center [641, 400] width 58 height 12
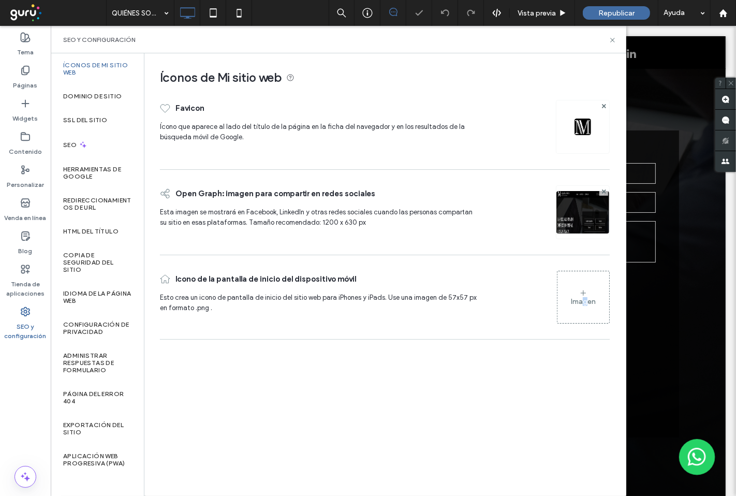
click at [585, 306] on div "Imagen" at bounding box center [583, 297] width 52 height 50
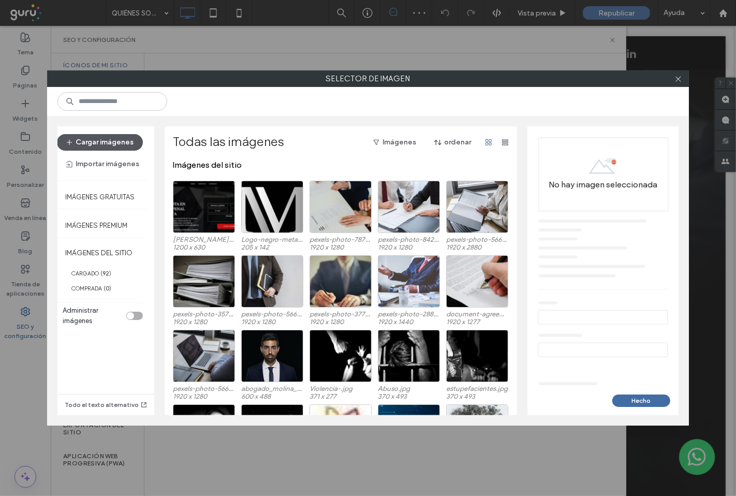
click at [102, 136] on button "Cargar imágenes" at bounding box center [100, 142] width 86 height 17
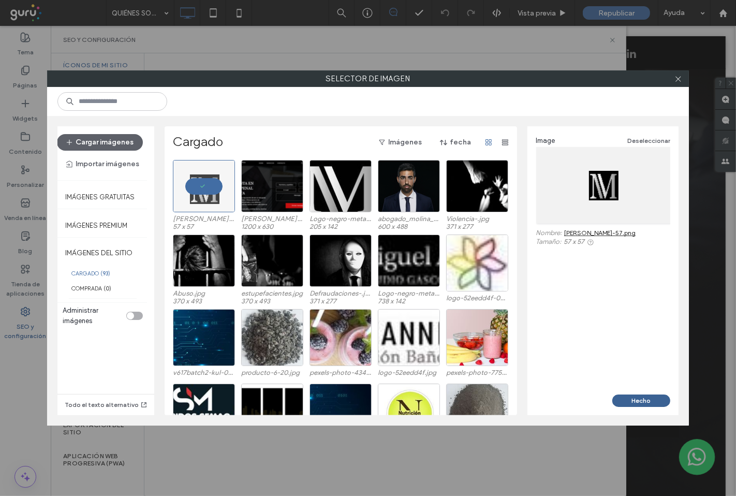
click at [641, 402] on button "Hecho" at bounding box center [641, 400] width 58 height 12
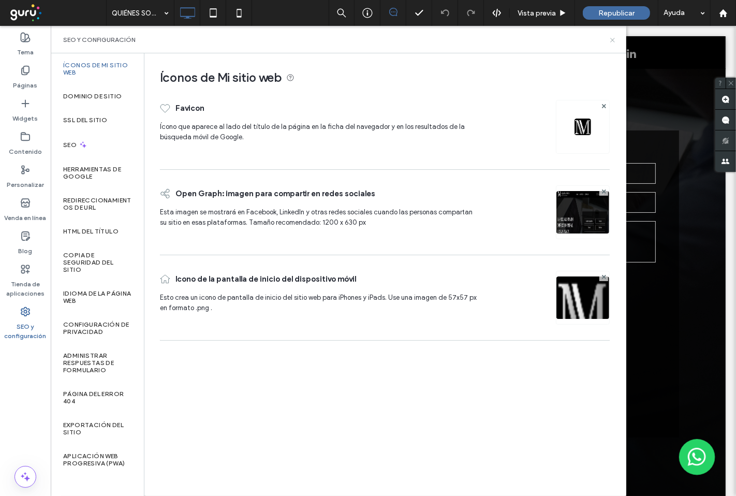
click at [612, 36] on icon at bounding box center [613, 40] width 8 height 8
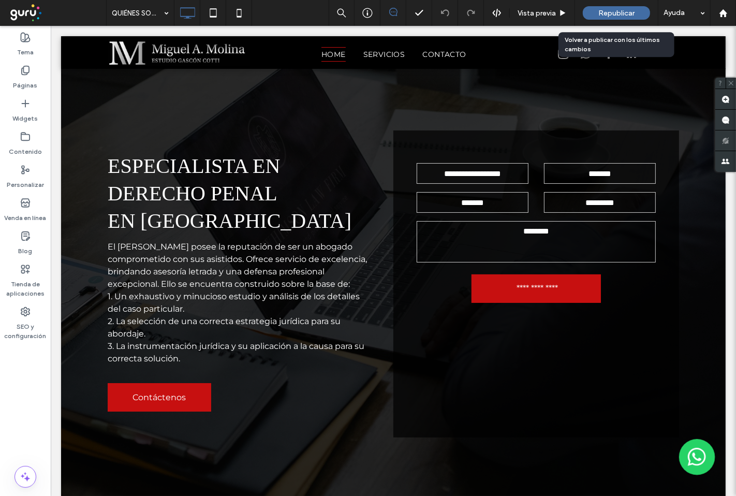
click at [612, 2] on div "Republicar" at bounding box center [616, 13] width 67 height 26
click at [611, 9] on span "Republicar" at bounding box center [616, 13] width 36 height 9
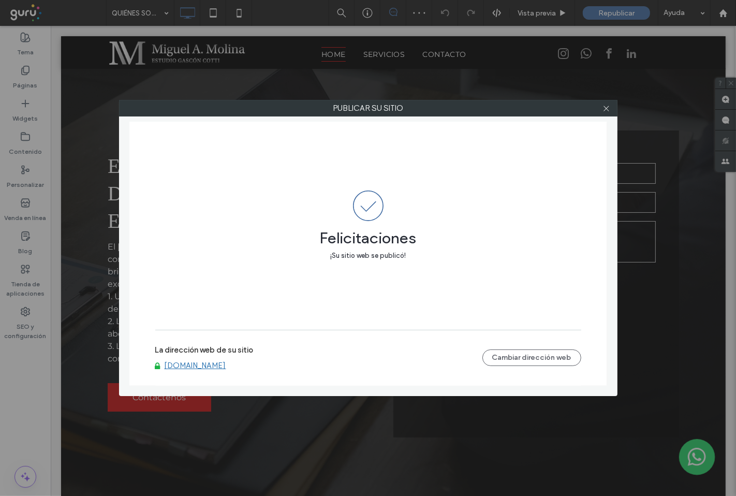
click at [611, 110] on div at bounding box center [607, 108] width 16 height 16
click at [608, 114] on span at bounding box center [606, 108] width 8 height 16
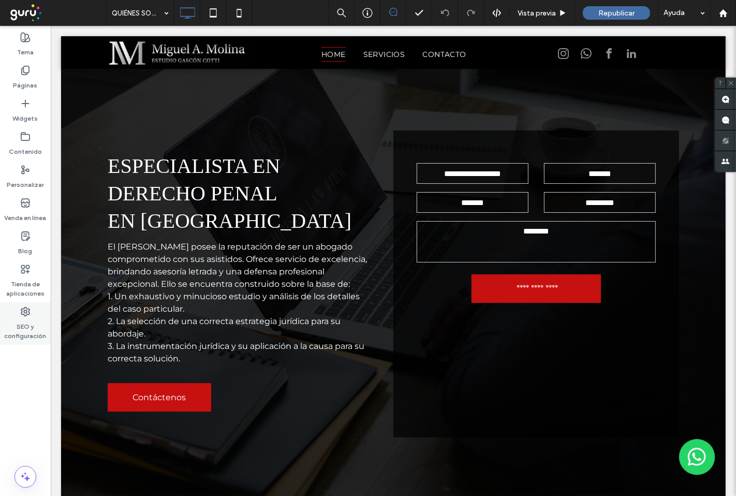
click at [29, 342] on div "SEO y configuración" at bounding box center [25, 323] width 51 height 42
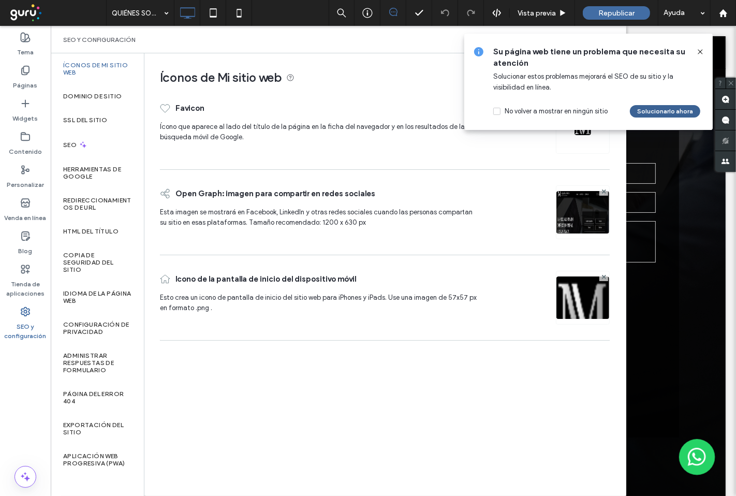
click at [671, 107] on button "Solucionarlo ahora" at bounding box center [665, 111] width 70 height 12
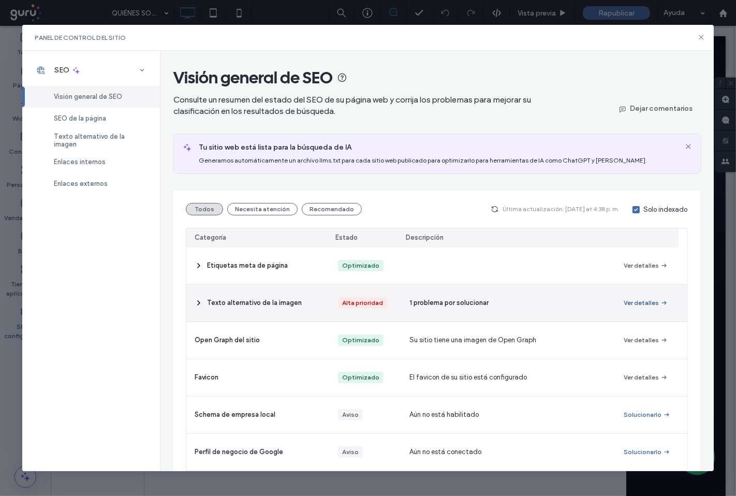
click at [643, 307] on button "Ver detalles" at bounding box center [646, 303] width 45 height 12
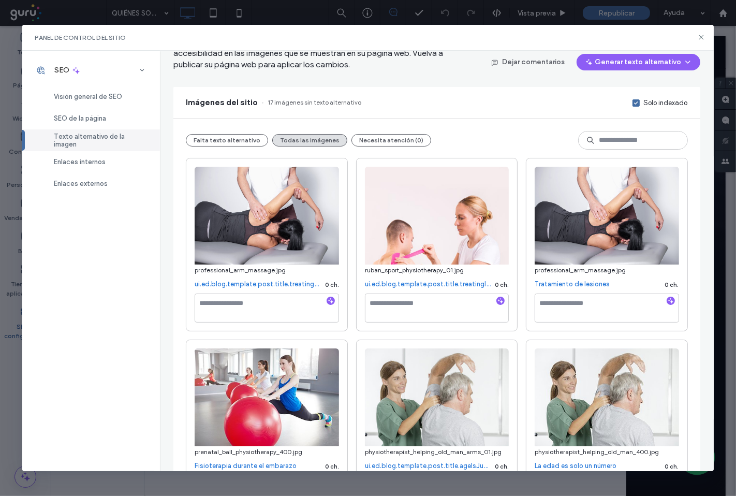
scroll to position [57, 0]
click at [387, 141] on button "Necesita atención (0)" at bounding box center [391, 141] width 80 height 12
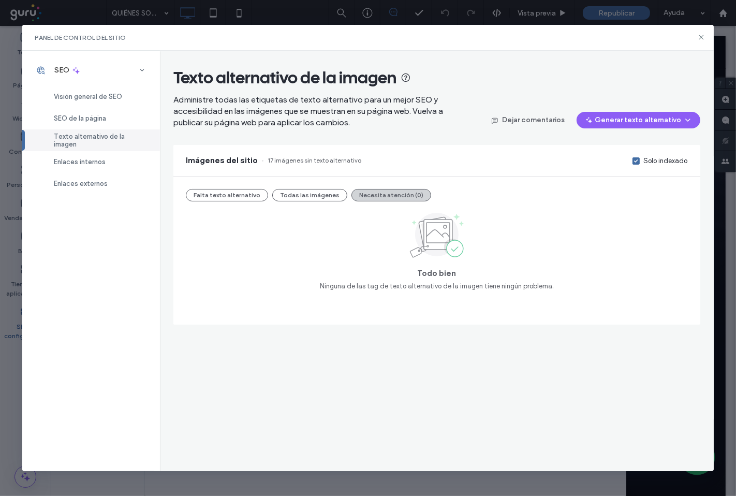
scroll to position [0, 0]
click at [245, 198] on button "Falta texto alternativo" at bounding box center [227, 195] width 82 height 12
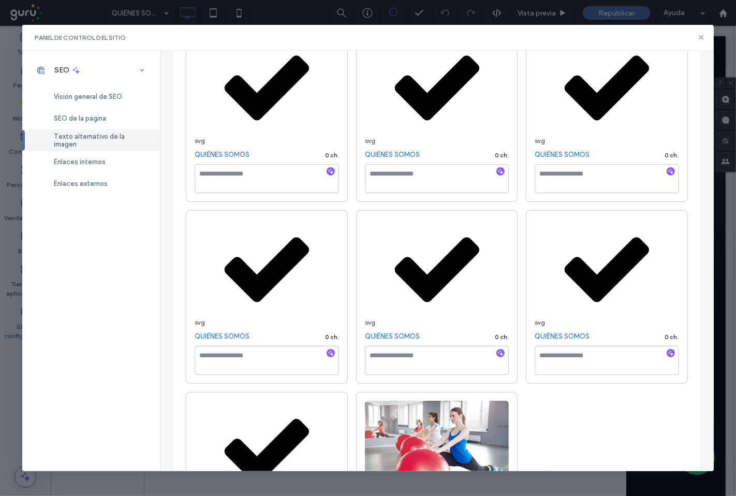
scroll to position [844, 0]
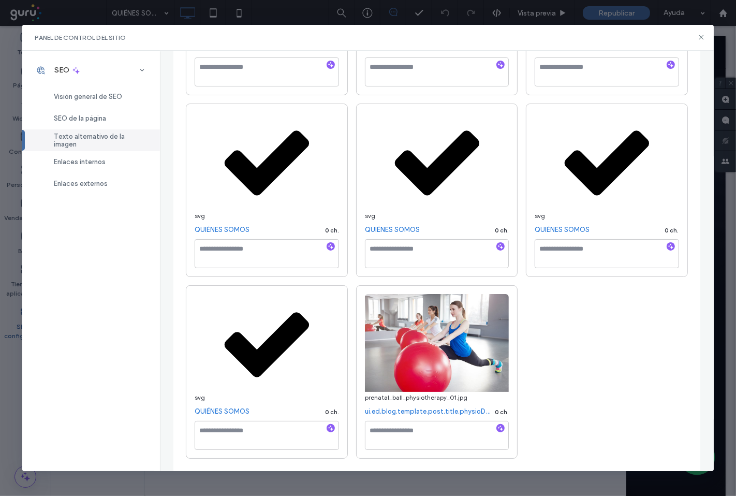
click at [702, 42] on div "Panel de control del sitio" at bounding box center [368, 38] width 692 height 26
click at [704, 40] on icon at bounding box center [701, 37] width 8 height 8
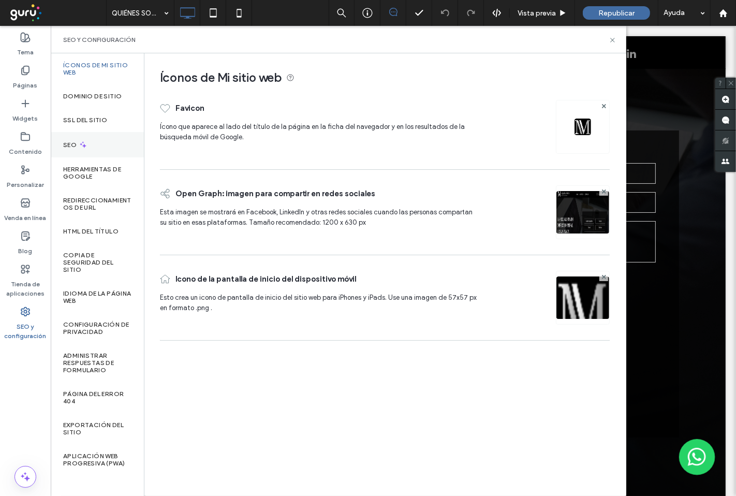
click at [82, 155] on div "SEO" at bounding box center [97, 144] width 93 height 25
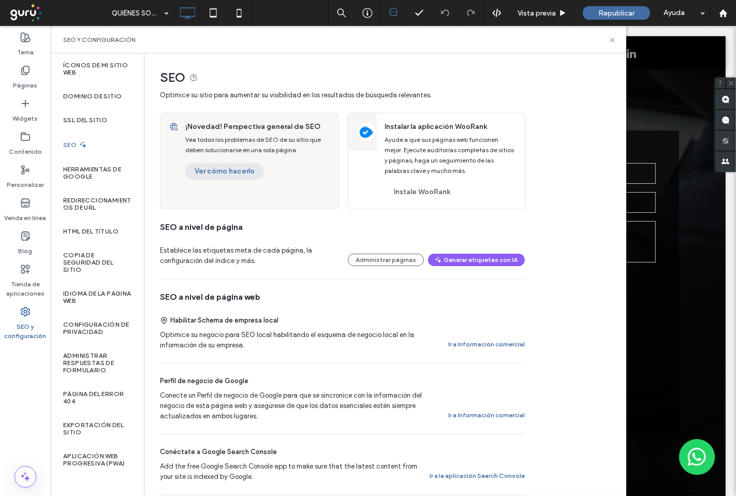
click at [237, 171] on button "Ver cómo hacerlo" at bounding box center [224, 171] width 79 height 17
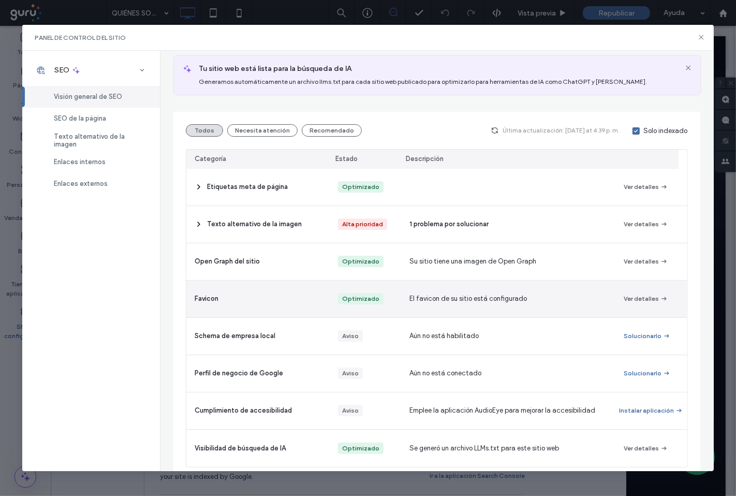
scroll to position [87, 0]
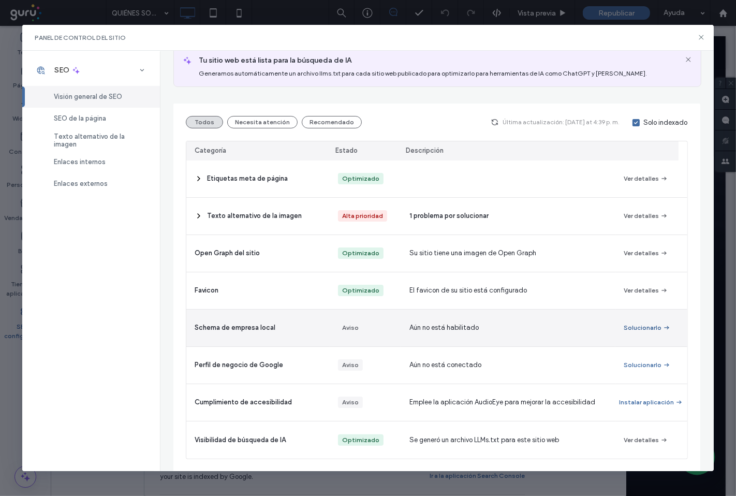
click at [625, 329] on button "Solucionarlo" at bounding box center [647, 327] width 47 height 12
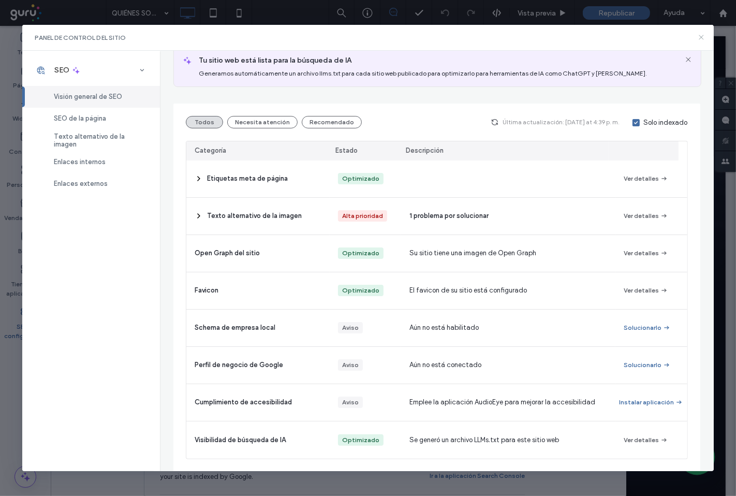
click at [704, 34] on icon at bounding box center [701, 37] width 8 height 8
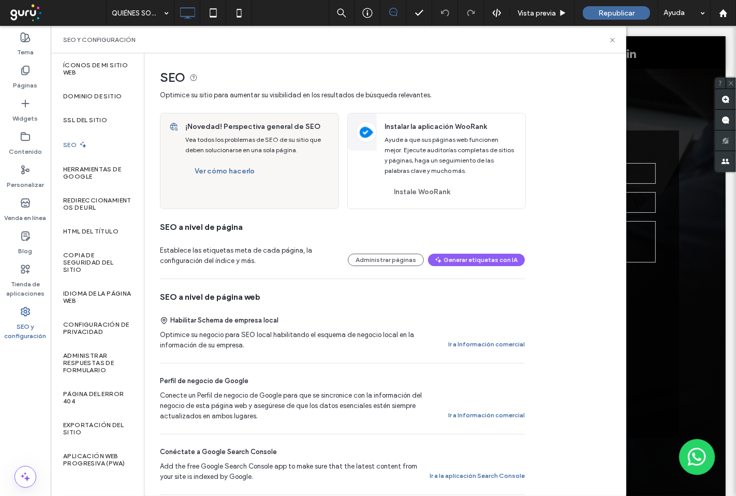
click at [616, 35] on div "SEO y configuración" at bounding box center [339, 39] width 576 height 27
click at [614, 40] on icon at bounding box center [613, 40] width 8 height 8
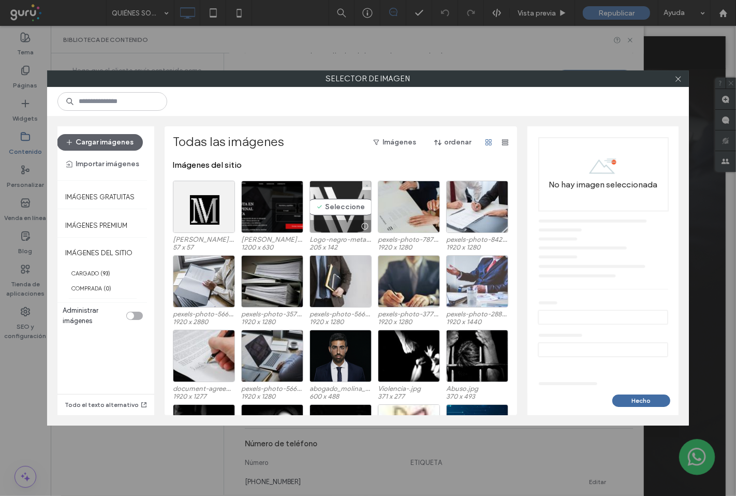
click at [338, 225] on div at bounding box center [340, 226] width 61 height 12
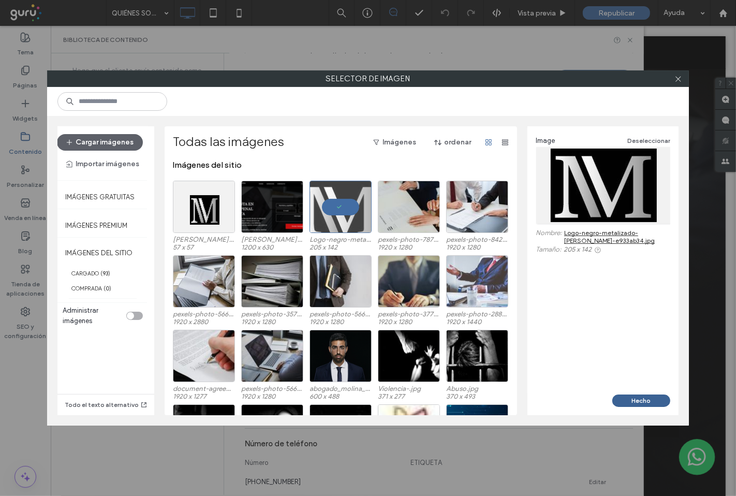
click at [648, 401] on button "Hecho" at bounding box center [641, 400] width 58 height 12
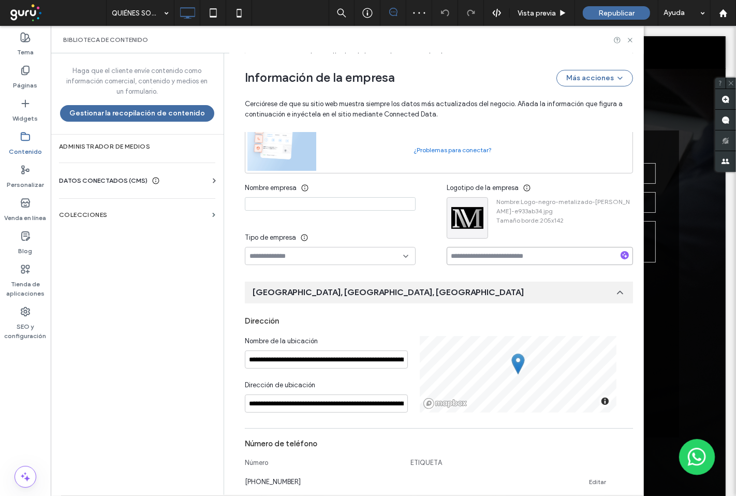
click at [459, 257] on input at bounding box center [540, 256] width 186 height 18
type input "*"
type input "**********"
click at [323, 205] on input at bounding box center [330, 203] width 171 height 13
click at [315, 260] on input at bounding box center [326, 256] width 154 height 8
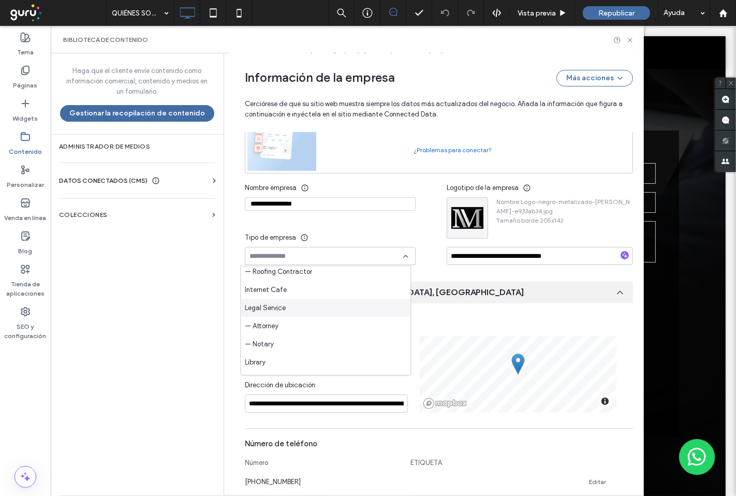
scroll to position [1093, 0]
click at [329, 293] on div "Legal Service" at bounding box center [326, 287] width 170 height 18
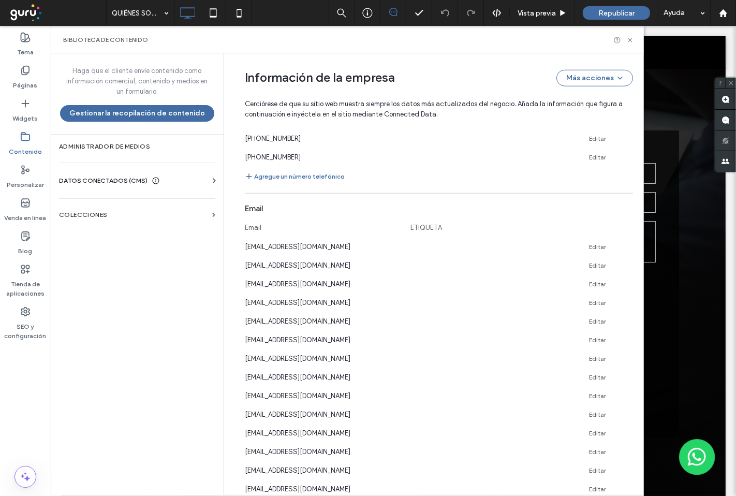
scroll to position [848, 0]
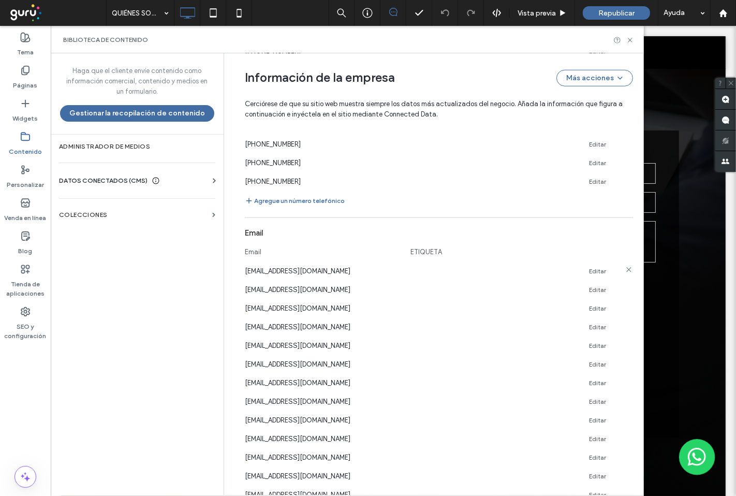
click at [625, 273] on icon at bounding box center [629, 270] width 8 height 8
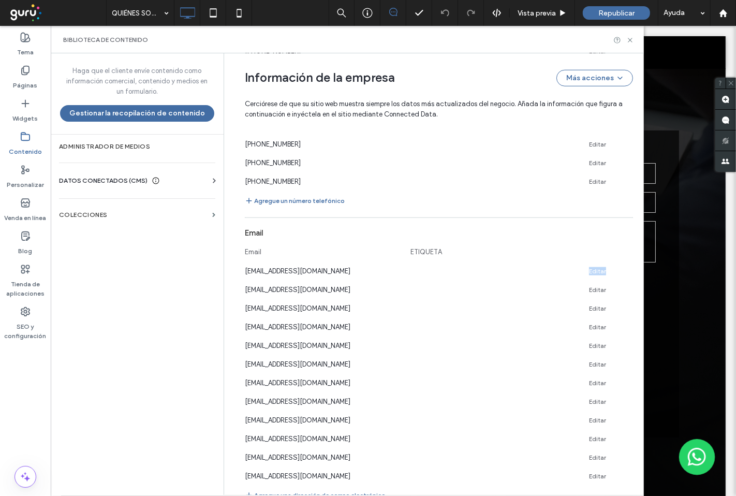
click at [625, 273] on icon at bounding box center [629, 270] width 8 height 8
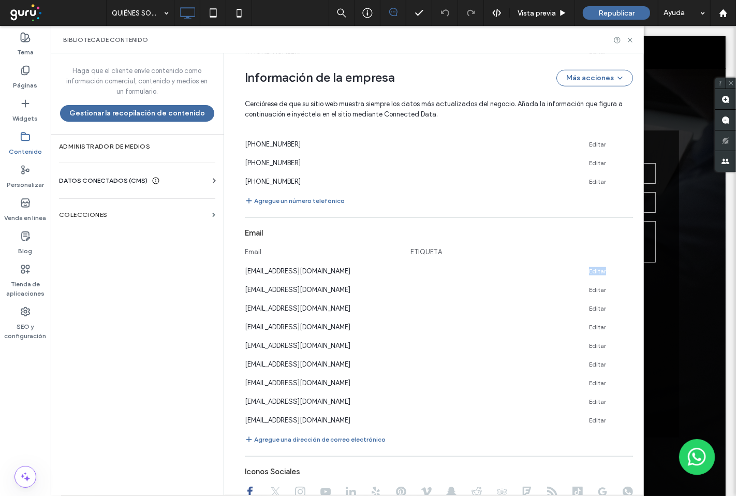
click at [625, 273] on icon at bounding box center [629, 270] width 8 height 8
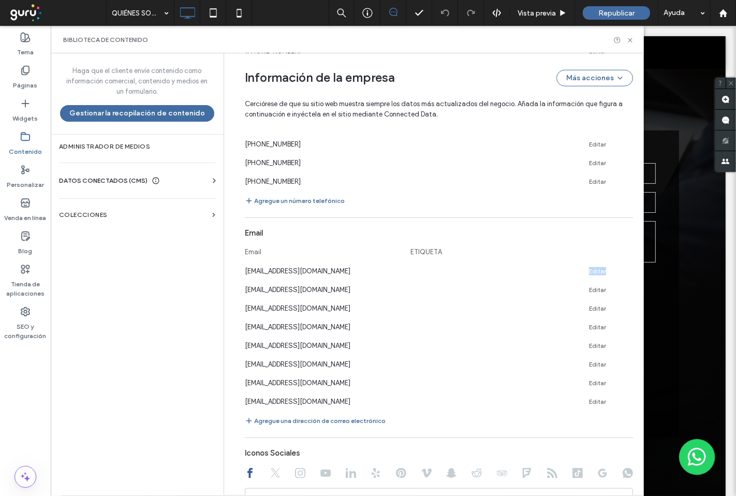
click at [625, 273] on icon at bounding box center [629, 270] width 8 height 8
click at [625, 284] on icon at bounding box center [629, 288] width 8 height 8
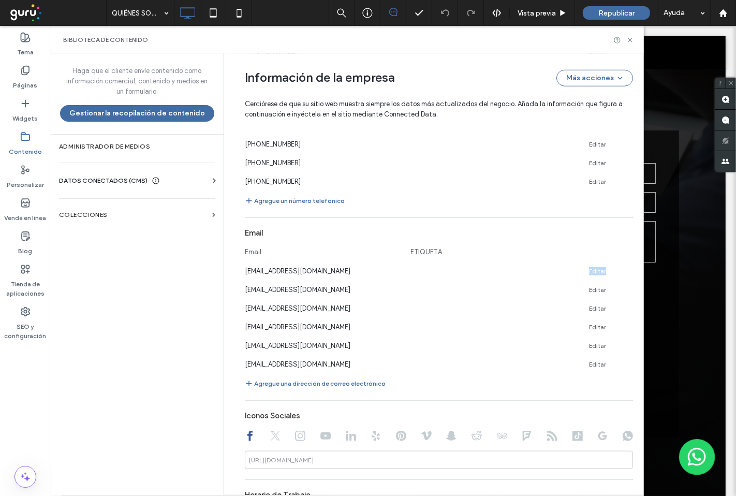
click at [625, 273] on icon at bounding box center [629, 270] width 8 height 8
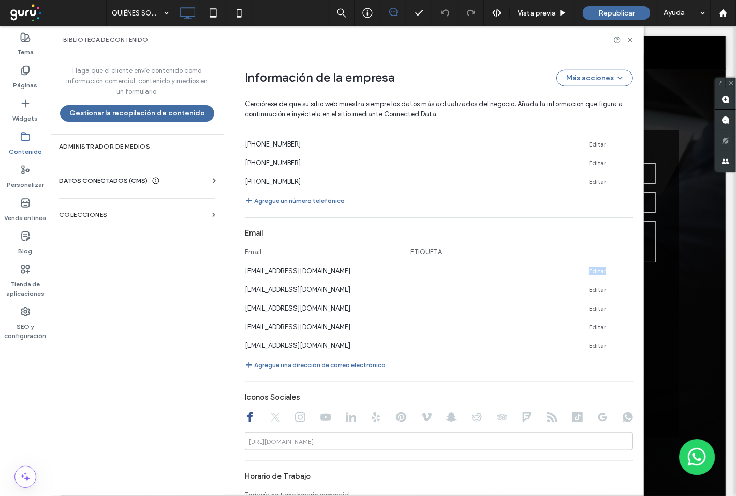
click at [625, 273] on icon at bounding box center [629, 270] width 8 height 8
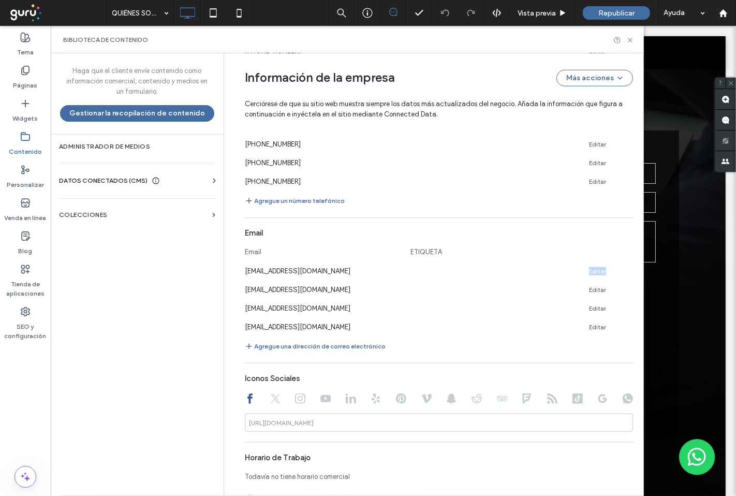
click at [625, 273] on icon at bounding box center [629, 270] width 8 height 8
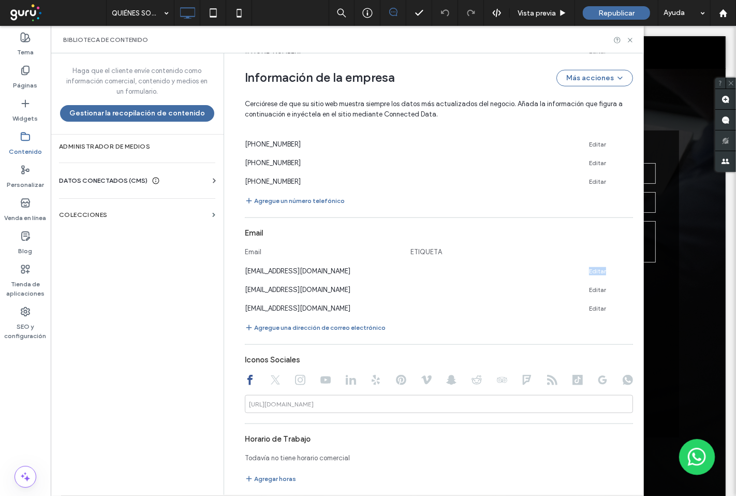
click at [625, 273] on icon at bounding box center [629, 270] width 8 height 8
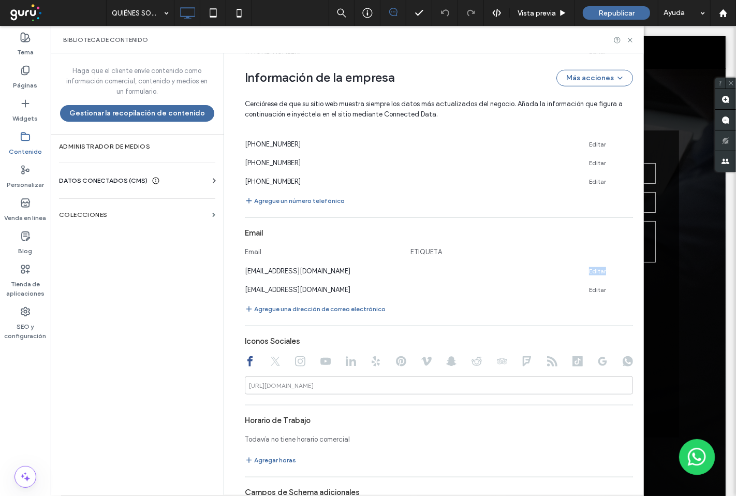
click at [625, 273] on icon at bounding box center [629, 270] width 8 height 8
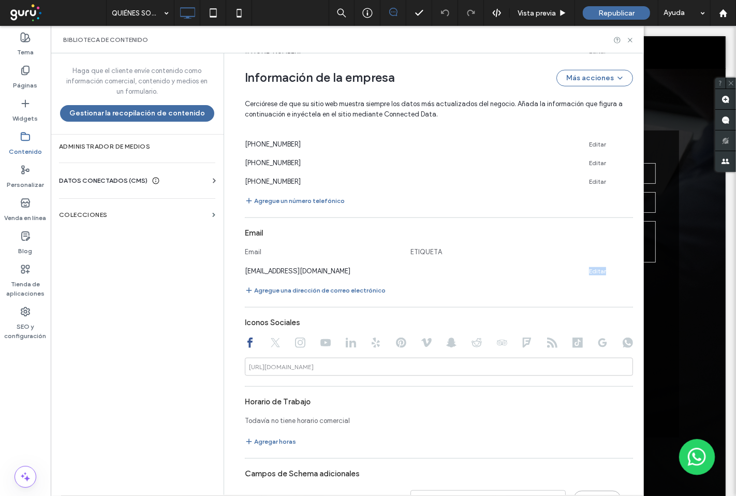
click at [625, 273] on icon at bounding box center [629, 270] width 8 height 8
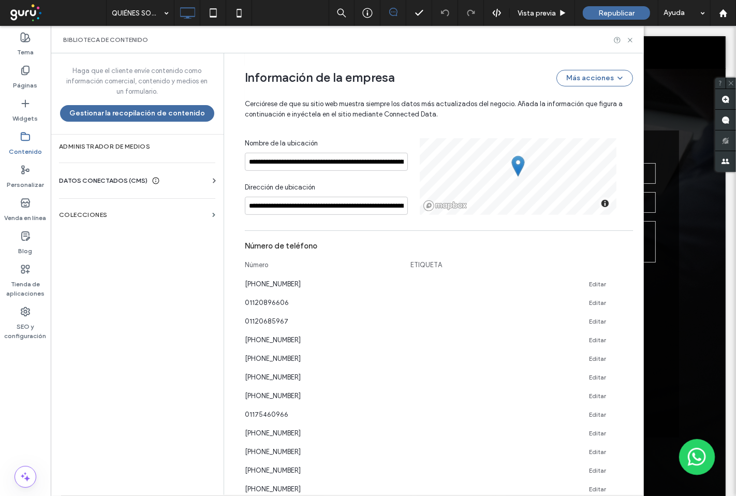
scroll to position [273, 0]
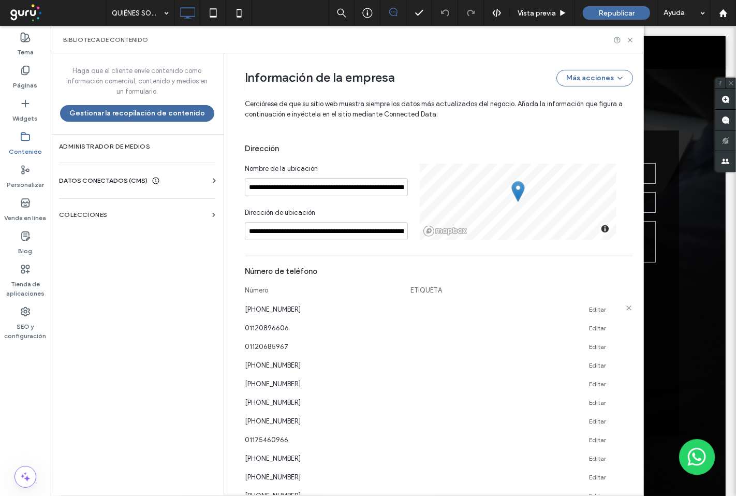
click at [625, 311] on icon at bounding box center [629, 308] width 8 height 8
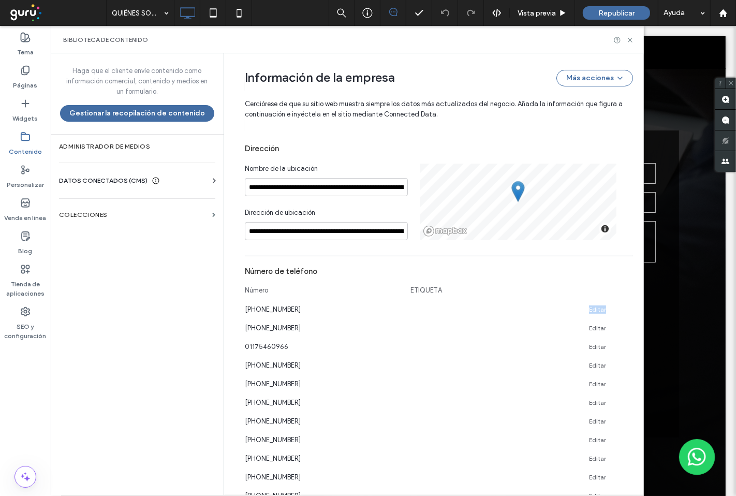
click at [625, 311] on icon at bounding box center [629, 308] width 8 height 8
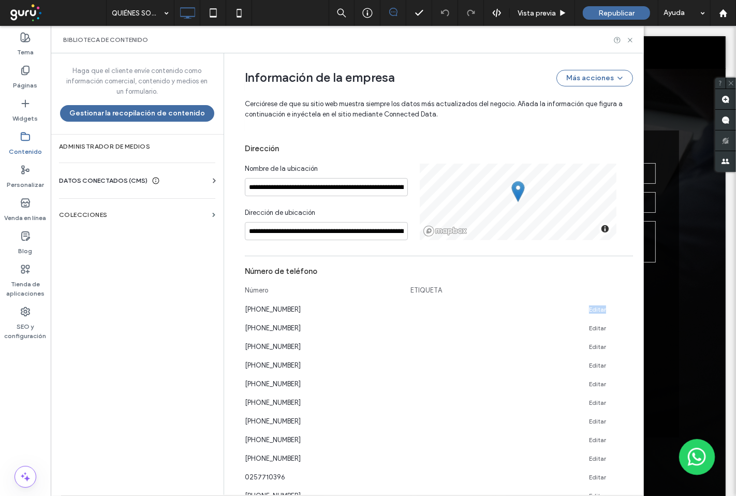
click at [625, 311] on icon at bounding box center [629, 308] width 8 height 8
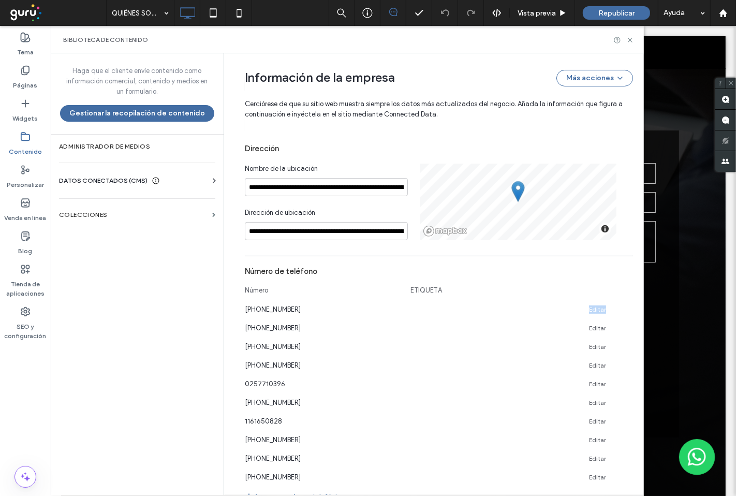
click at [625, 311] on icon at bounding box center [629, 308] width 8 height 8
click at [625, 322] on icon at bounding box center [629, 326] width 8 height 8
click at [625, 311] on icon at bounding box center [629, 308] width 8 height 8
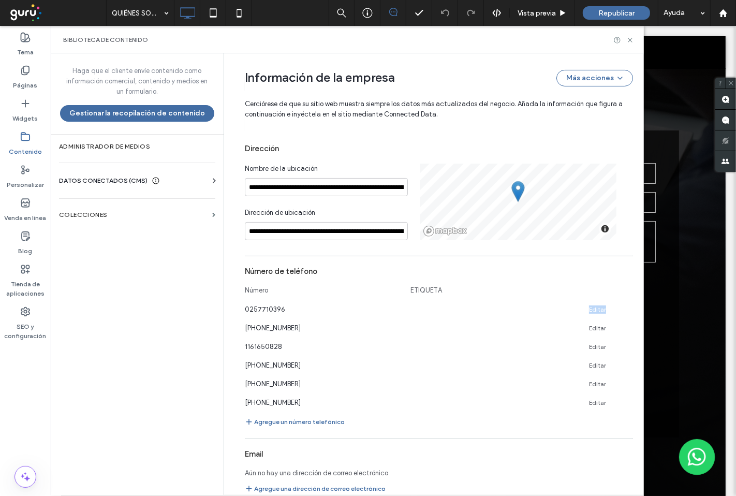
click at [625, 311] on icon at bounding box center [629, 308] width 8 height 8
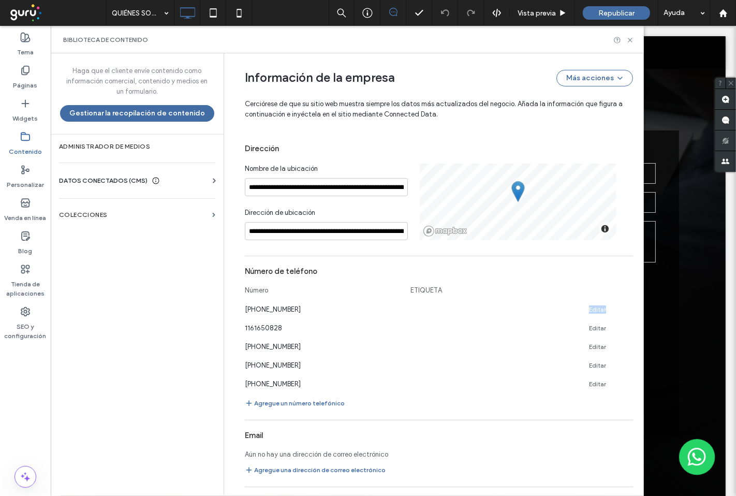
click at [625, 311] on icon at bounding box center [629, 308] width 8 height 8
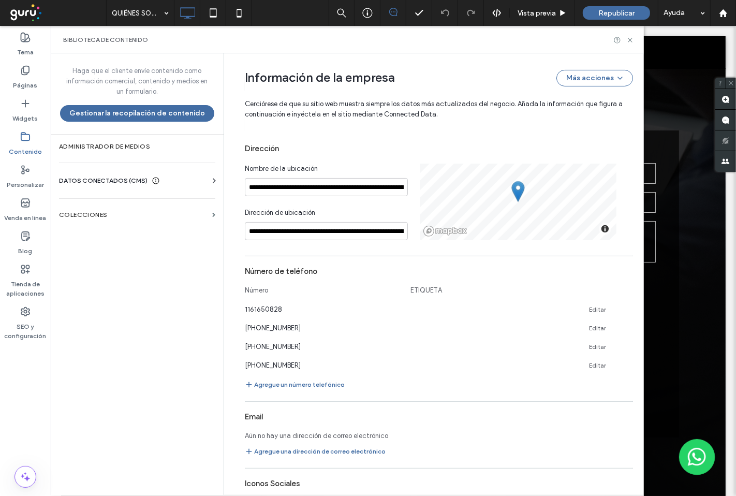
click at [625, 311] on icon at bounding box center [629, 308] width 8 height 8
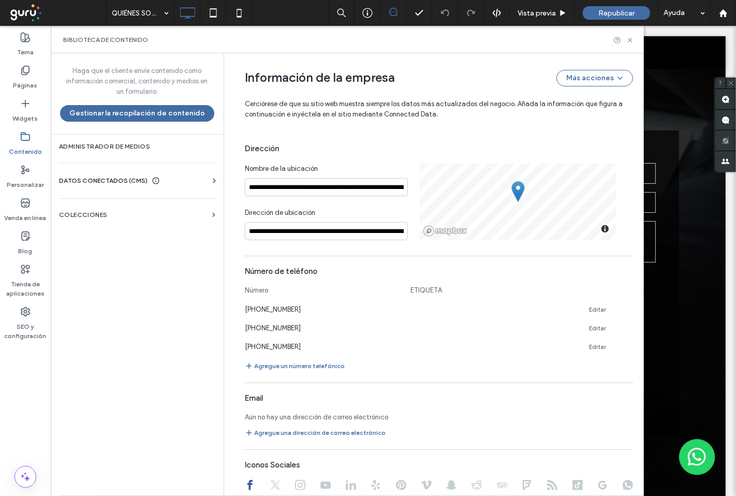
click at [625, 311] on icon at bounding box center [629, 308] width 8 height 8
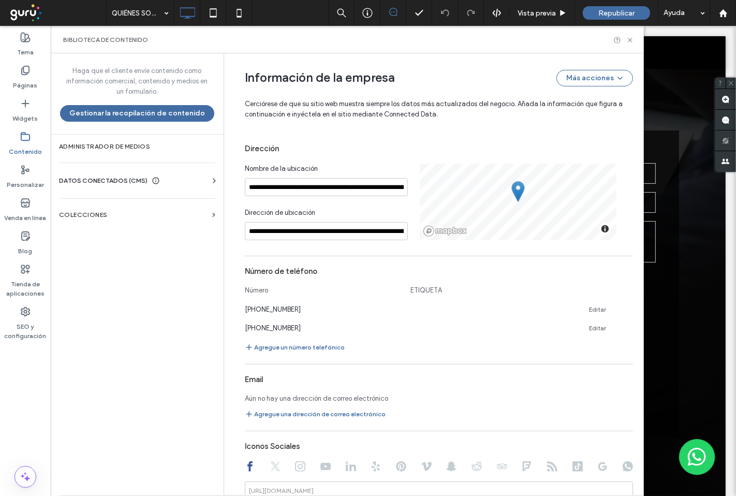
click at [530, 397] on div "Aún no hay una dirección de correo electrónico" at bounding box center [439, 396] width 388 height 14
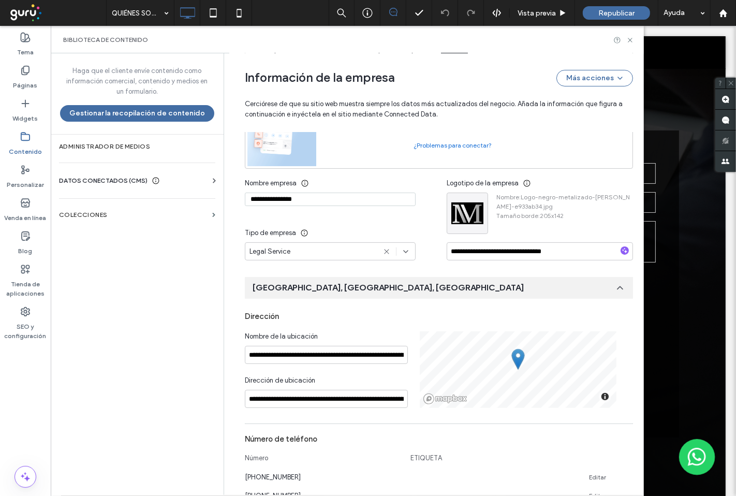
scroll to position [100, 0]
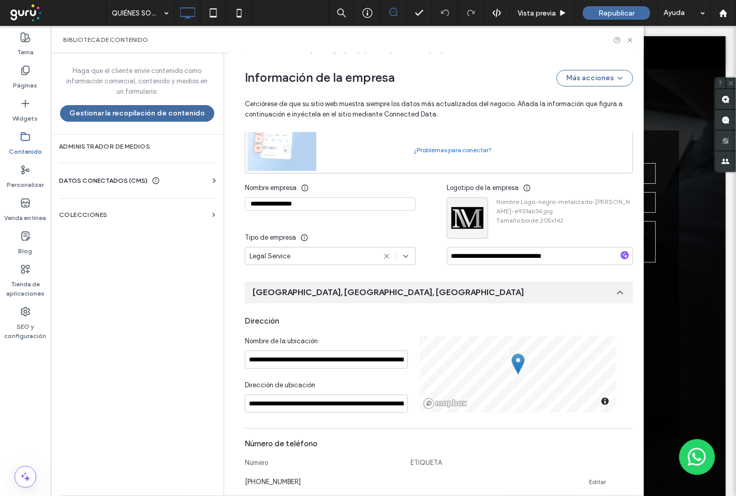
drag, startPoint x: 318, startPoint y: 207, endPoint x: 221, endPoint y: 205, distance: 96.8
click at [224, 205] on div "**********" at bounding box center [434, 273] width 420 height 441
type input "*"
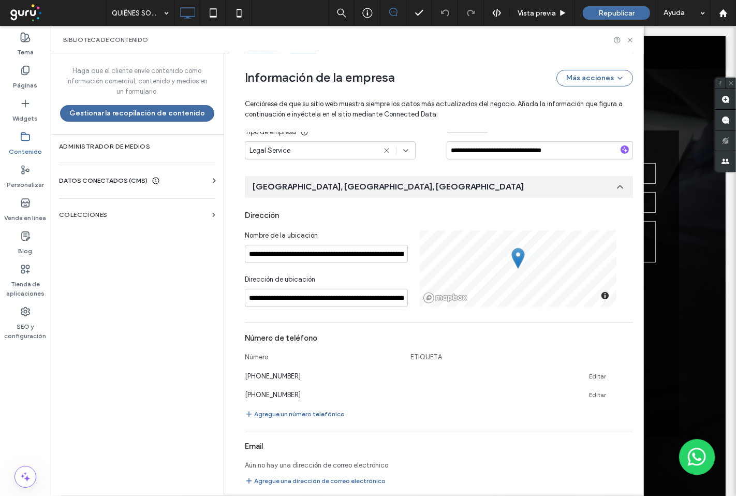
scroll to position [215, 0]
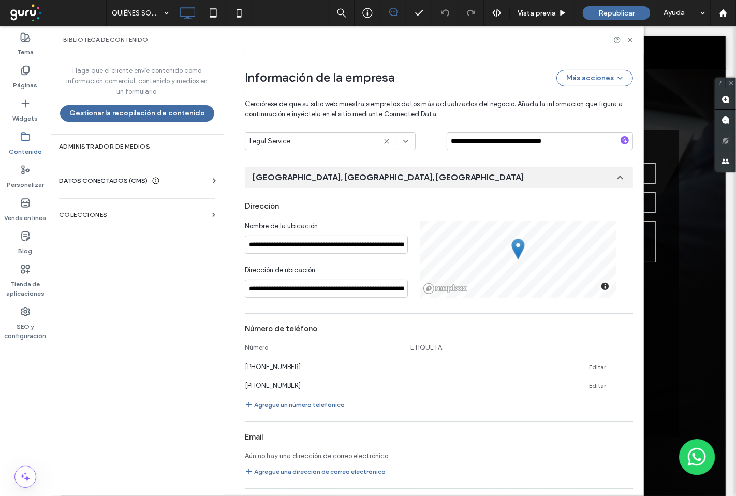
type input "**********"
click at [443, 244] on div "**********" at bounding box center [439, 259] width 388 height 77
type input "**********"
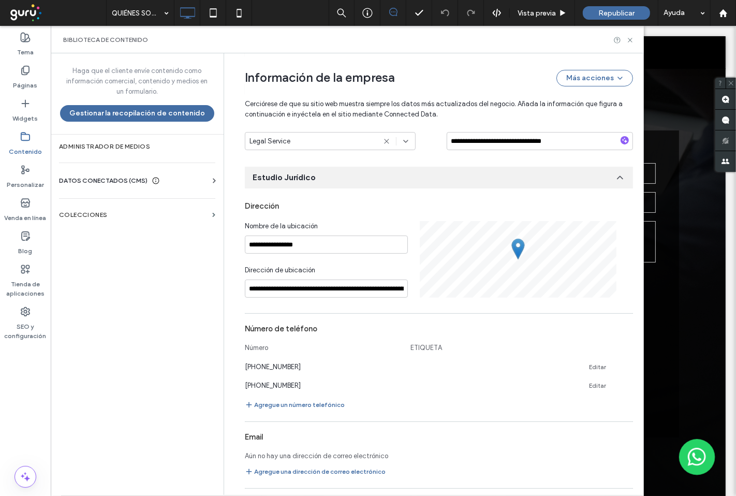
scroll to position [209, 0]
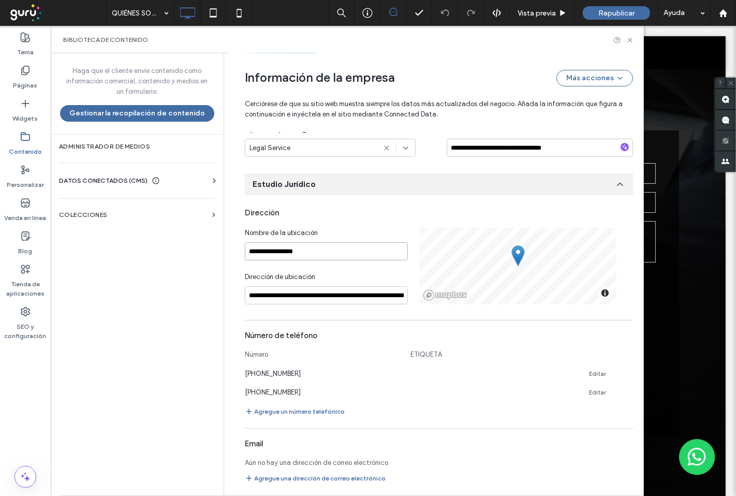
click at [325, 255] on input "**********" at bounding box center [326, 251] width 163 height 18
type input "**********"
click at [325, 255] on input "**********" at bounding box center [326, 251] width 163 height 18
type input "**********"
drag, startPoint x: 297, startPoint y: 254, endPoint x: 343, endPoint y: 252, distance: 45.6
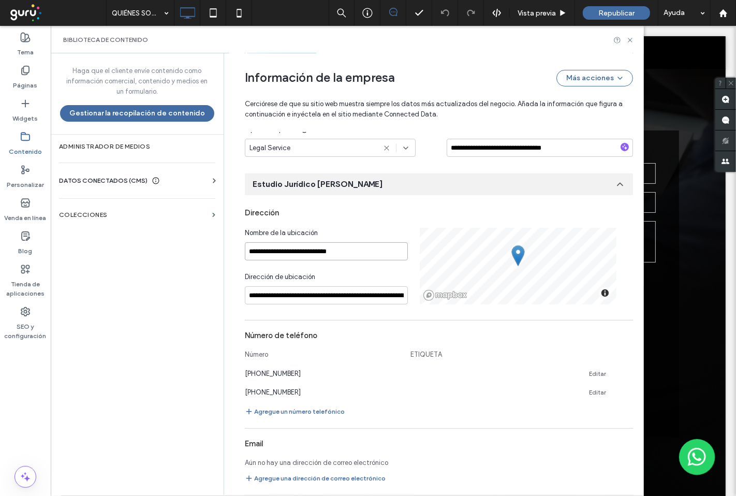
click at [343, 252] on input "**********" at bounding box center [326, 251] width 163 height 18
type input "**********"
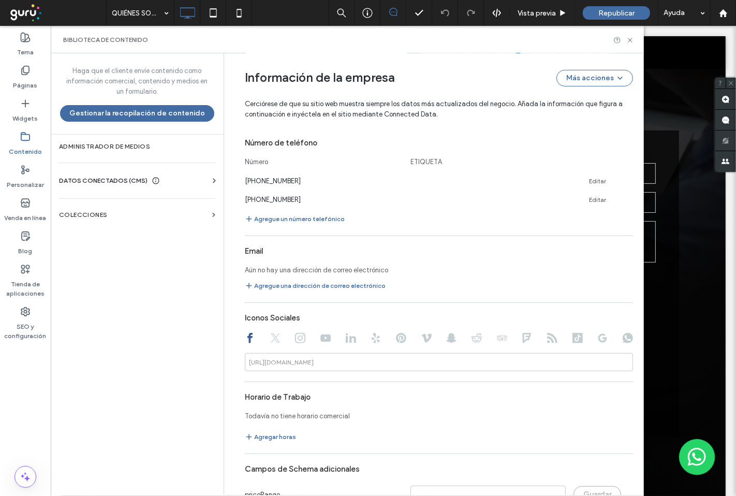
scroll to position [402, 0]
click at [328, 287] on button "Agregue una dirección de correo electrónico" at bounding box center [315, 284] width 141 height 12
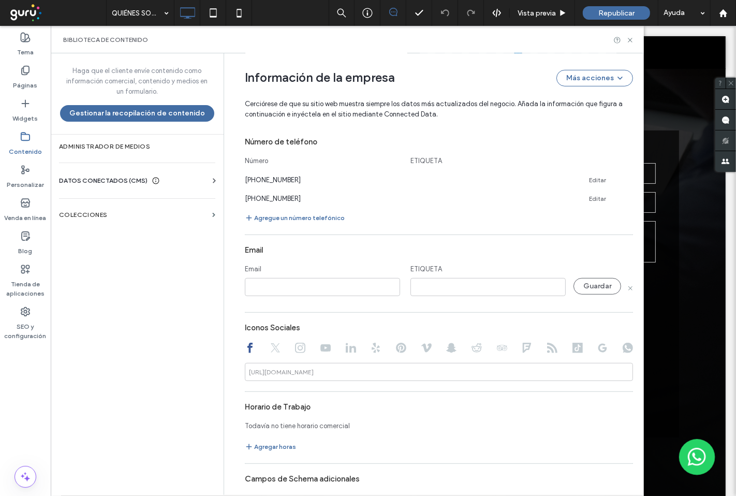
click at [363, 293] on input at bounding box center [322, 287] width 155 height 18
type input "**********"
click at [411, 286] on input at bounding box center [487, 287] width 155 height 18
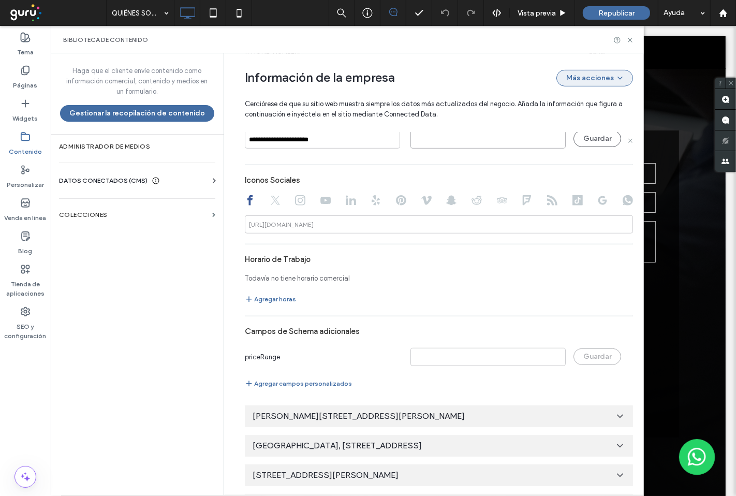
scroll to position [499, 0]
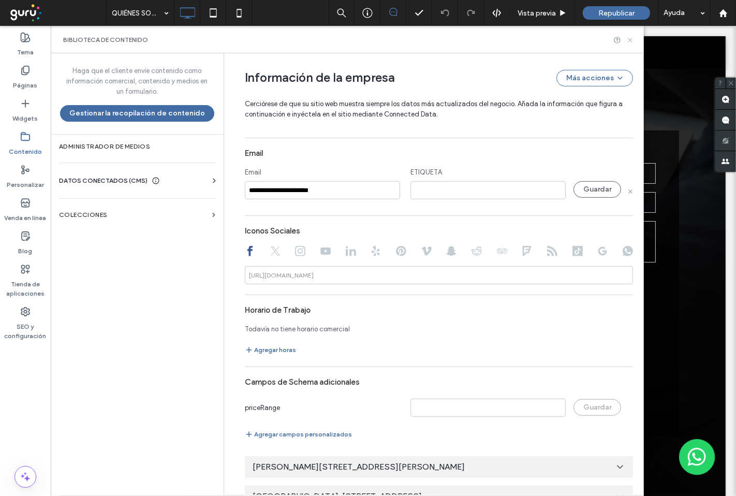
click at [632, 43] on icon at bounding box center [630, 40] width 8 height 8
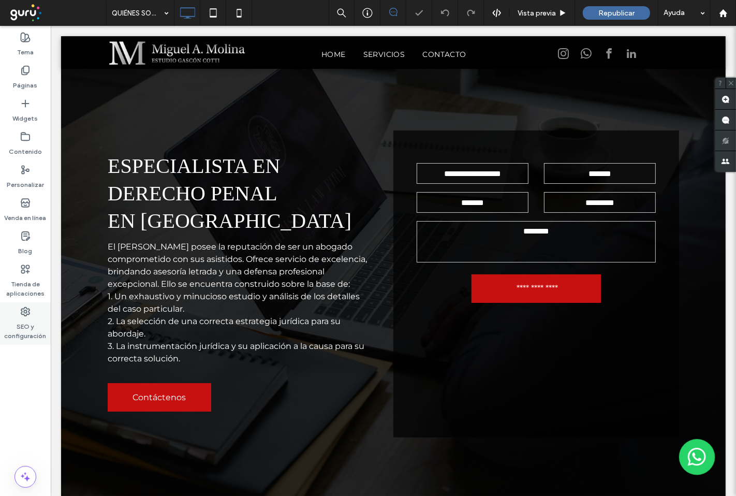
click at [21, 331] on label "SEO y configuración" at bounding box center [25, 329] width 51 height 24
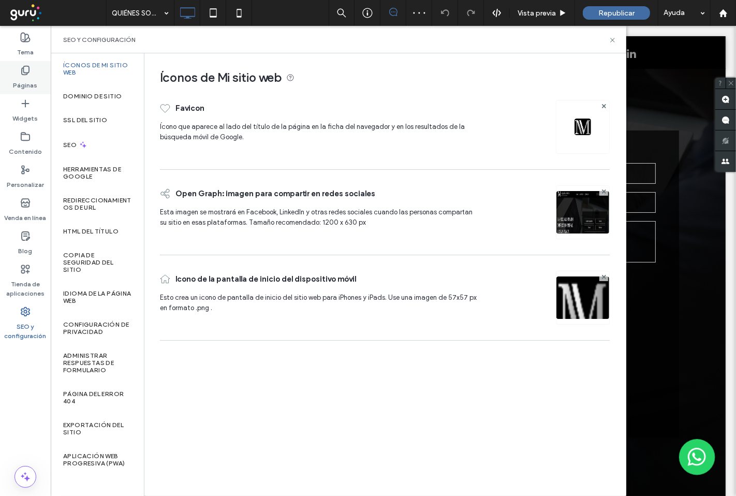
click at [28, 74] on icon at bounding box center [25, 70] width 10 height 10
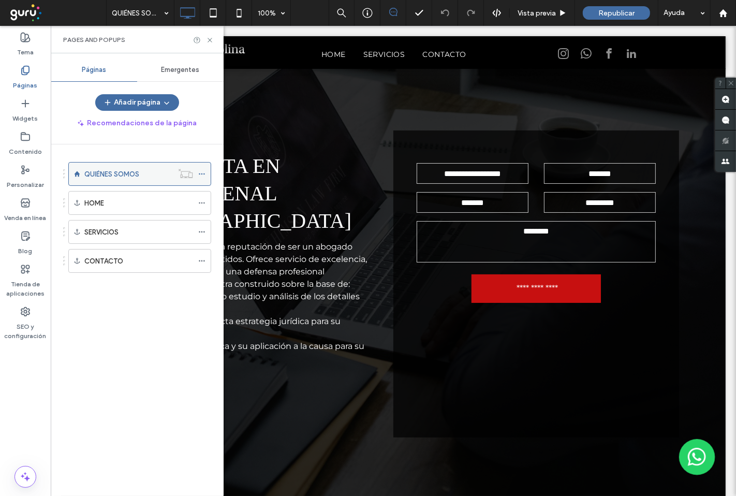
click at [204, 174] on use at bounding box center [202, 174] width 6 height 2
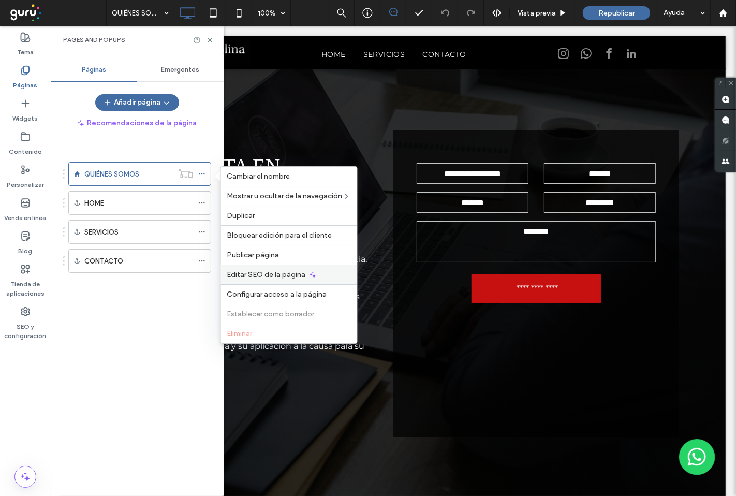
click at [275, 274] on span "Editar SEO de la página" at bounding box center [266, 274] width 79 height 9
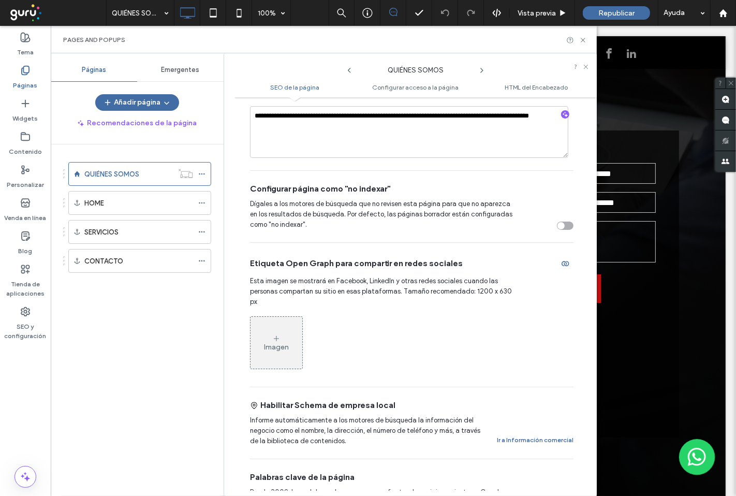
scroll to position [518, 0]
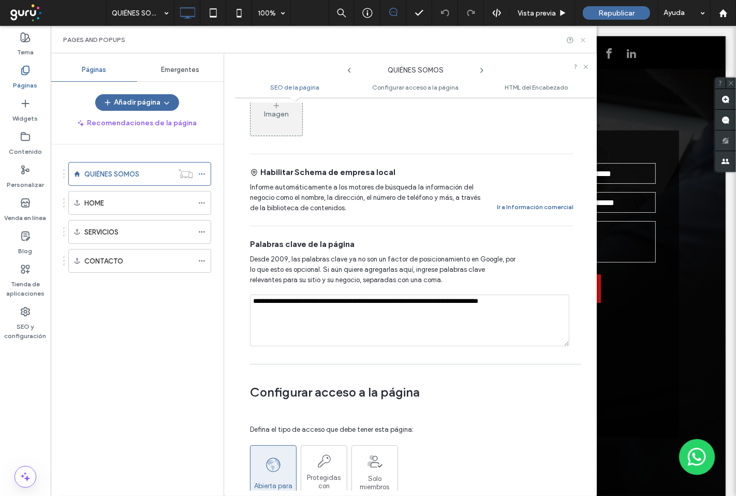
click at [581, 40] on icon at bounding box center [583, 40] width 8 height 8
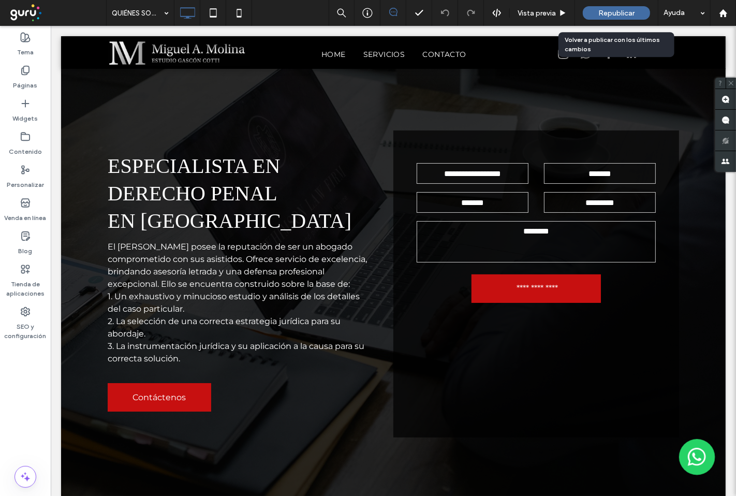
click at [606, 9] on span "Republicar" at bounding box center [616, 13] width 36 height 9
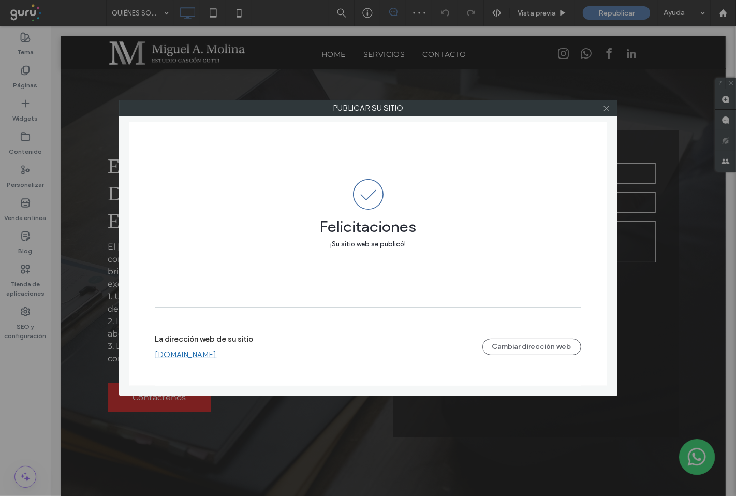
click at [609, 111] on icon at bounding box center [606, 109] width 8 height 8
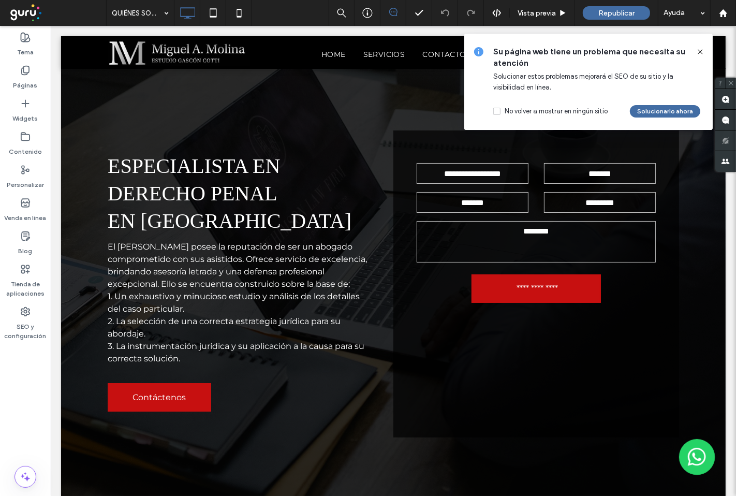
click at [700, 50] on icon at bounding box center [700, 52] width 8 height 8
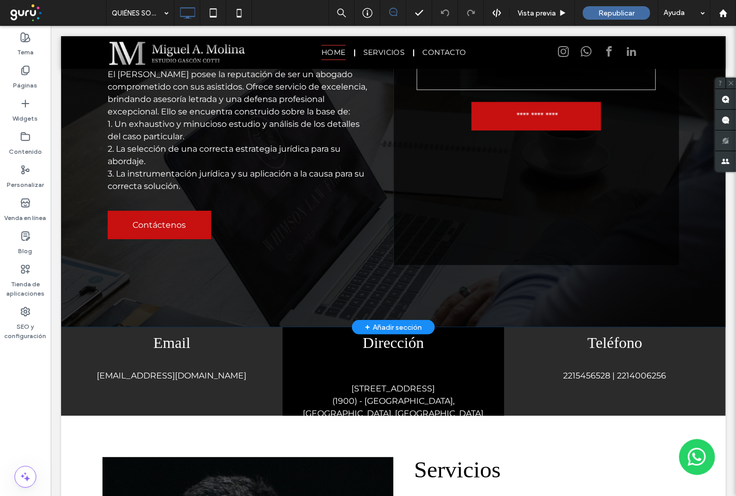
scroll to position [0, 0]
